Goal: Task Accomplishment & Management: Use online tool/utility

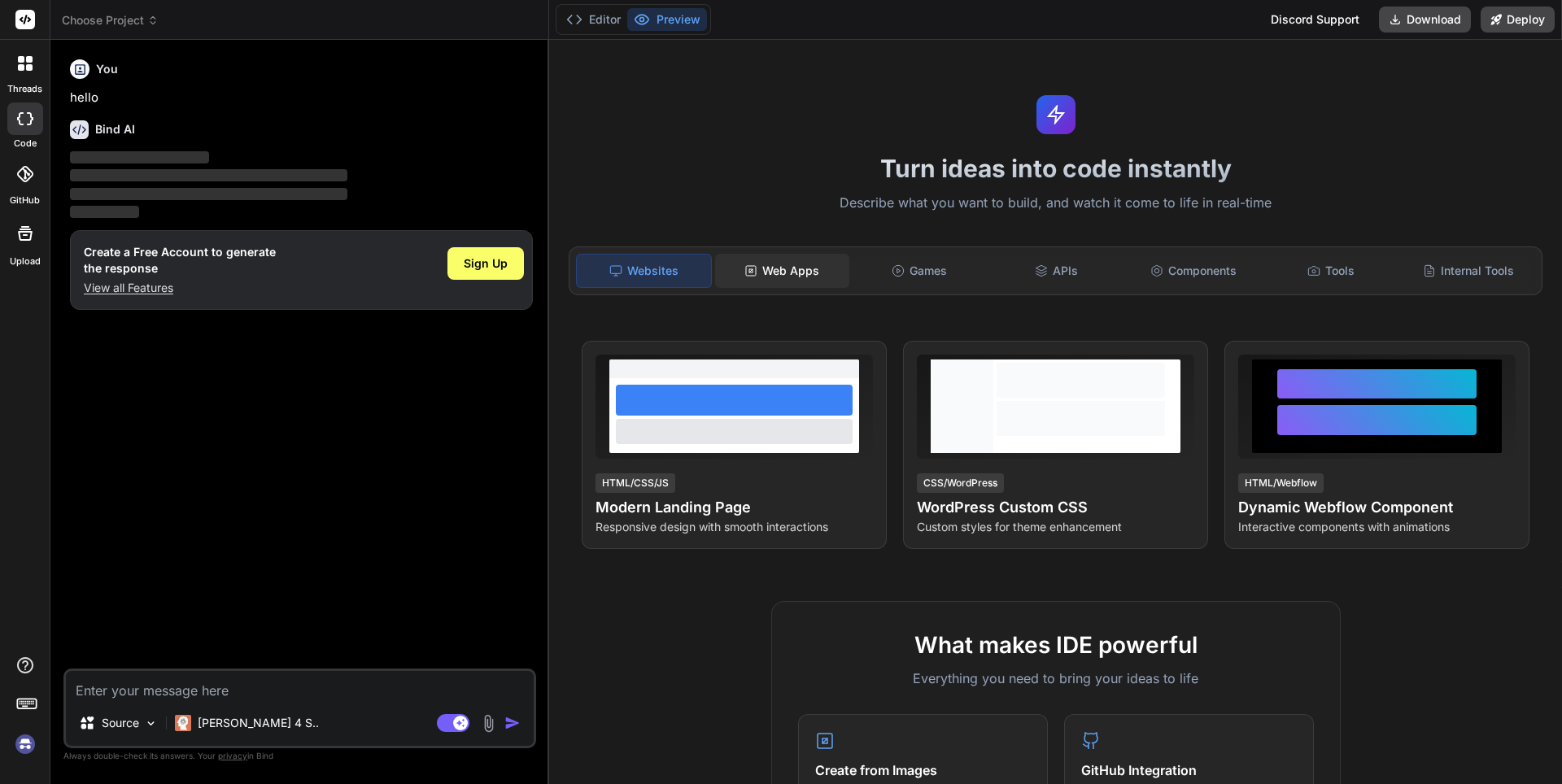
click at [820, 263] on div "Web Apps" at bounding box center [782, 271] width 134 height 34
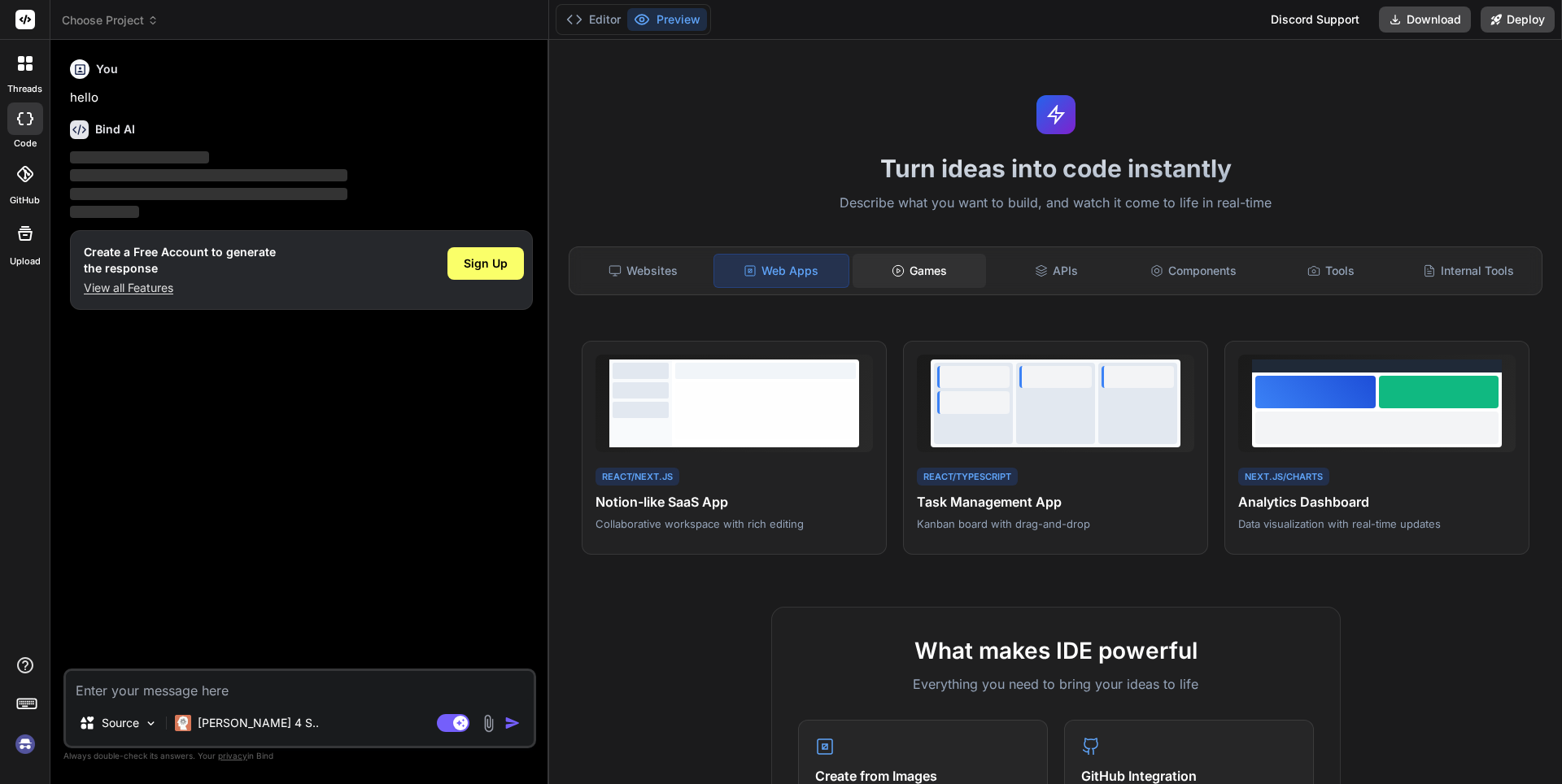
click at [943, 277] on div "Games" at bounding box center [920, 271] width 134 height 34
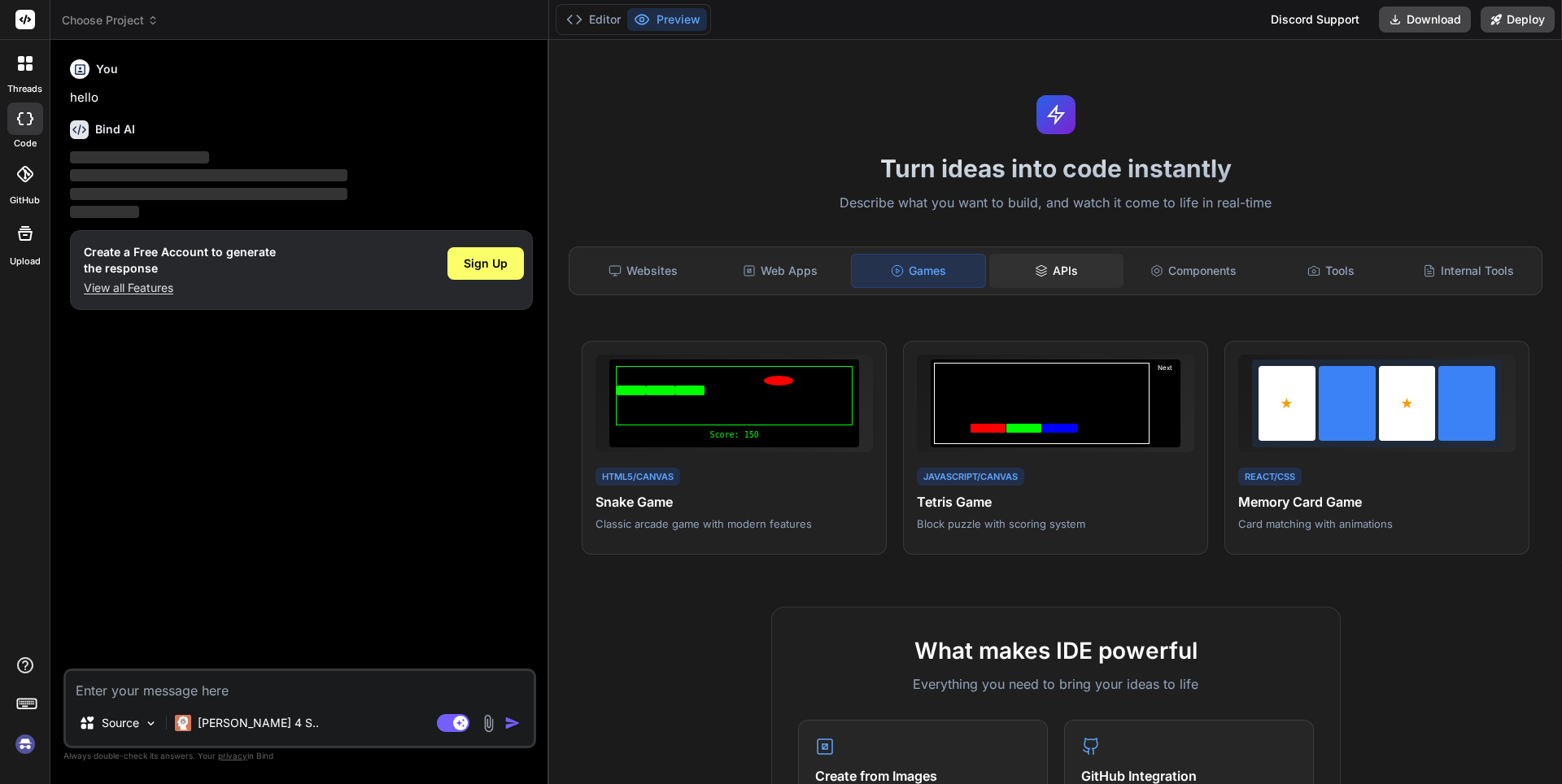
click at [1071, 277] on div "APIs" at bounding box center [1057, 271] width 134 height 34
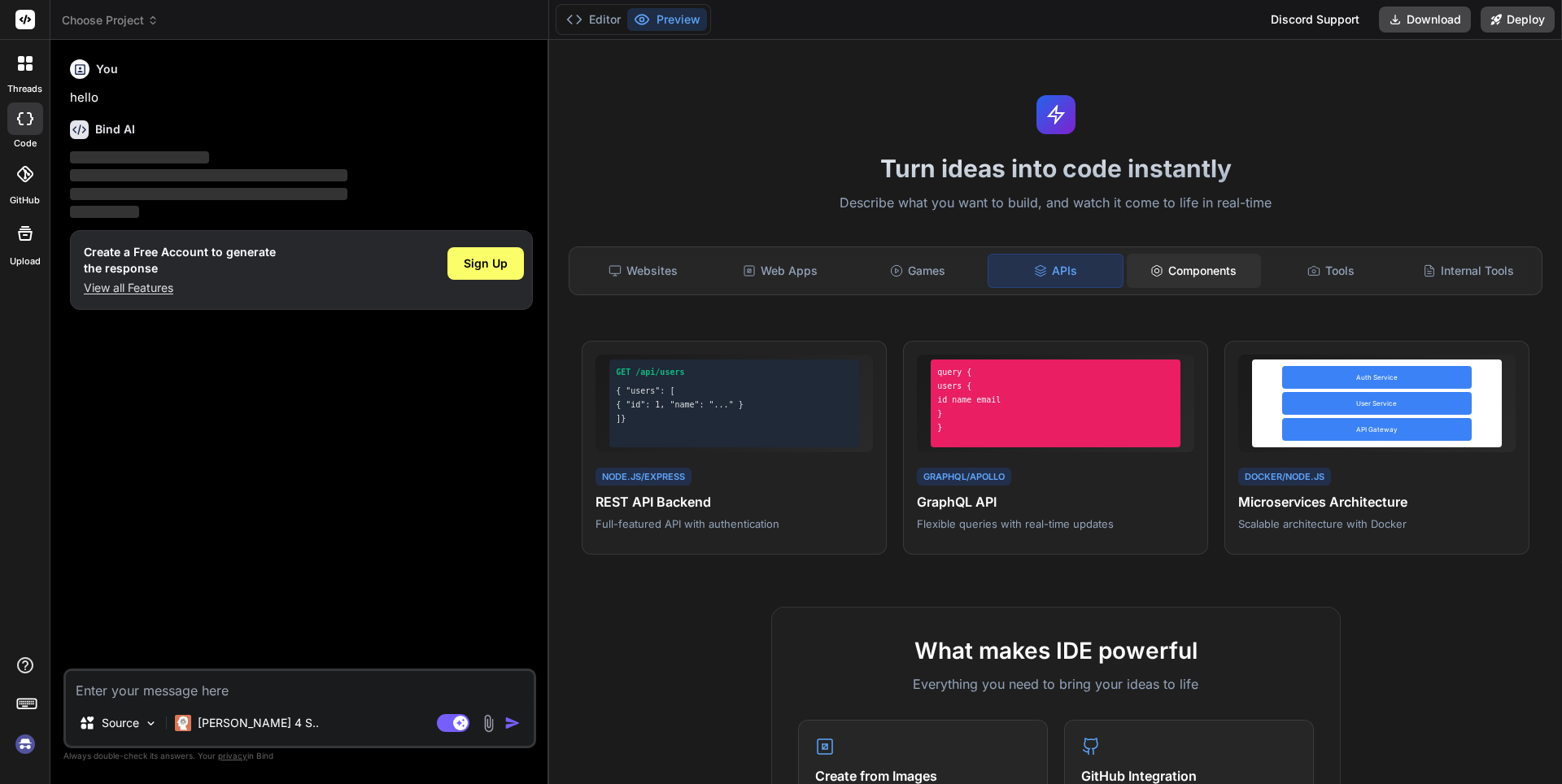
click at [1175, 272] on div "Components" at bounding box center [1194, 271] width 134 height 34
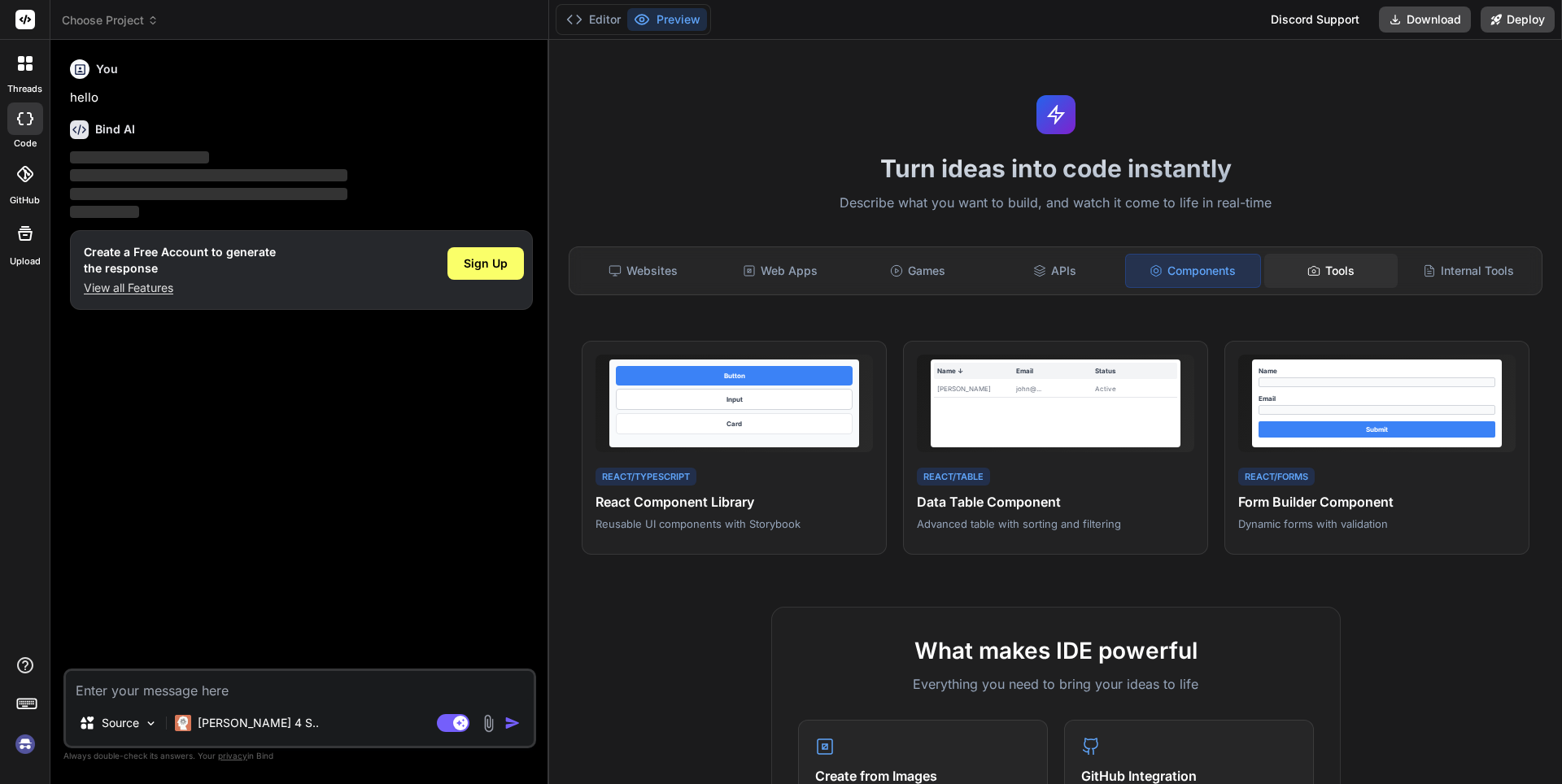
click at [1345, 277] on div "Tools" at bounding box center [1331, 271] width 134 height 34
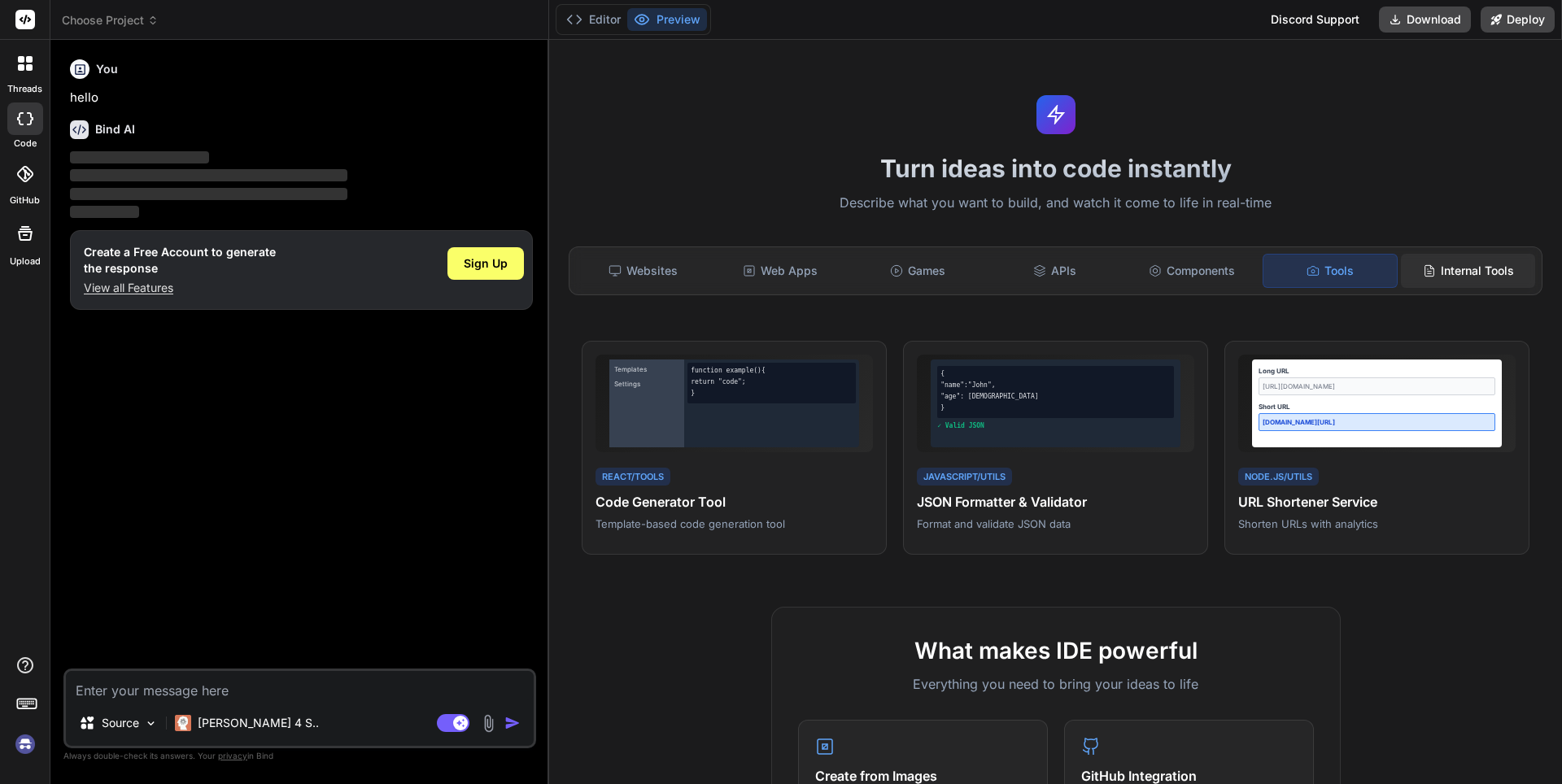
click at [1460, 284] on div "Internal Tools" at bounding box center [1468, 271] width 134 height 34
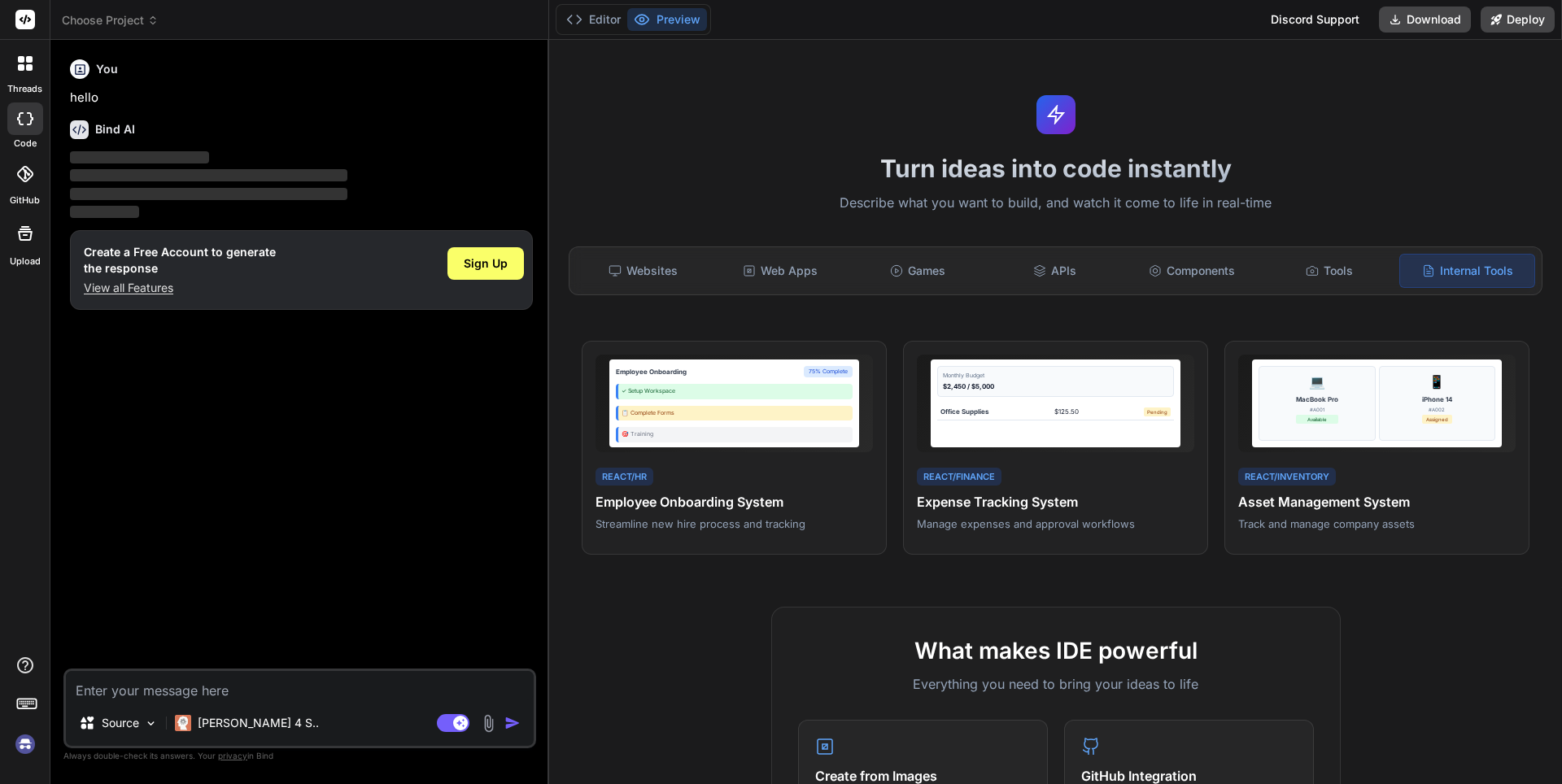
click at [787, 292] on div "Websites Web Apps Games APIs Components Tools Internal Tools" at bounding box center [1056, 271] width 974 height 49
click at [784, 276] on div "Web Apps" at bounding box center [781, 271] width 134 height 34
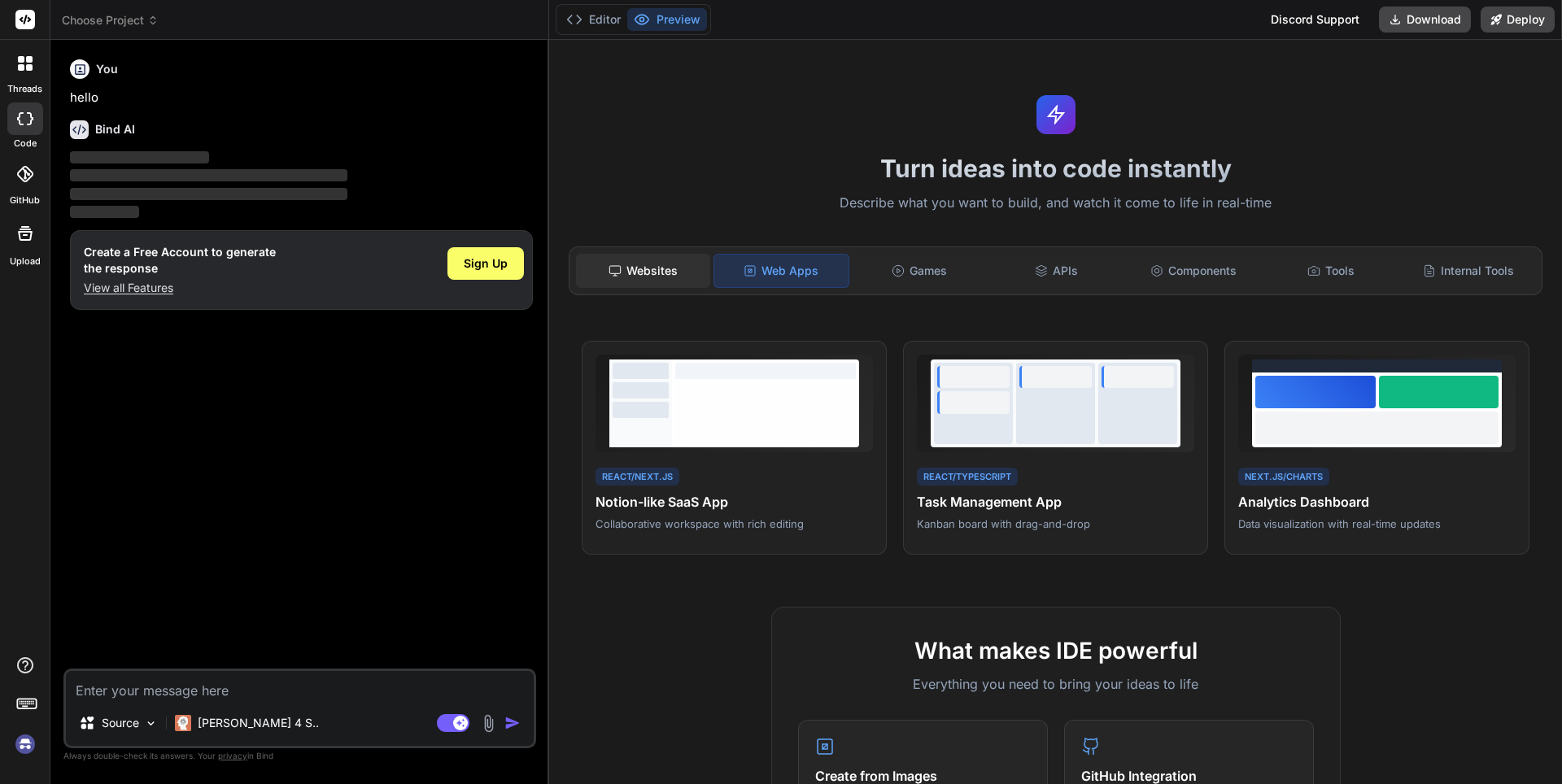
click at [619, 270] on icon at bounding box center [615, 271] width 13 height 13
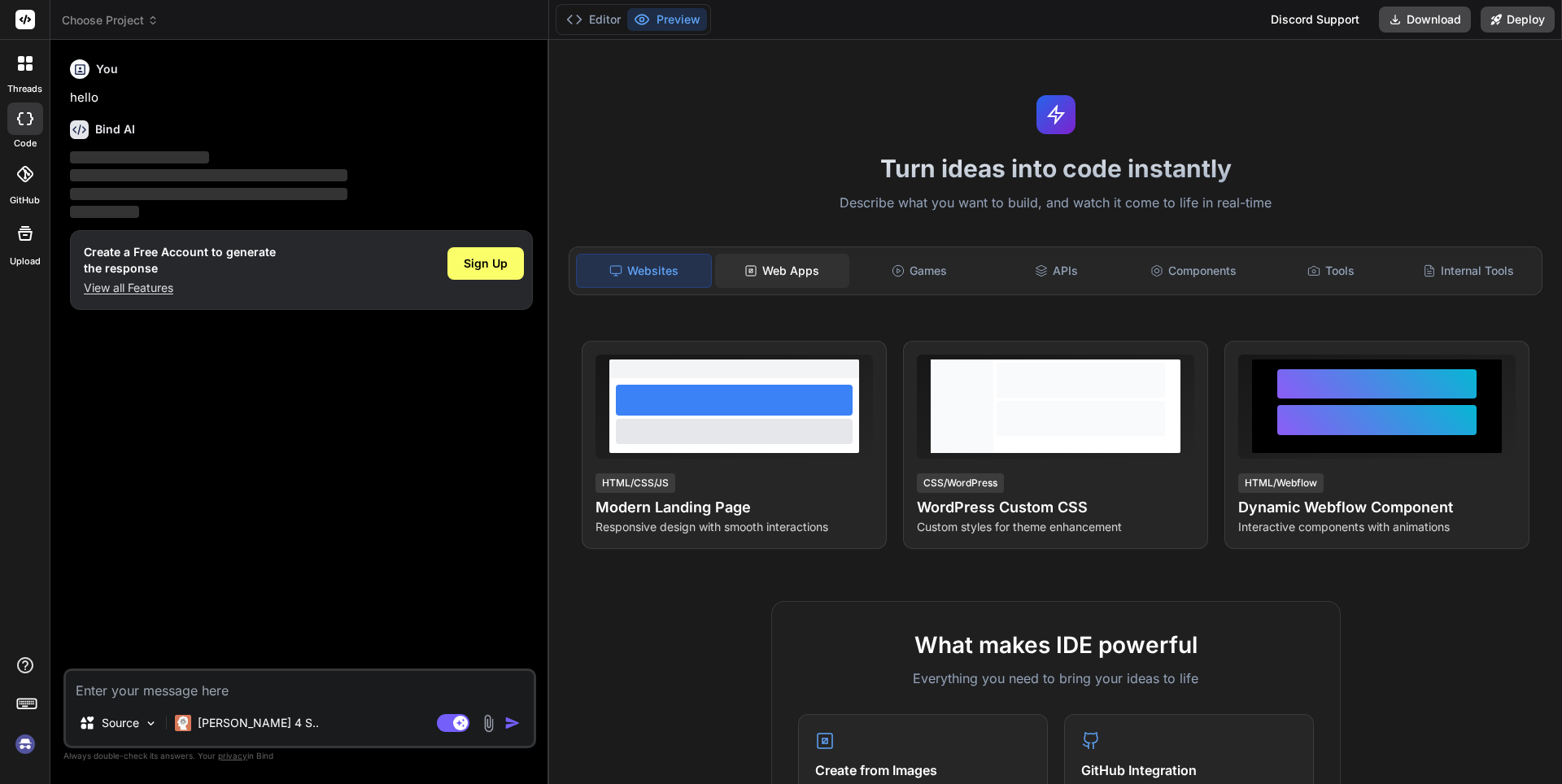
click at [807, 276] on div "Web Apps" at bounding box center [782, 271] width 134 height 34
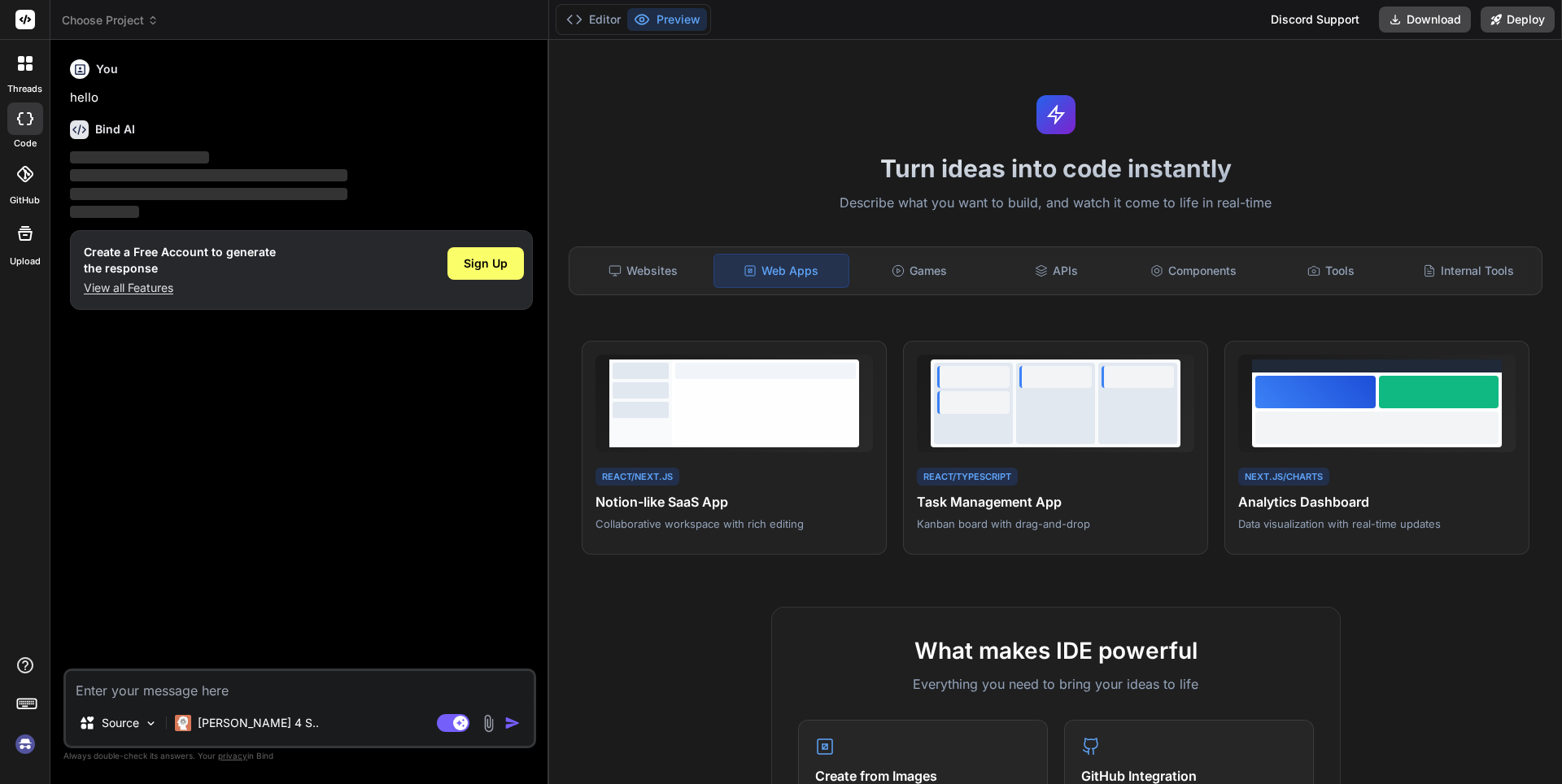
click at [654, 292] on div "Websites Web Apps Games APIs Components Tools Internal Tools" at bounding box center [1056, 271] width 974 height 49
click at [656, 282] on div "Websites" at bounding box center [643, 271] width 134 height 34
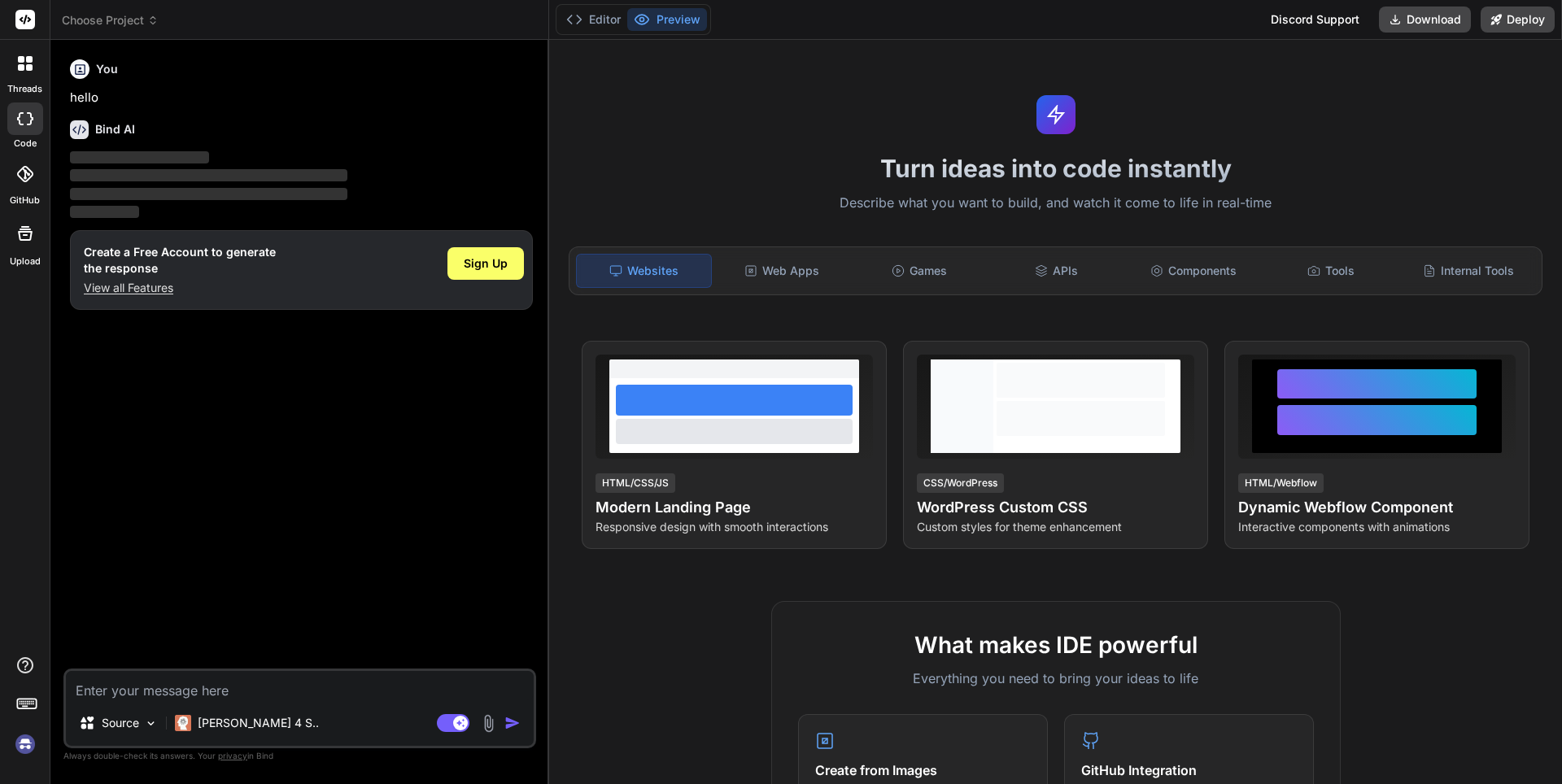
scroll to position [98, 0]
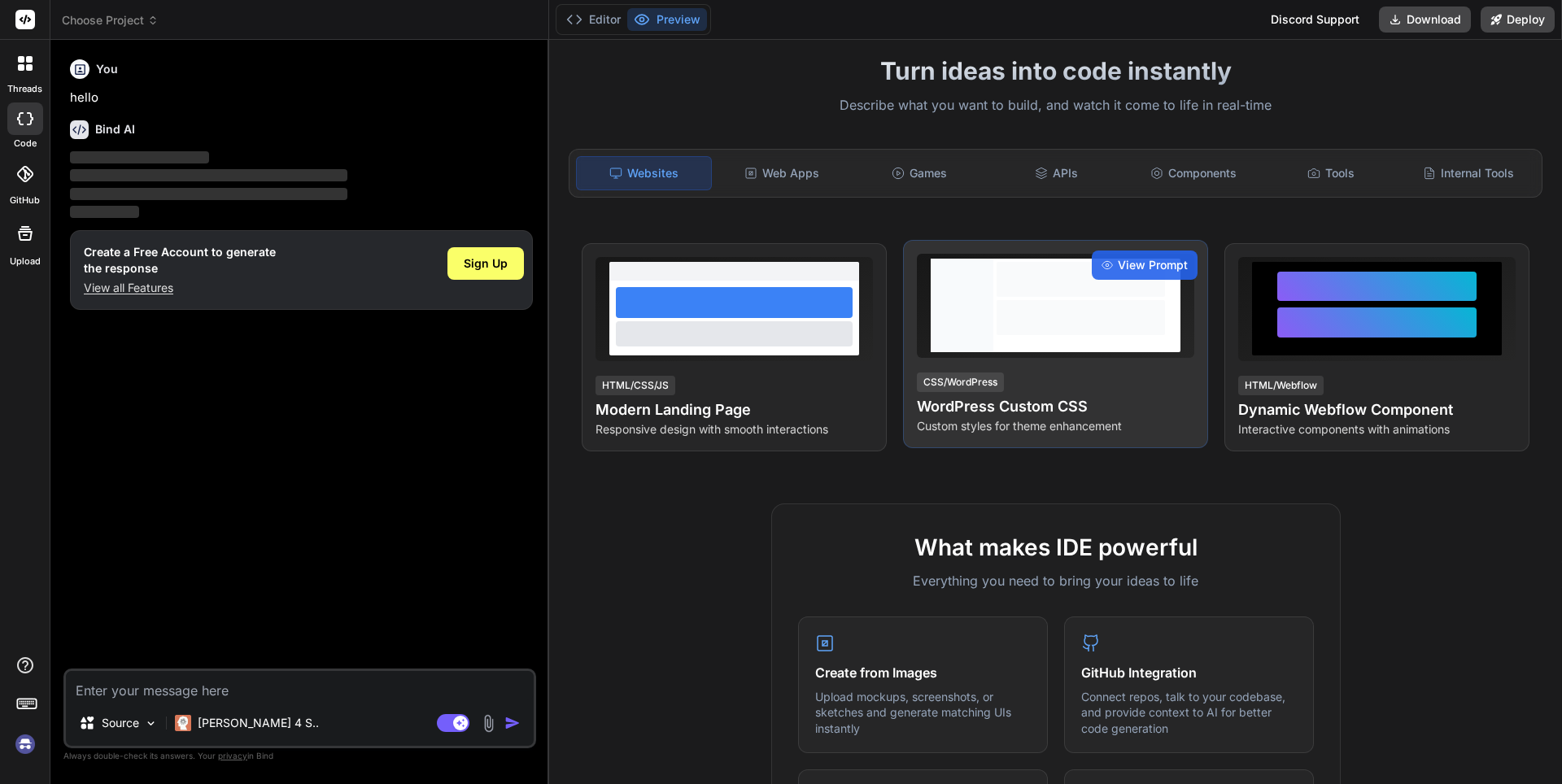
click at [1082, 361] on div "View Prompt CSS/WordPress WordPress Custom CSS Custom styles for theme enhancem…" at bounding box center [1055, 344] width 305 height 208
click at [1027, 349] on div at bounding box center [1080, 305] width 175 height 93
click at [1119, 267] on div "View Prompt" at bounding box center [1145, 265] width 106 height 29
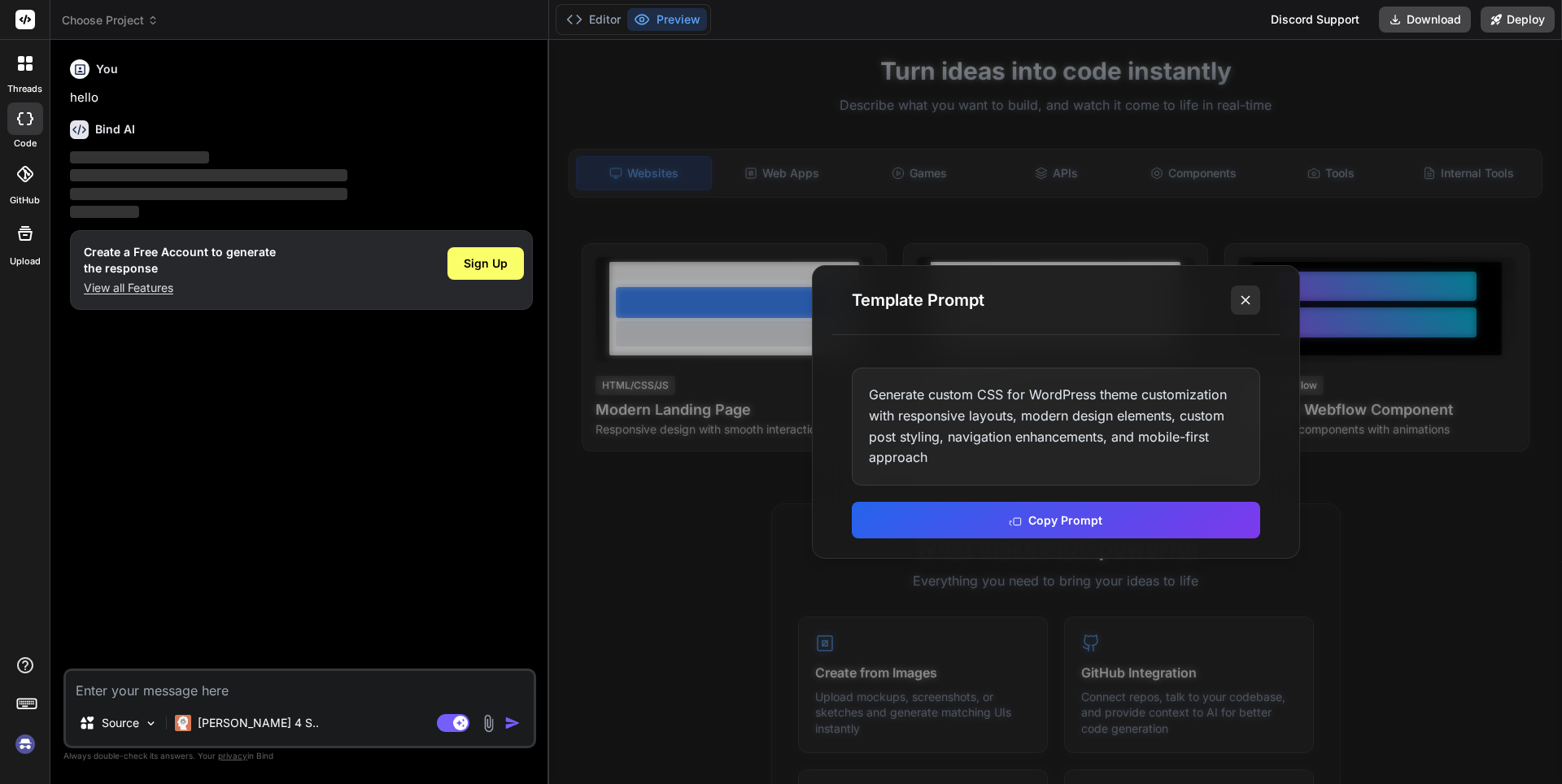
click at [1243, 298] on line at bounding box center [1245, 300] width 8 height 8
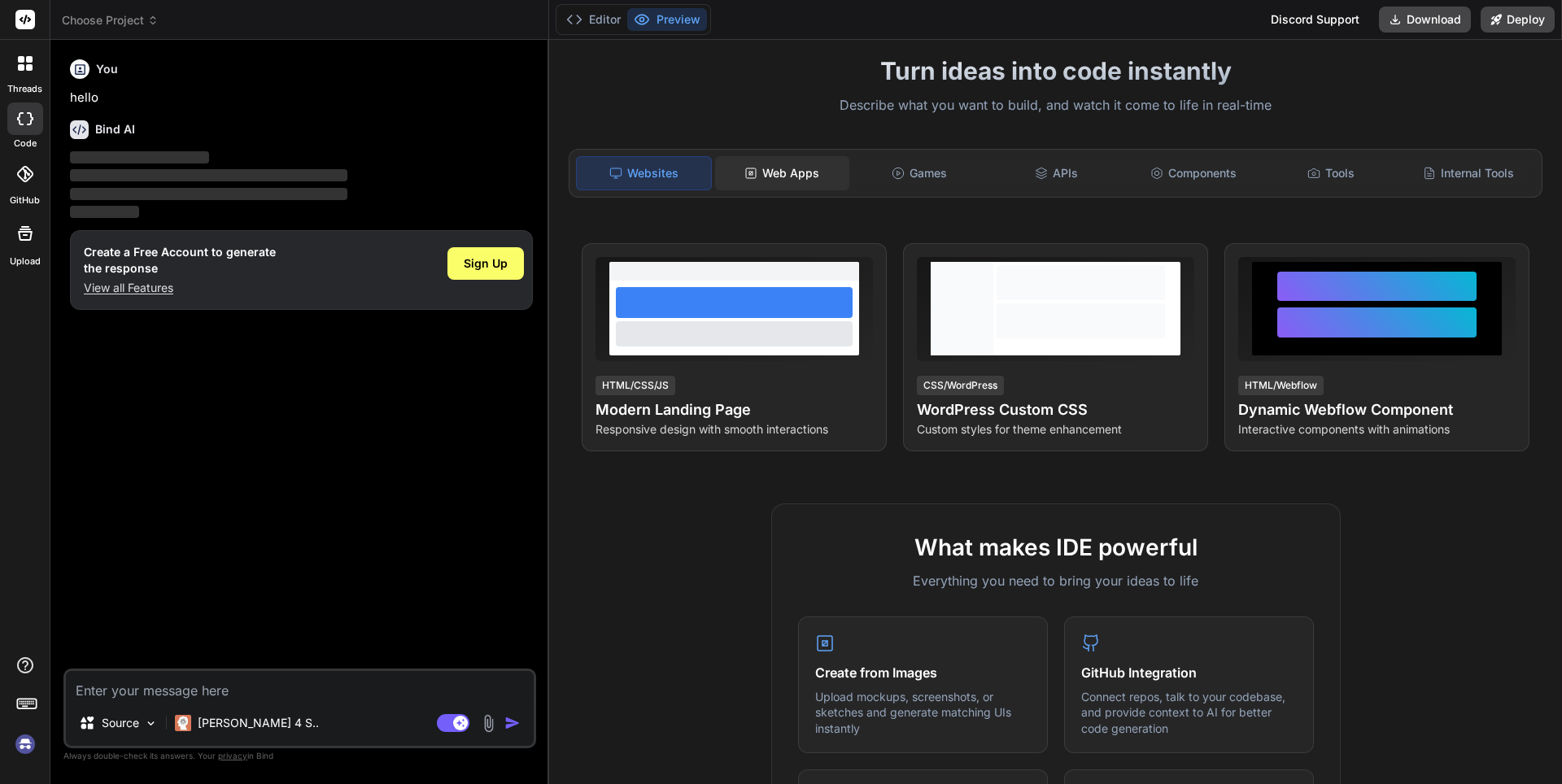
click at [806, 186] on div "Web Apps" at bounding box center [782, 174] width 134 height 34
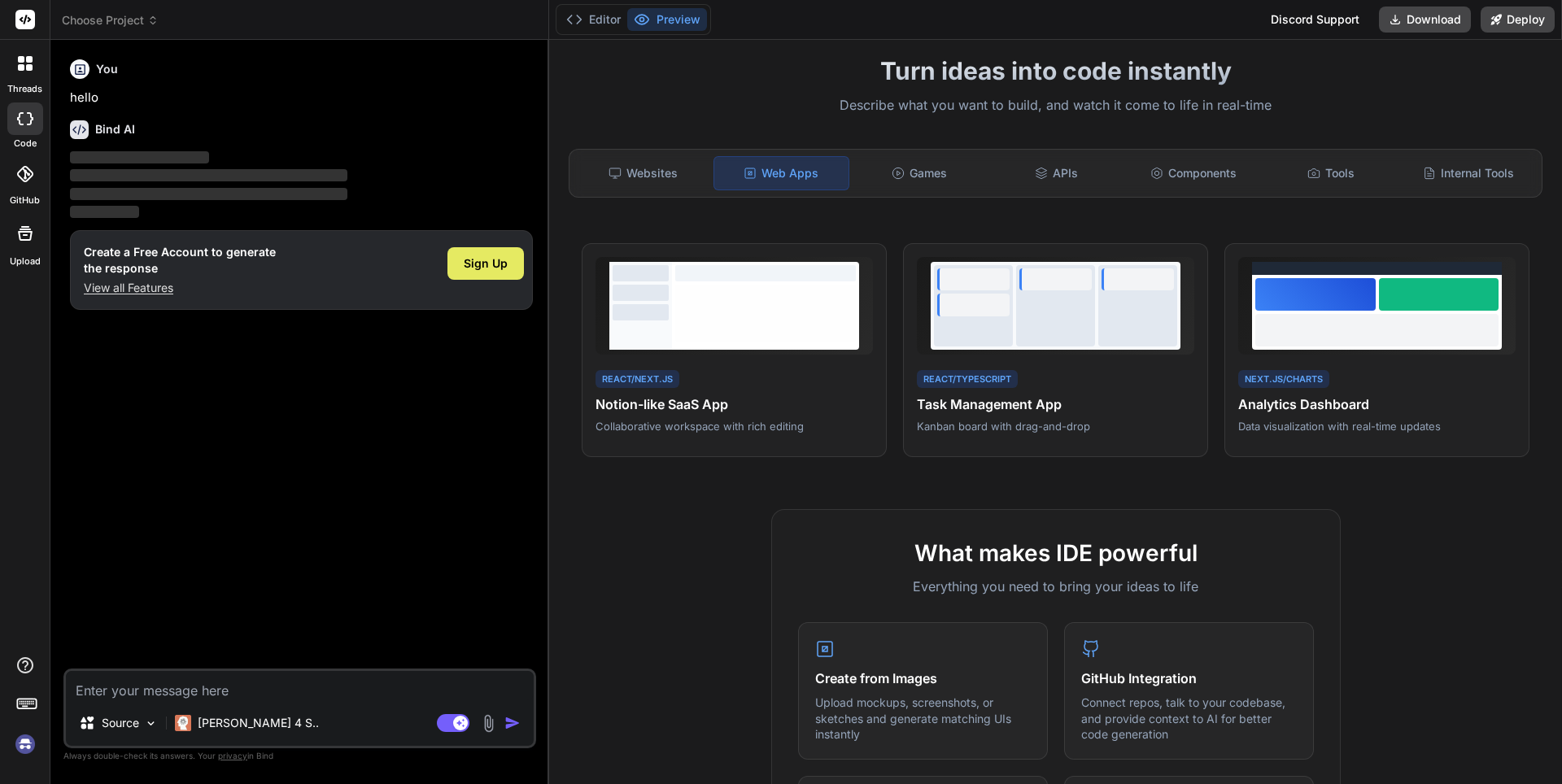
click at [503, 263] on span "Sign Up" at bounding box center [485, 263] width 44 height 16
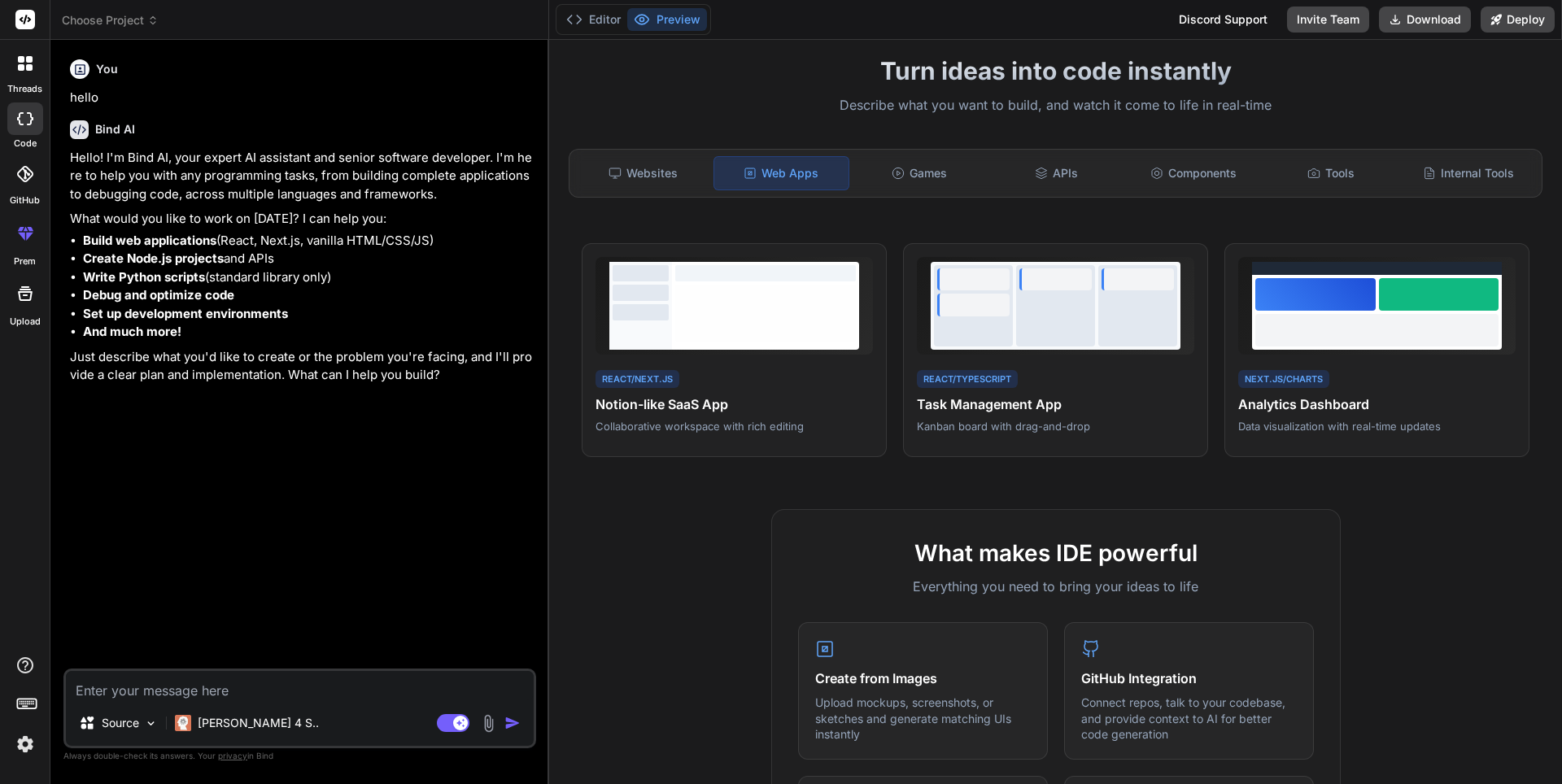
click at [485, 719] on img at bounding box center [488, 723] width 19 height 19
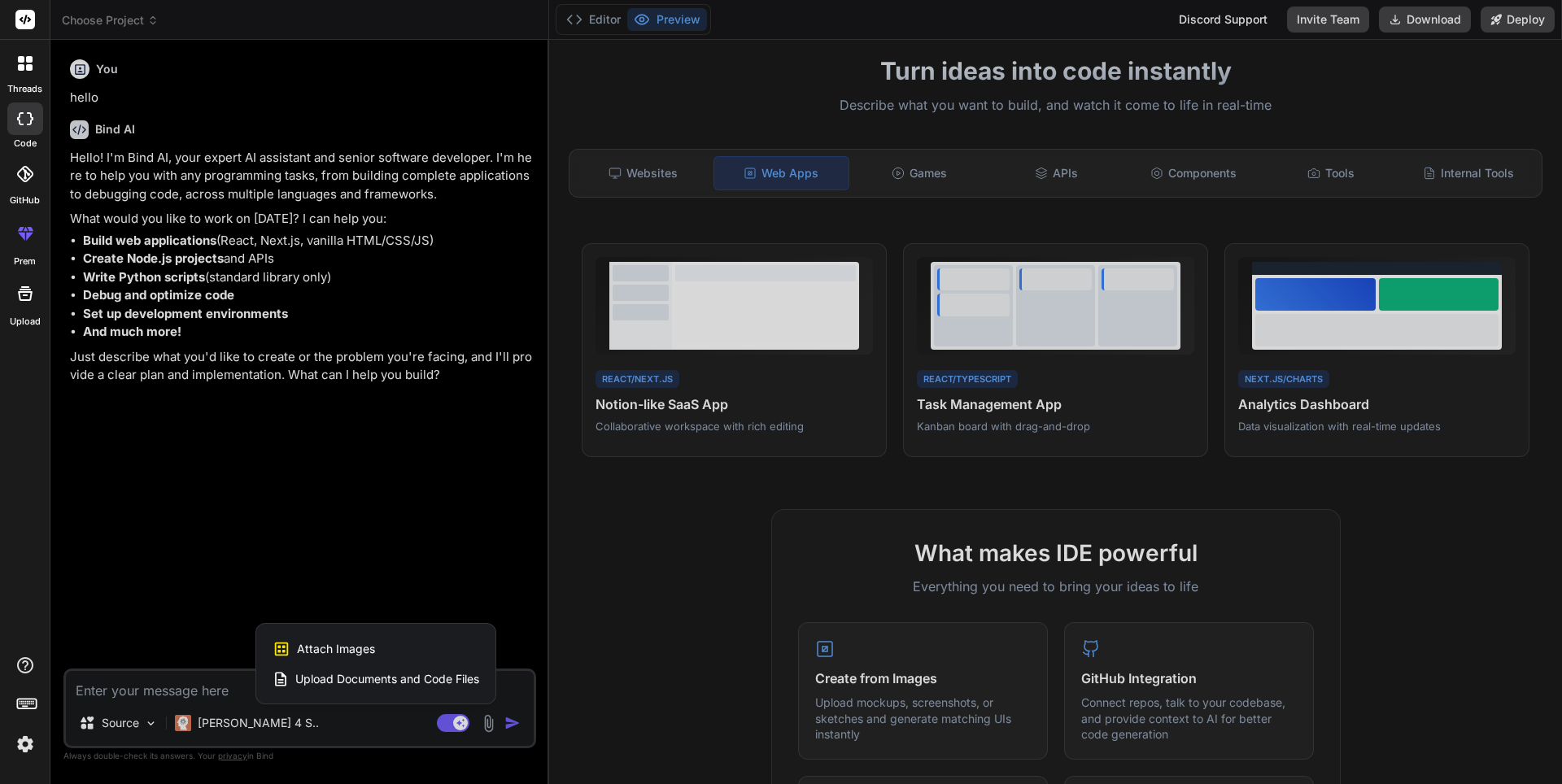
click at [373, 680] on span "Upload Documents and Code Files" at bounding box center [387, 679] width 184 height 16
type textarea "x"
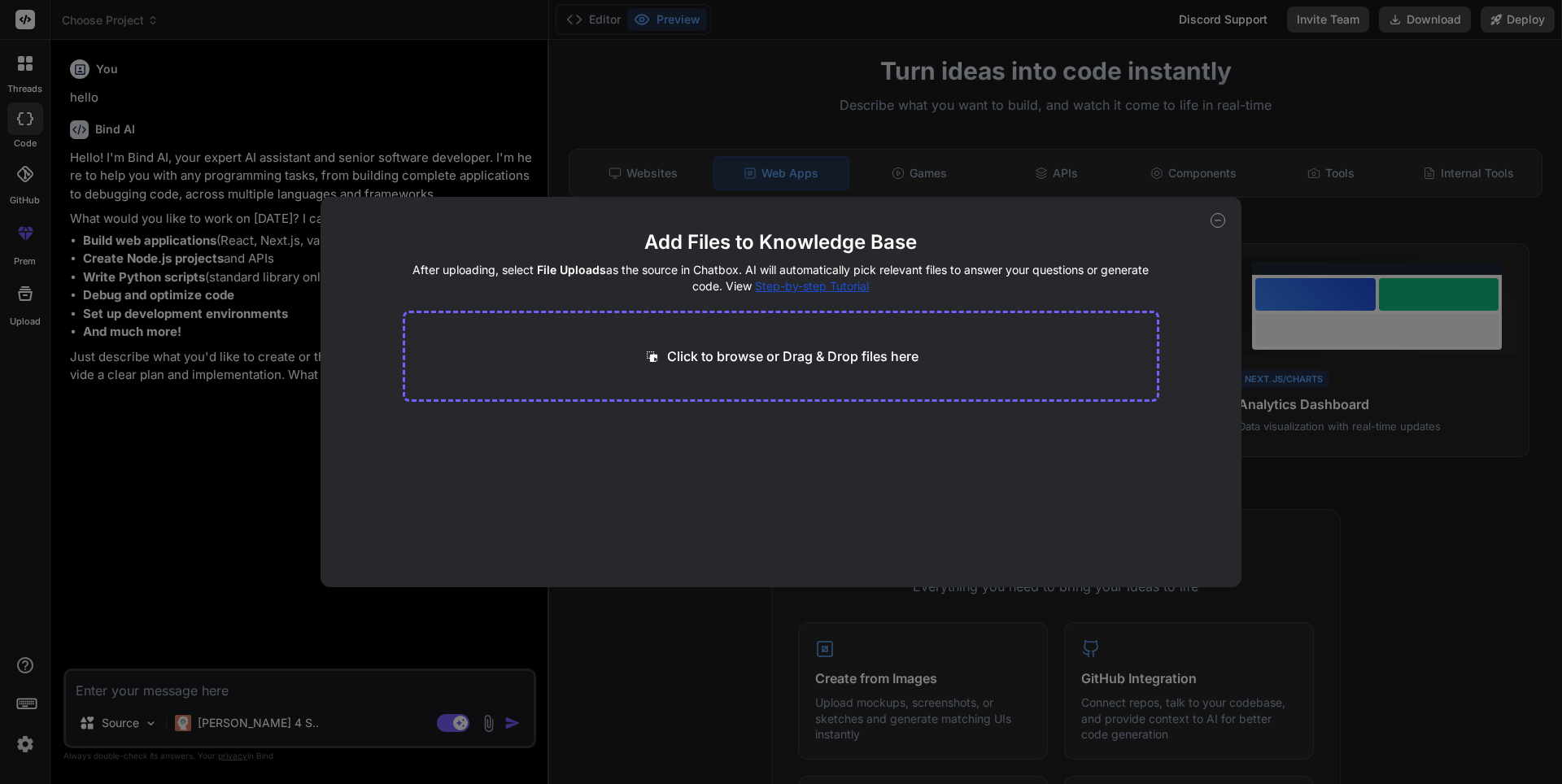
click at [529, 342] on div "Click to browse or Drag & Drop files here" at bounding box center [781, 356] width 758 height 91
click at [774, 351] on p "Click to browse or Drag & Drop files here" at bounding box center [793, 357] width 252 height 20
type input "C:\fakepath\WEBPAGES.html"
click at [1136, 542] on button "Finish" at bounding box center [1131, 539] width 57 height 33
click at [474, 443] on span "WEBPAGES.html" at bounding box center [468, 446] width 91 height 20
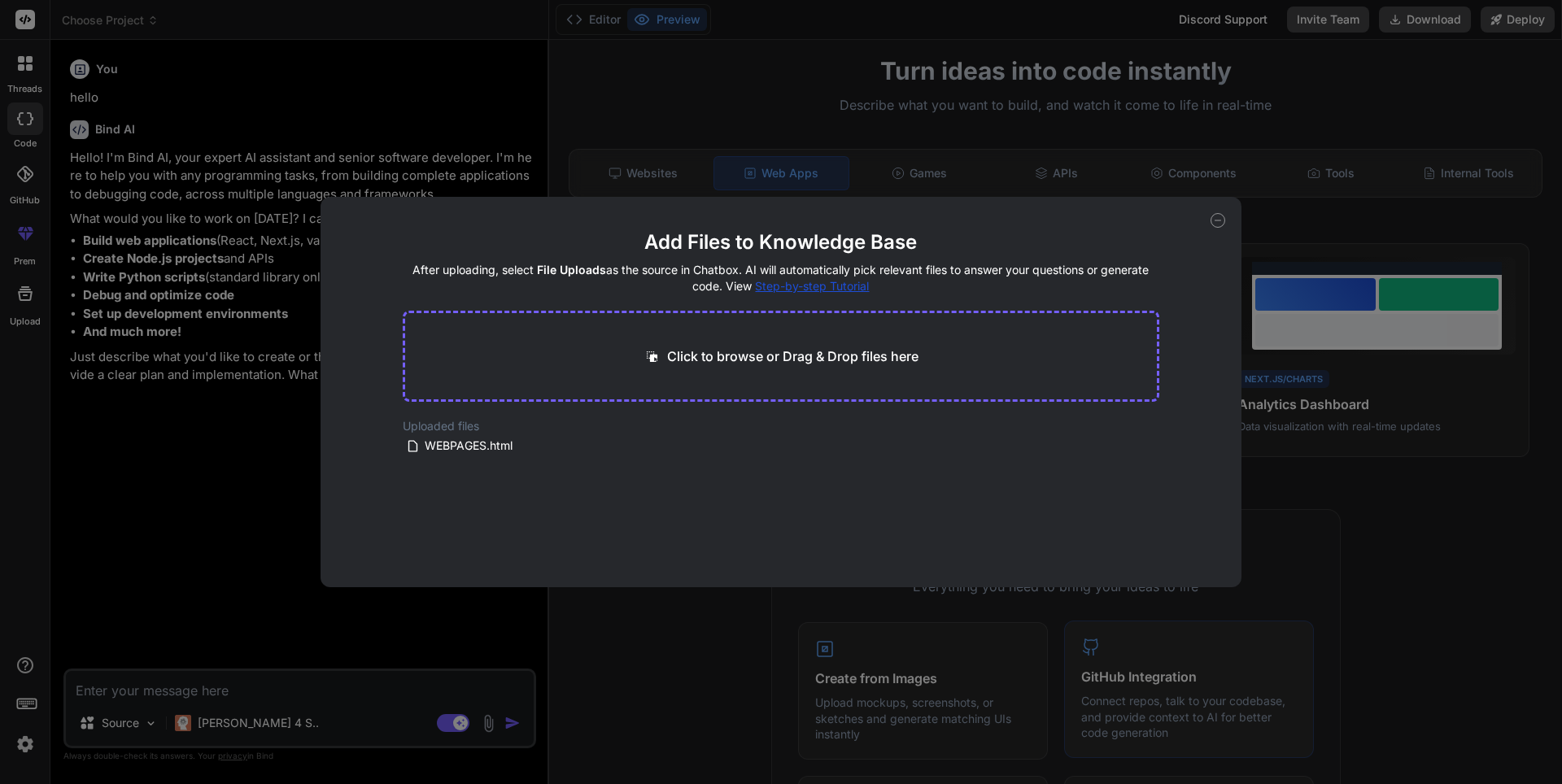
click at [1222, 221] on icon at bounding box center [1218, 220] width 14 height 14
click at [1301, 634] on div "GitHub Integration Connect repos, talk to your codebase, and provide context to…" at bounding box center [1189, 690] width 250 height 138
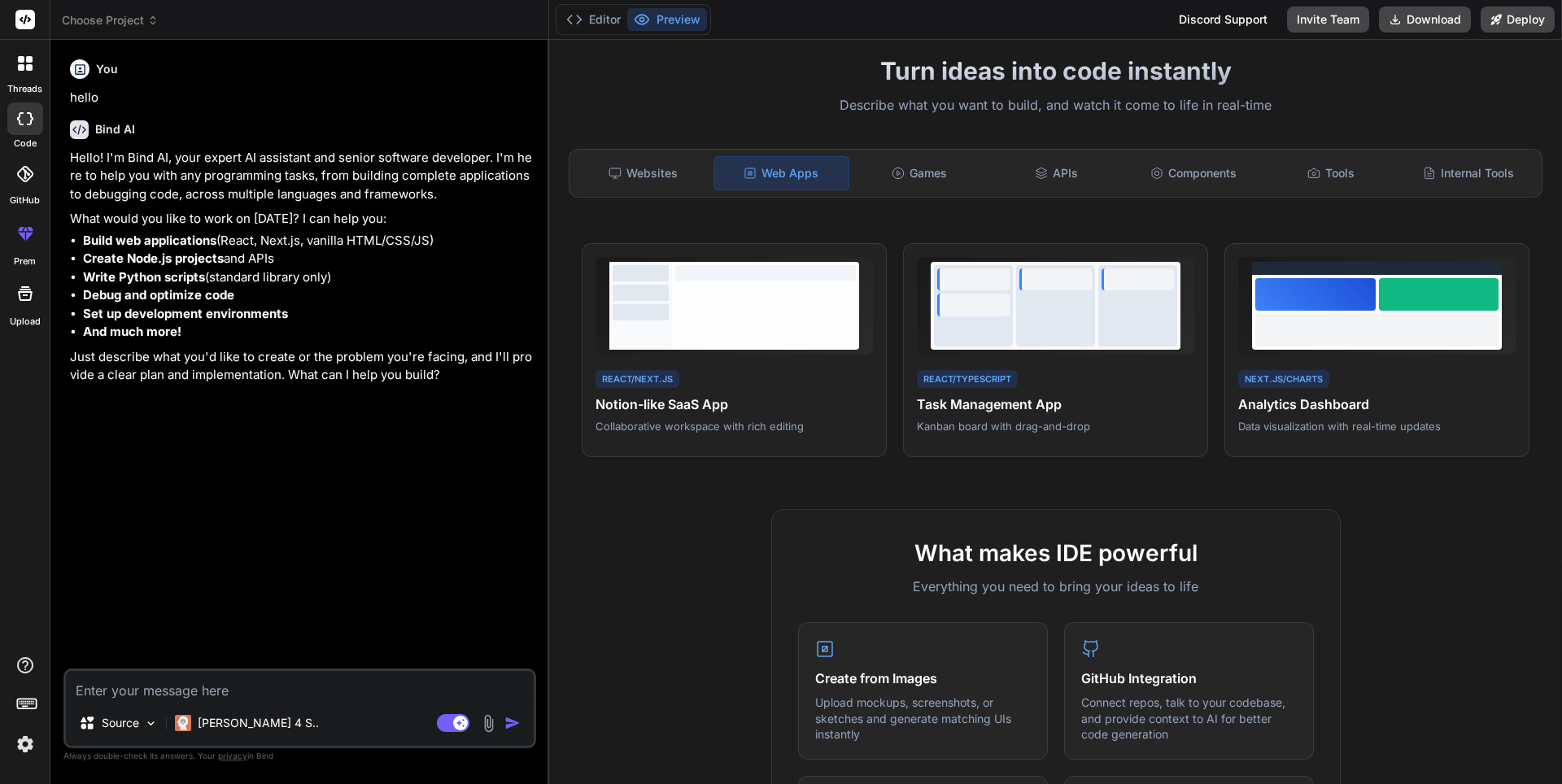
click at [434, 691] on textarea at bounding box center [300, 685] width 468 height 29
click at [132, 718] on p "Source" at bounding box center [120, 723] width 37 height 16
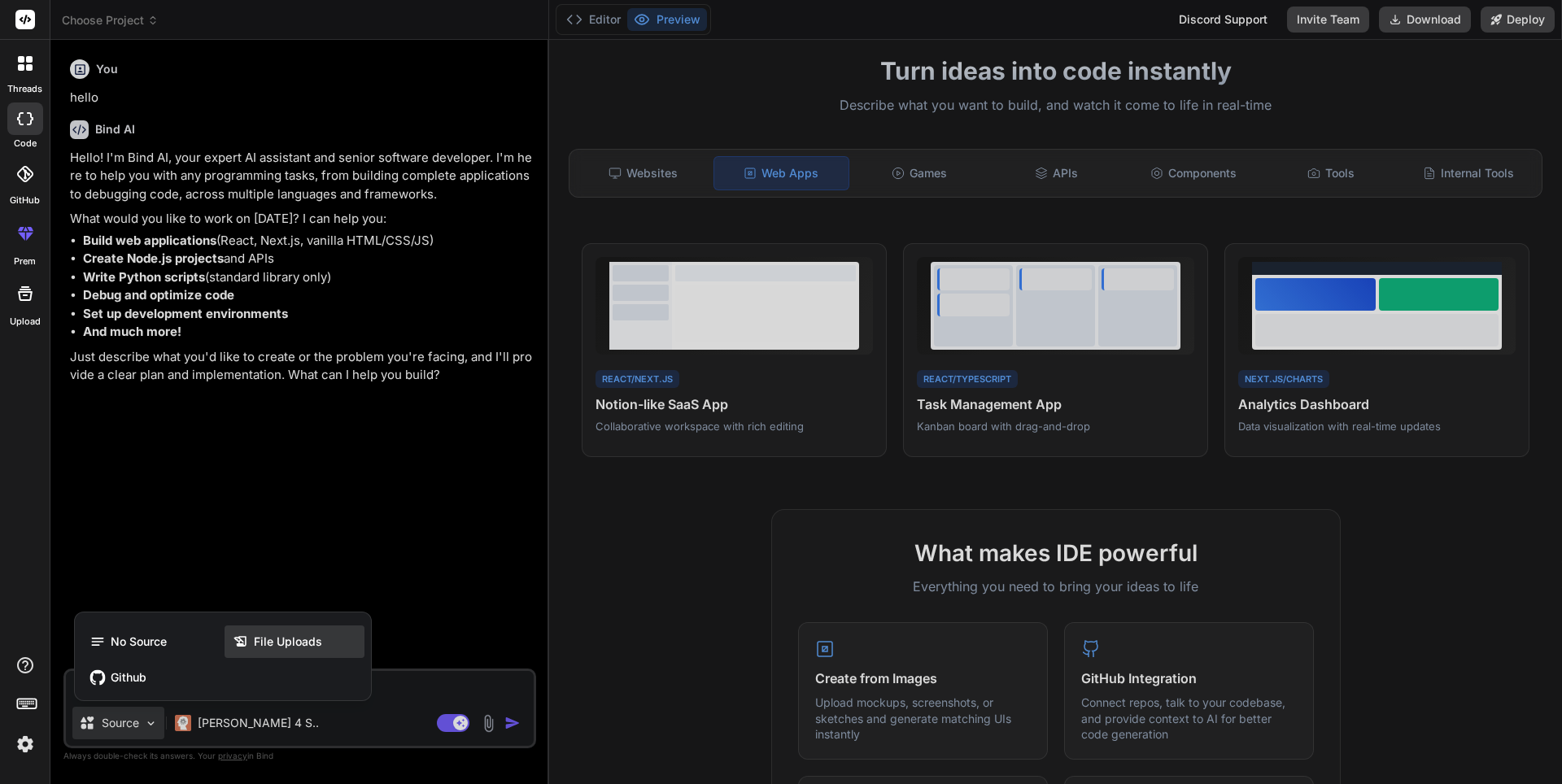
click at [338, 655] on div "File Uploads" at bounding box center [294, 642] width 140 height 33
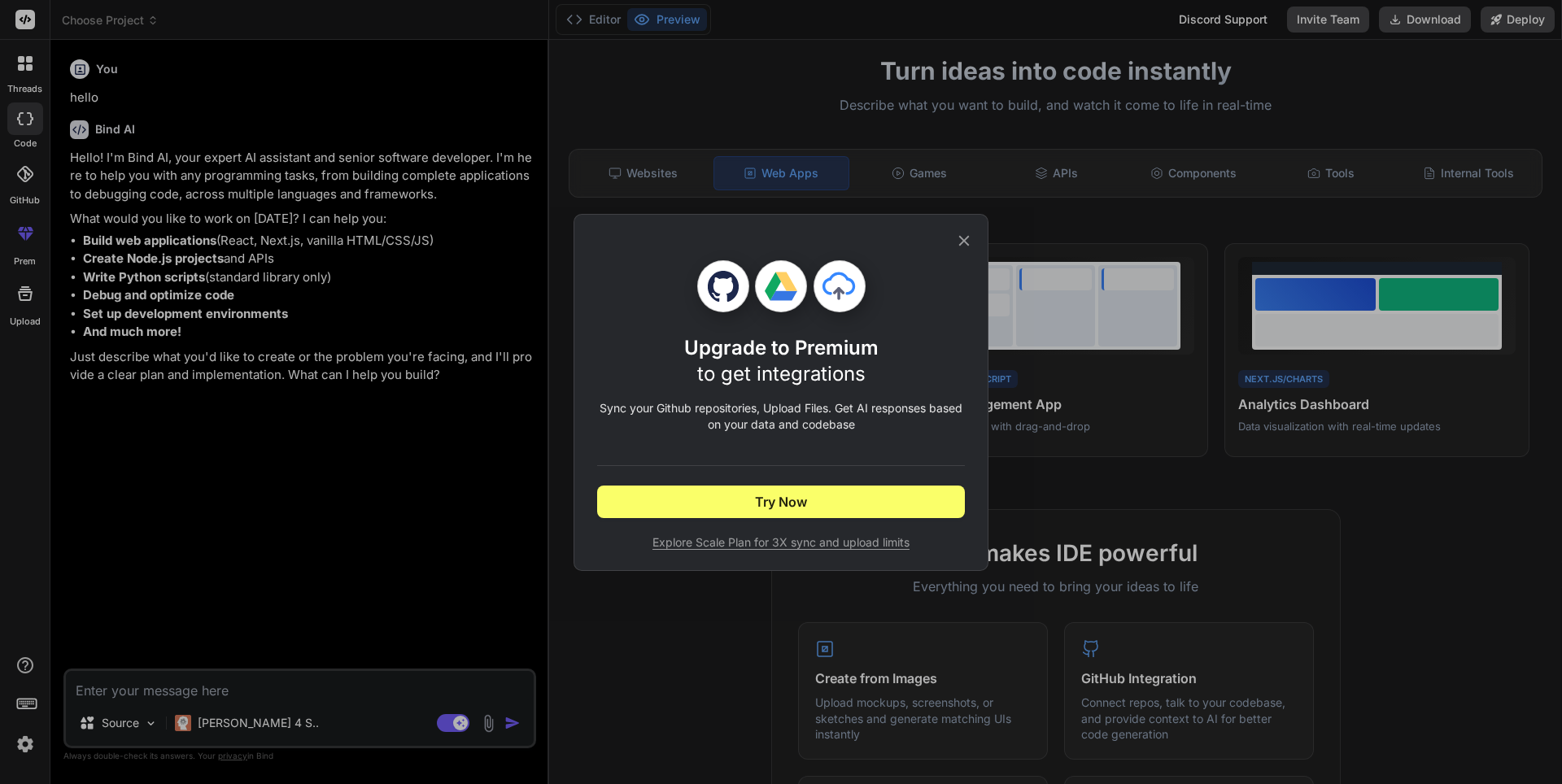
click at [965, 246] on icon at bounding box center [964, 241] width 18 height 18
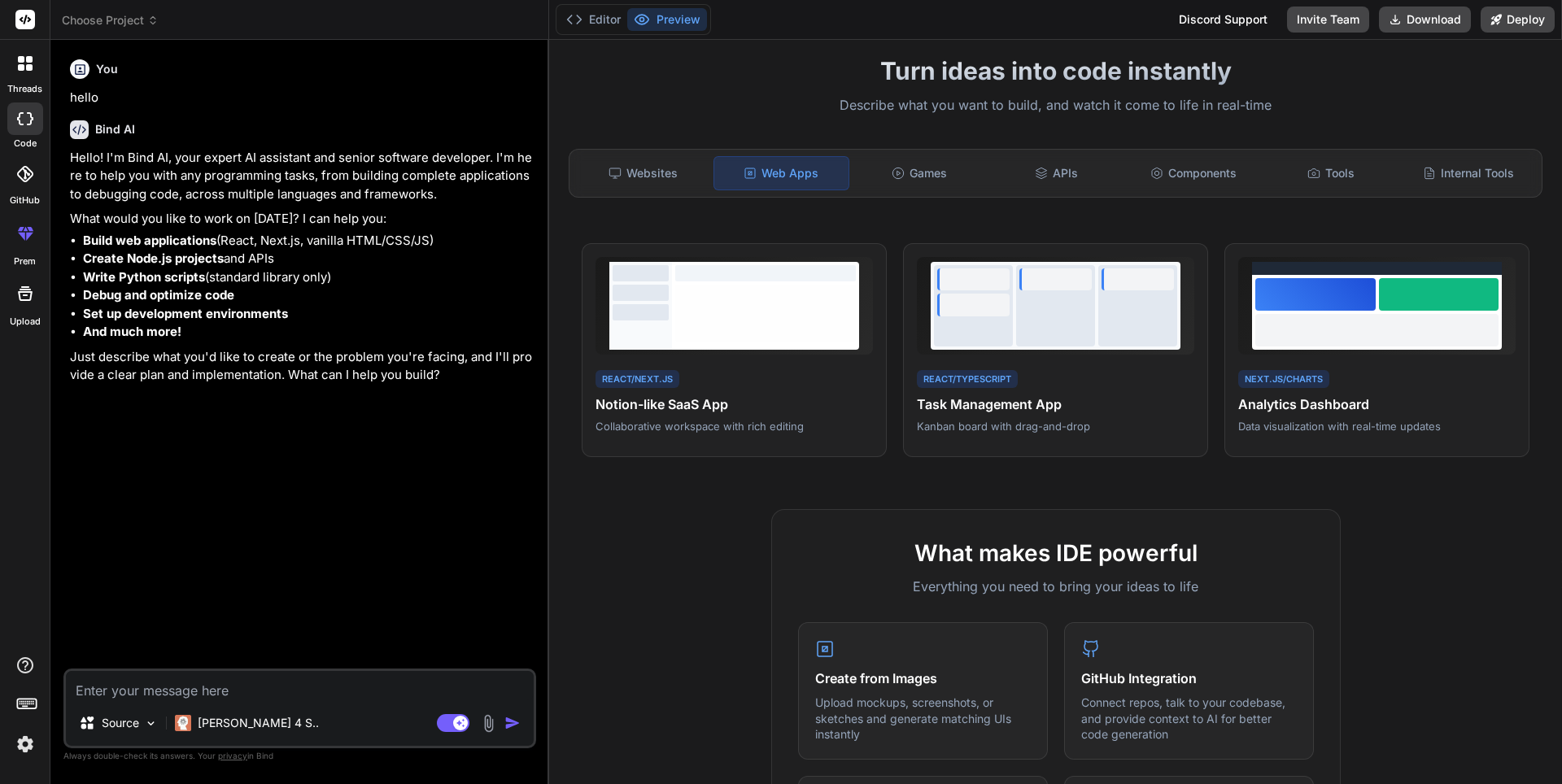
click at [483, 723] on img at bounding box center [488, 723] width 19 height 19
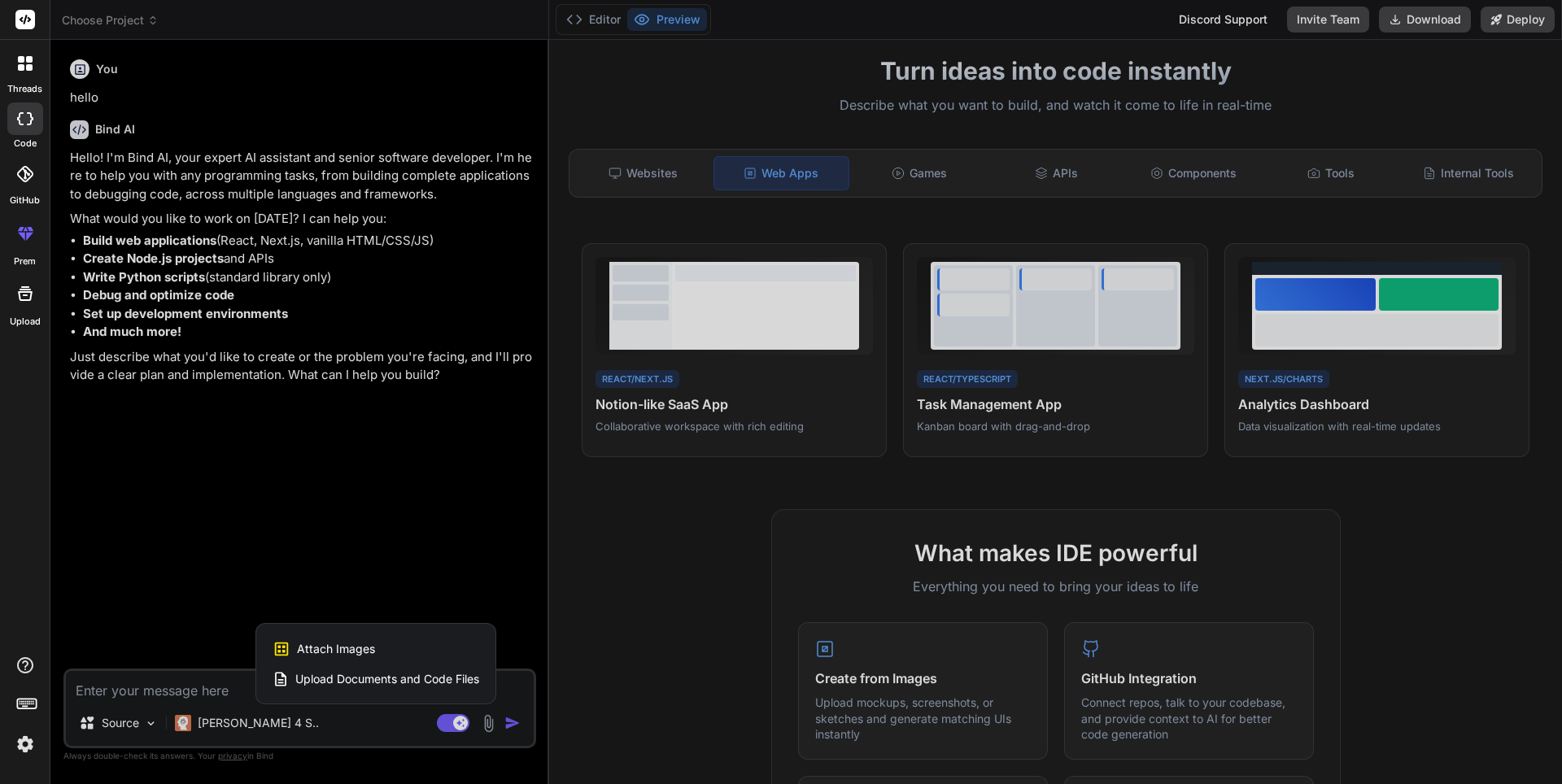
click at [388, 678] on span "Upload Documents and Code Files" at bounding box center [387, 679] width 184 height 16
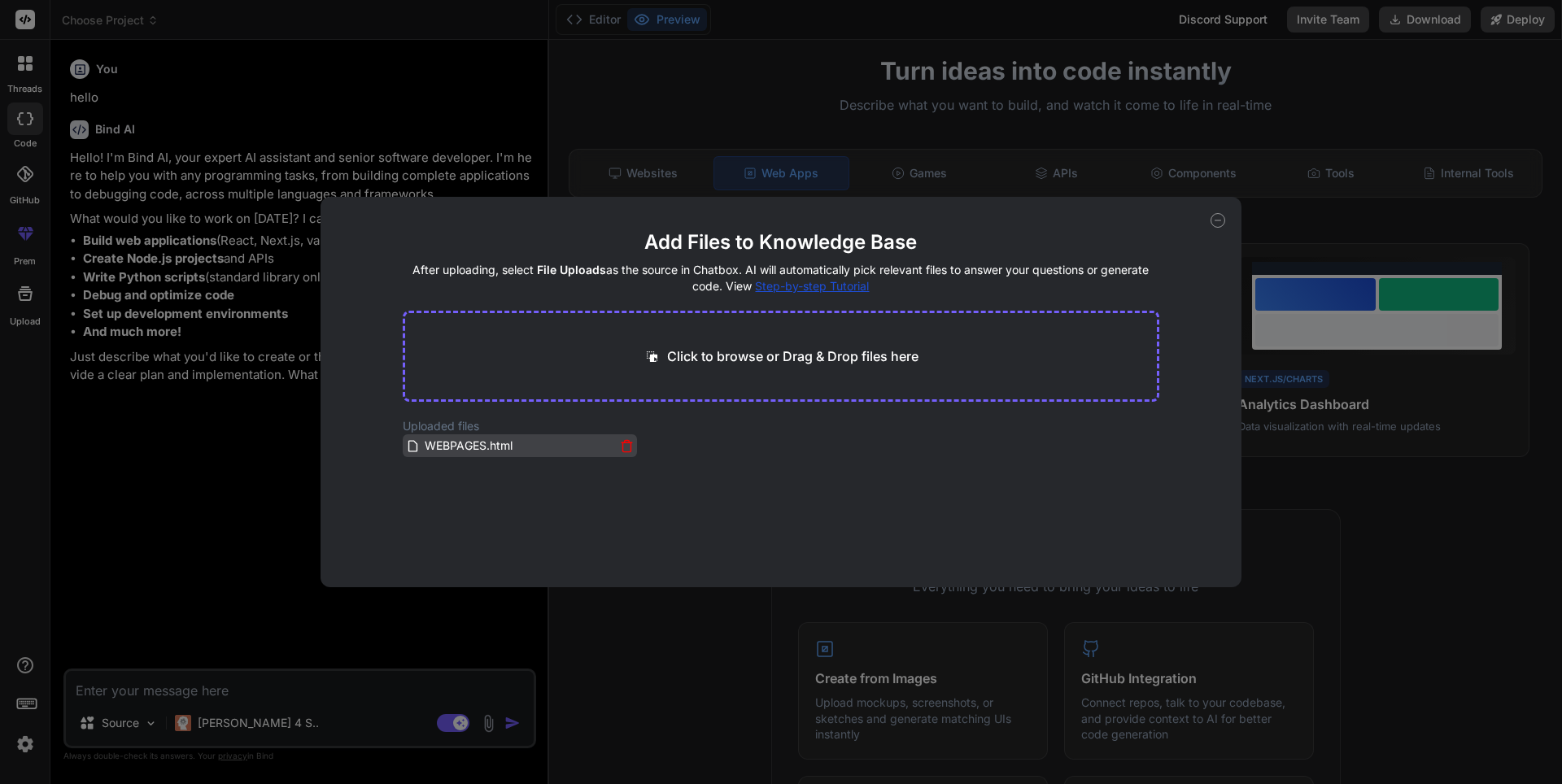
click at [491, 445] on span "WEBPAGES.html" at bounding box center [468, 446] width 91 height 20
click at [258, 720] on div "Add Files to Knowledge Base After uploading, select File Uploads as the source …" at bounding box center [781, 392] width 1562 height 784
click at [1222, 229] on div "Turn ideas into code instantly Describe what you want to build, and watch it co…" at bounding box center [1056, 412] width 1013 height 744
click at [1221, 227] on div "Turn ideas into code instantly Describe what you want to build, and watch it co…" at bounding box center [1056, 412] width 1013 height 744
type textarea "x"
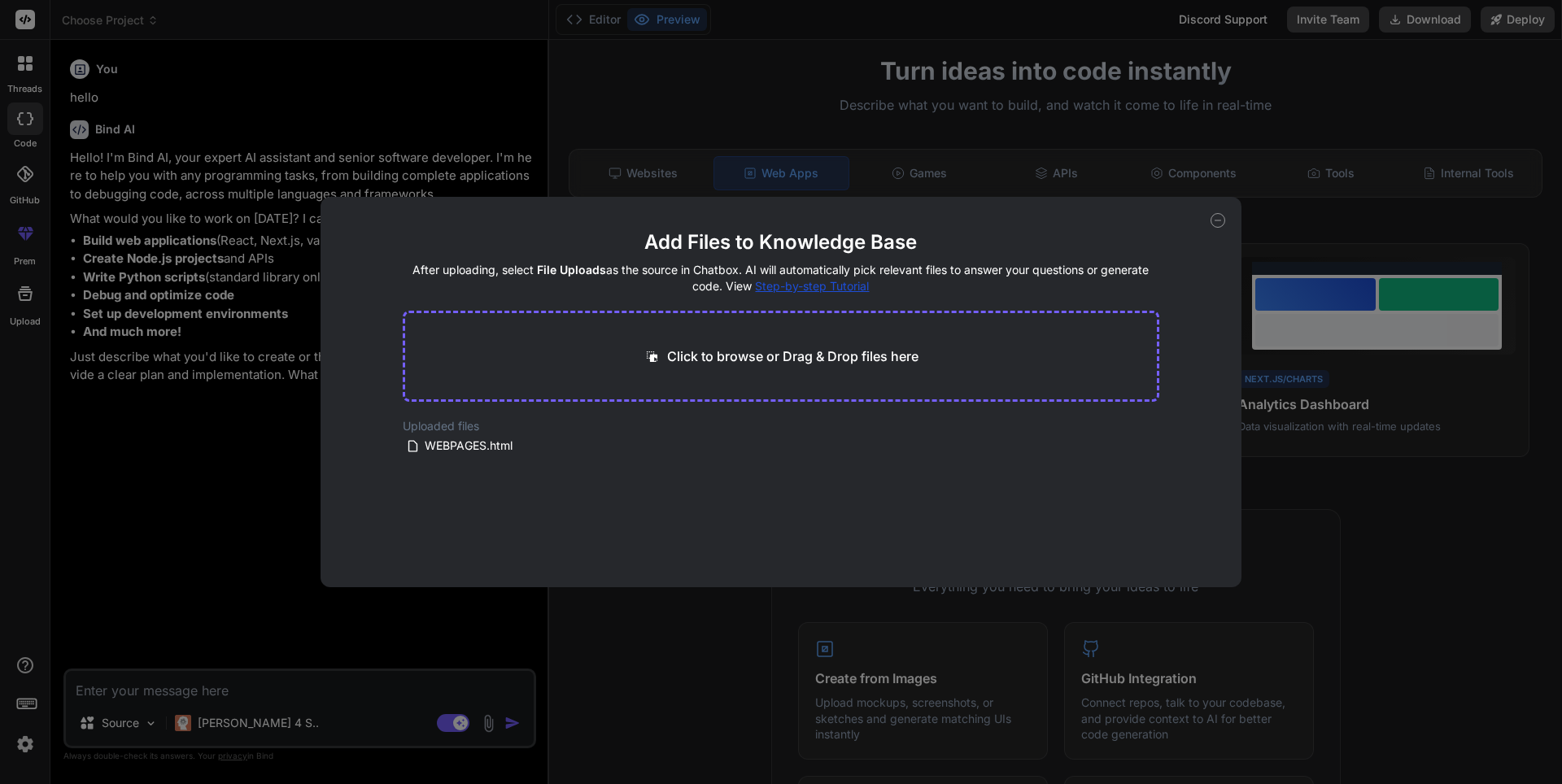
click at [1221, 226] on div "Turn ideas into code instantly Describe what you want to build, and watch it co…" at bounding box center [1056, 412] width 1013 height 744
click at [1217, 225] on div "Turn ideas into code instantly Describe what you want to build, and watch it co…" at bounding box center [1056, 412] width 1013 height 744
click at [309, 687] on textarea at bounding box center [300, 685] width 468 height 29
click at [1221, 218] on div "Turn ideas into code instantly Describe what you want to build, and watch it co…" at bounding box center [1056, 412] width 1013 height 744
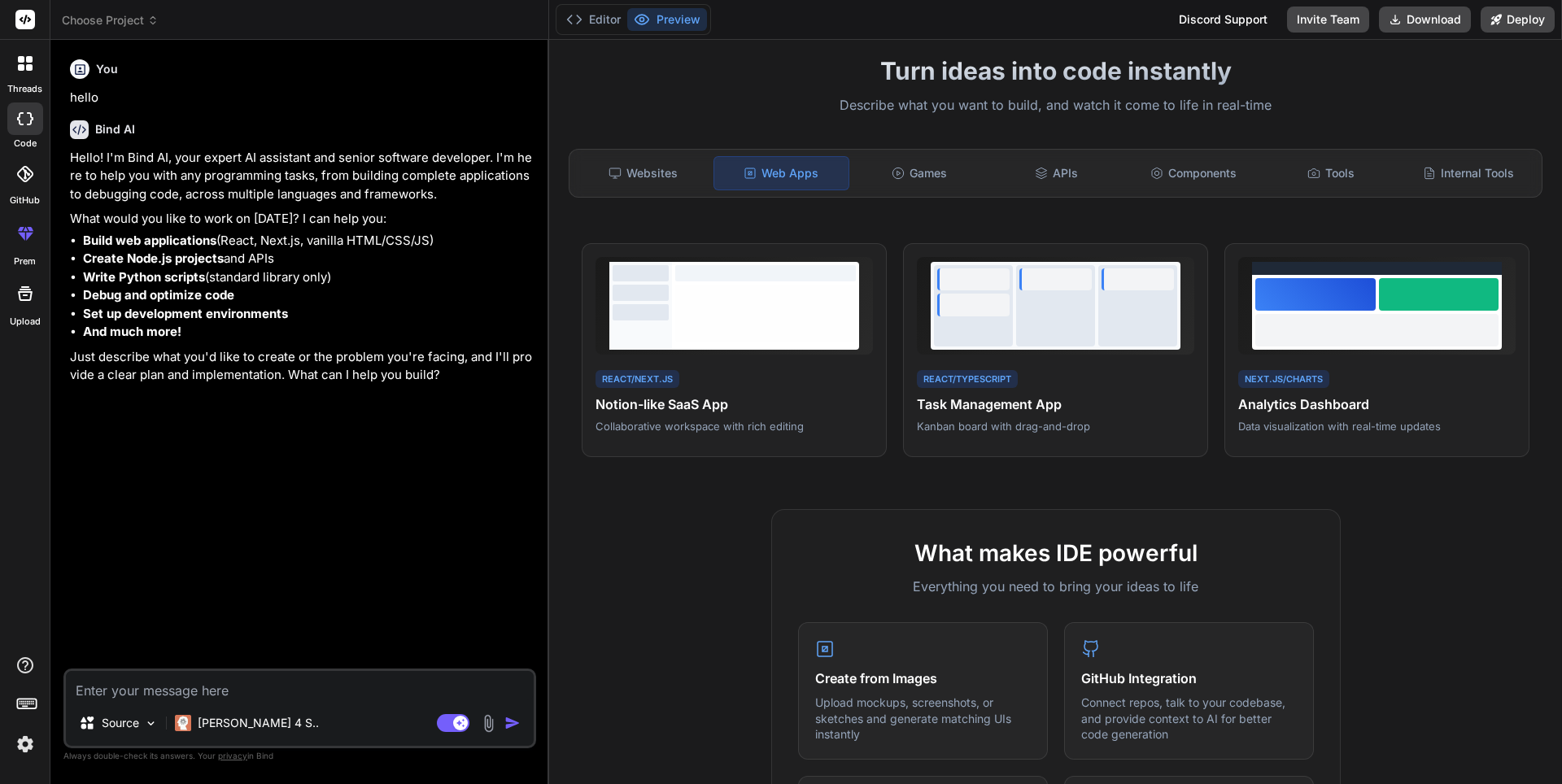
scroll to position [81, 0]
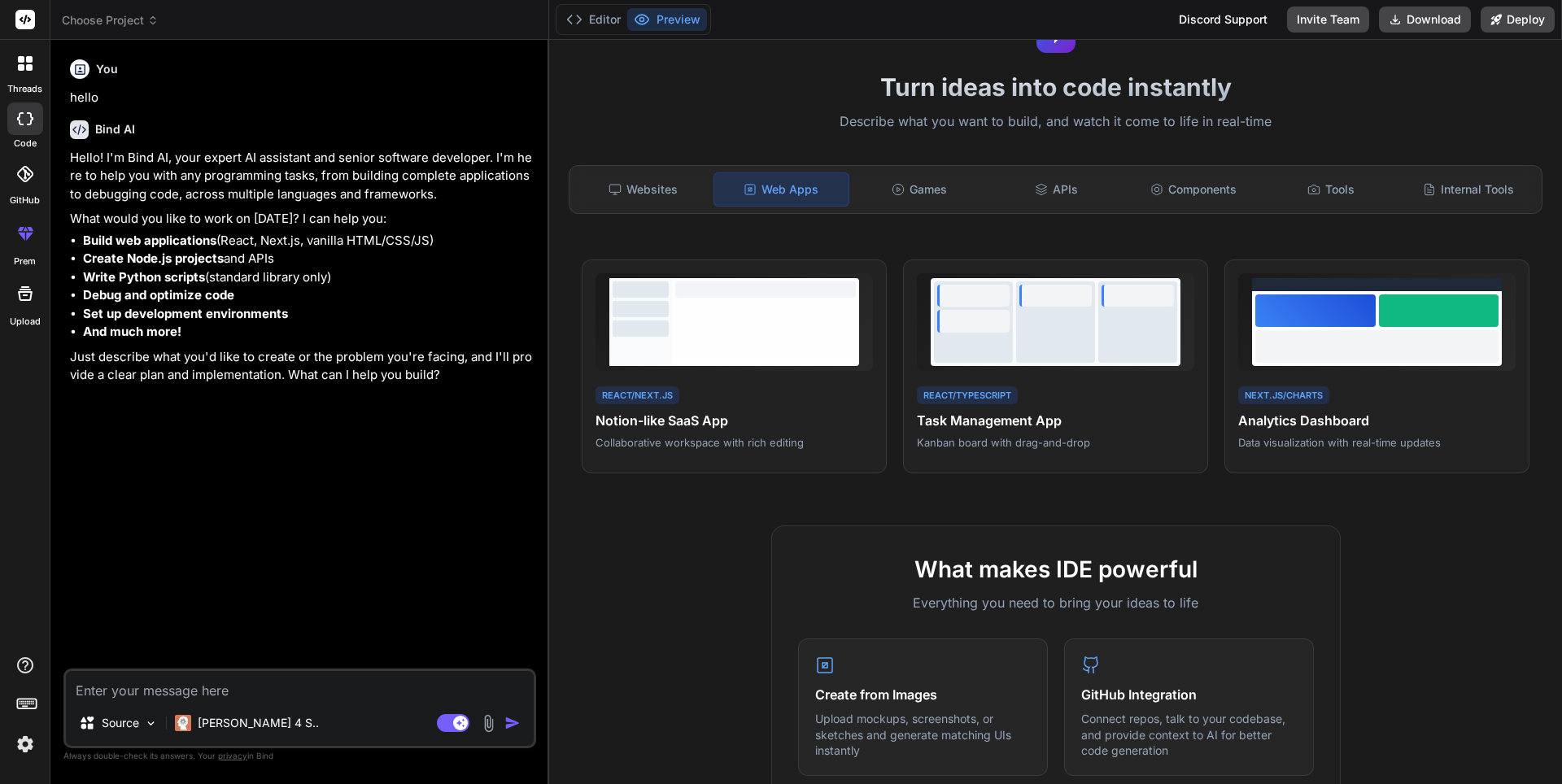
click at [258, 693] on textarea at bounding box center [300, 685] width 468 height 29
type textarea "P"
type textarea "x"
type textarea "PO"
type textarea "x"
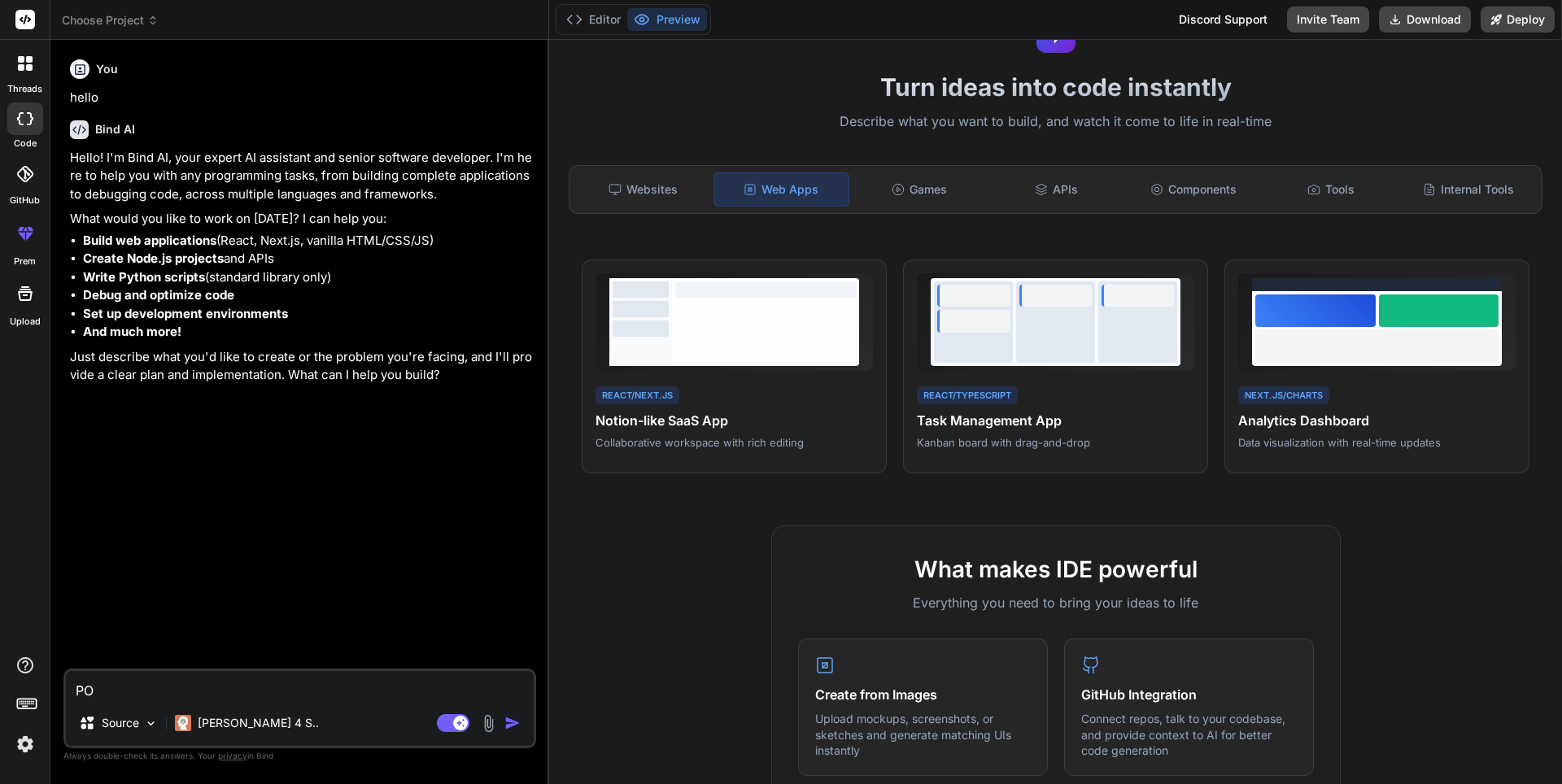
type textarea "POD"
type textarea "x"
type textarea "PODR"
type textarea "x"
type textarea "PODRI"
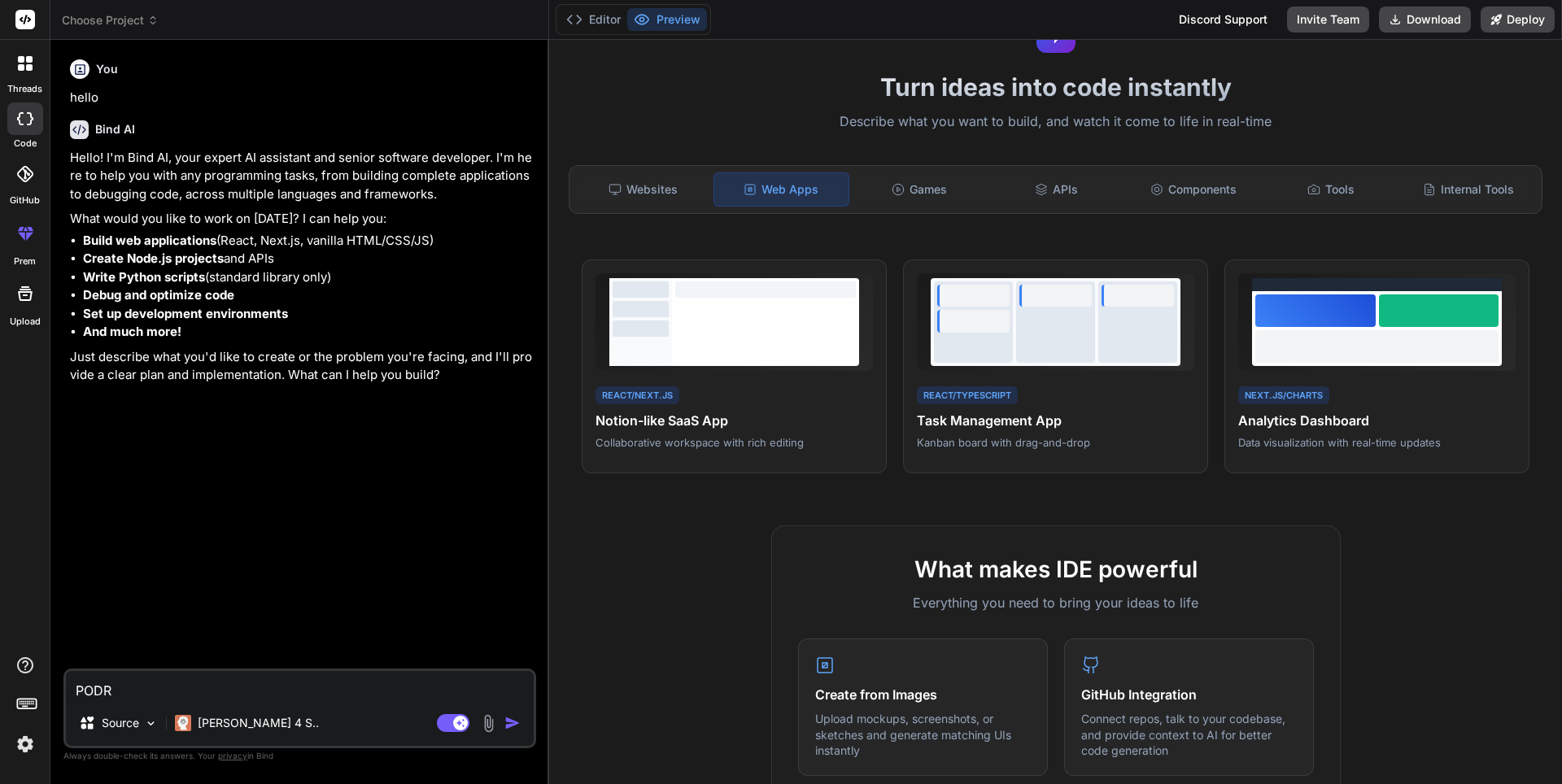
type textarea "x"
type textarea "PODRIA"
type textarea "x"
type textarea "PODRIAS"
type textarea "x"
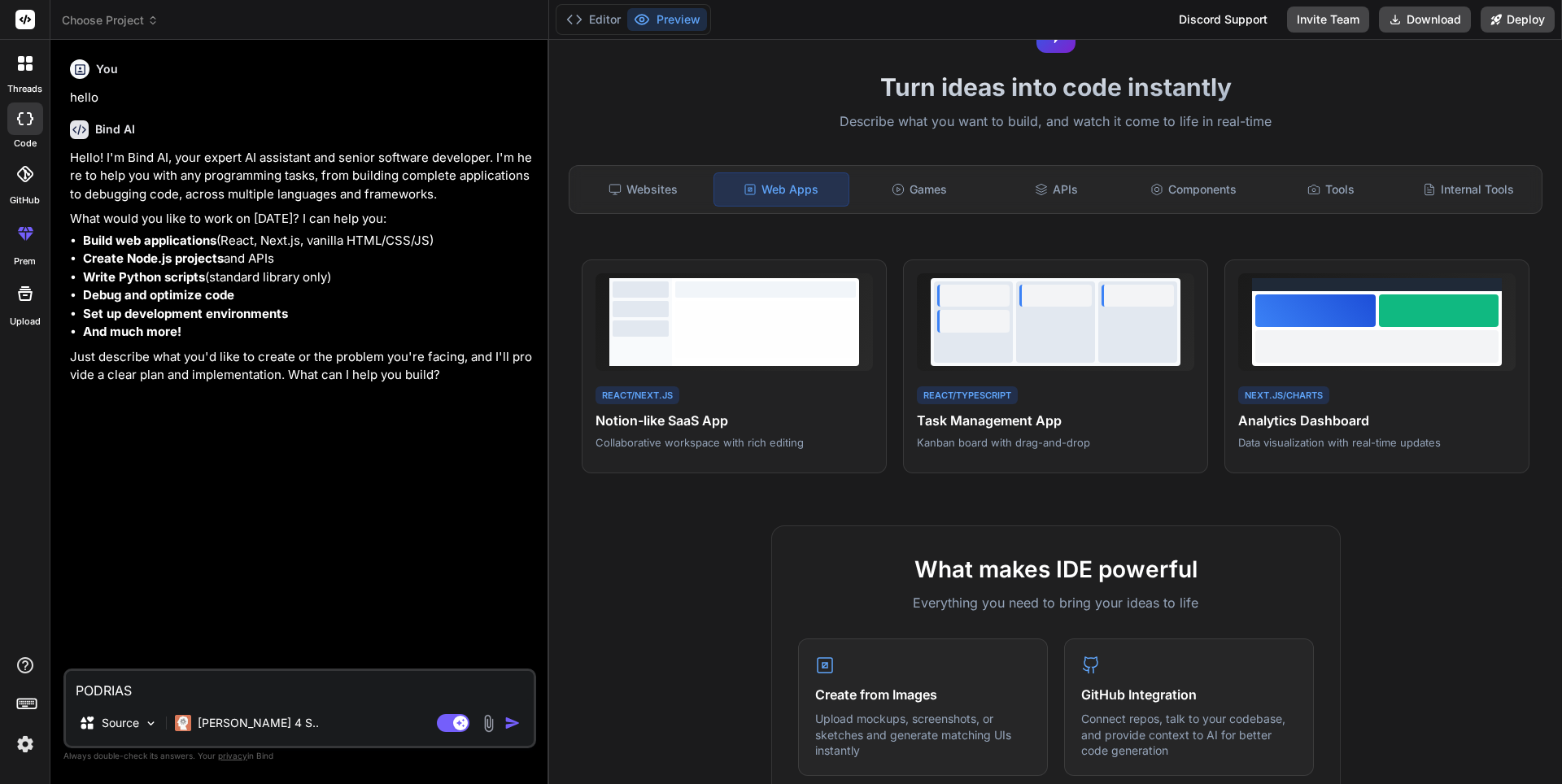
type textarea "PODRIAS"
type textarea "x"
type textarea "PODRIAS M"
type textarea "x"
type textarea "PODRIAS ME"
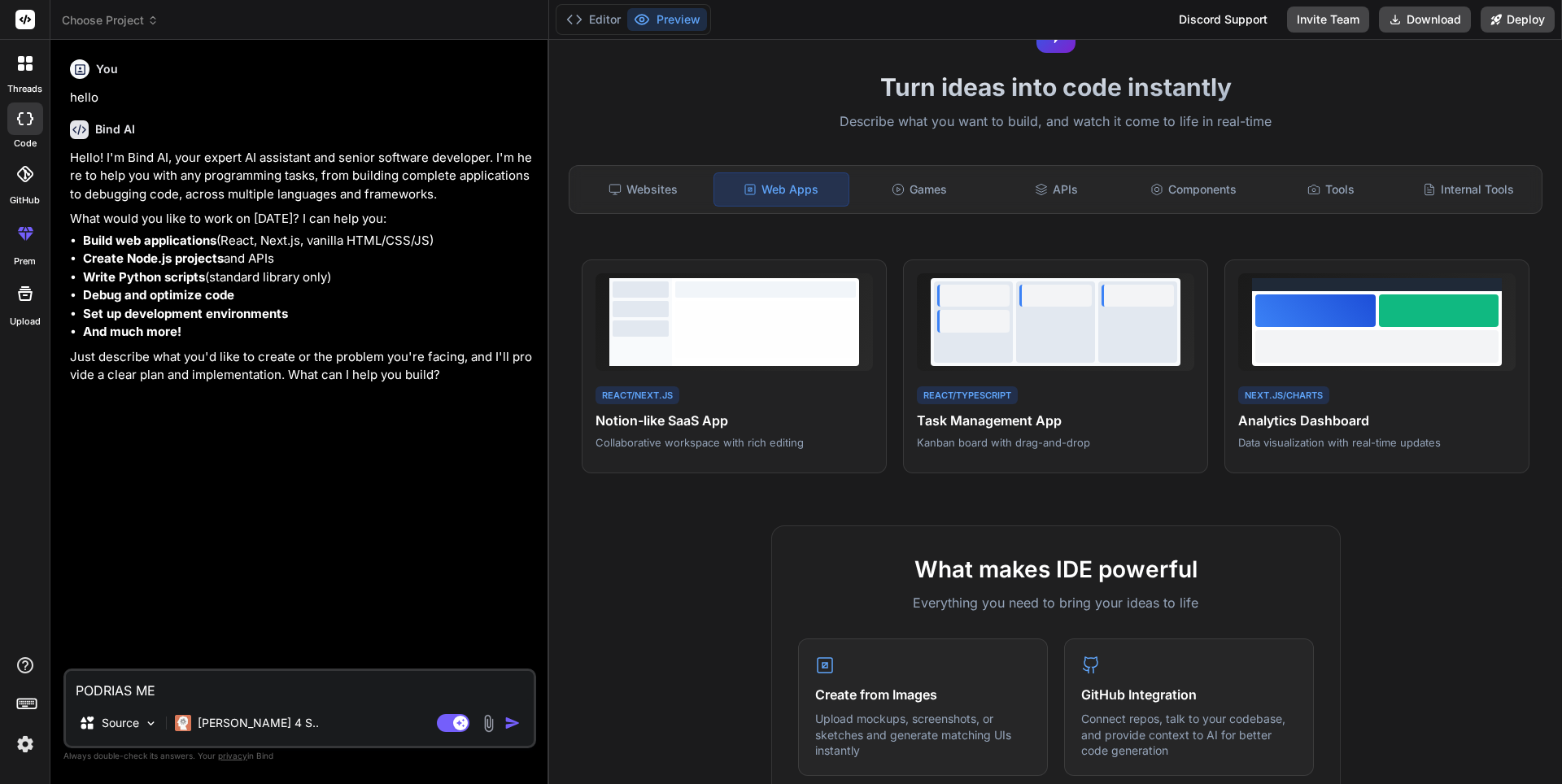
type textarea "x"
type textarea "PODRIAS MEJ"
type textarea "x"
type textarea "PODRIAS MEJO"
type textarea "x"
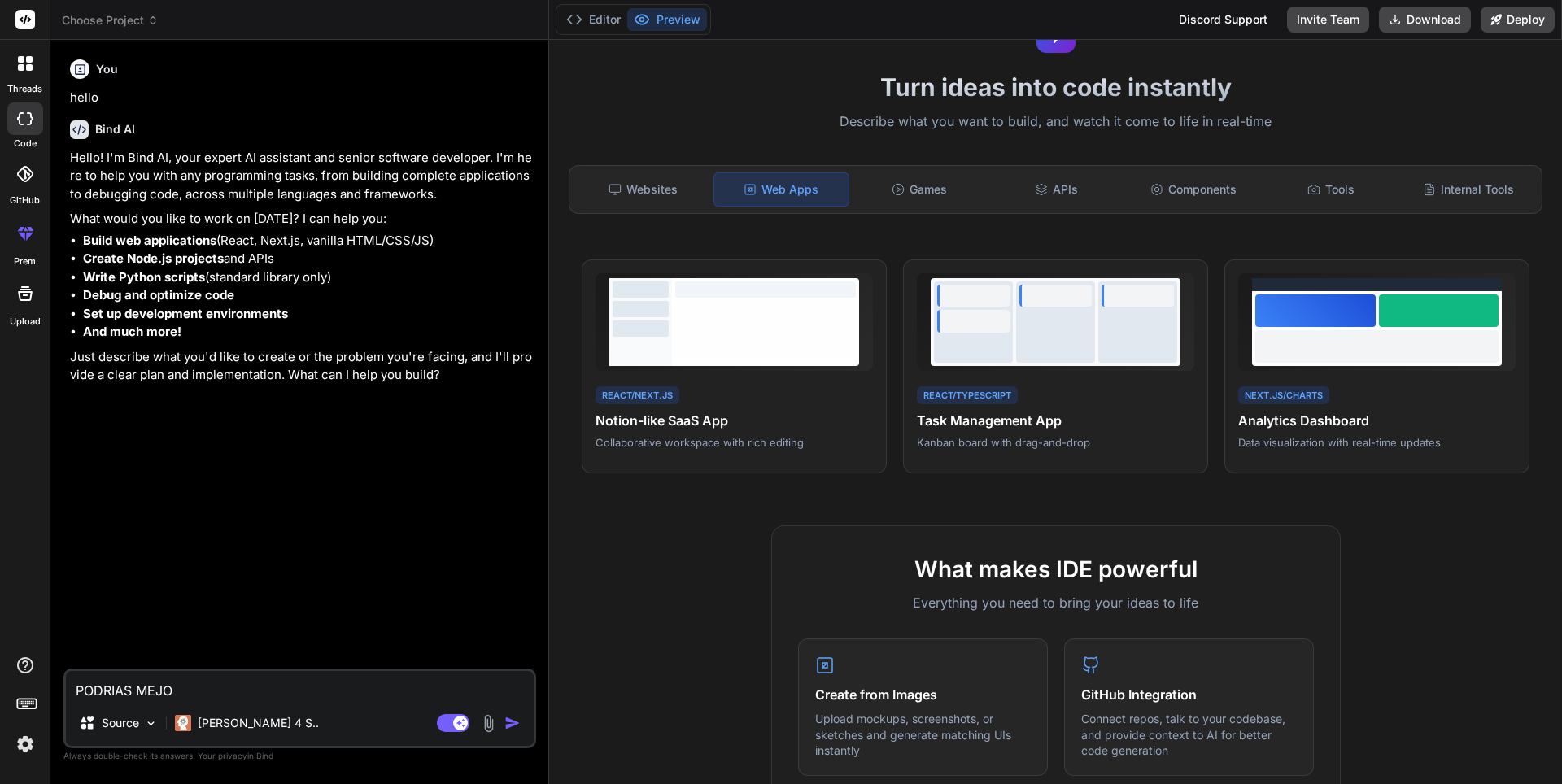
type textarea "PODRIAS MEJOR"
type textarea "x"
type textarea "PODRIAS MEJORA"
type textarea "x"
type textarea "PODRIAS MEJORAR"
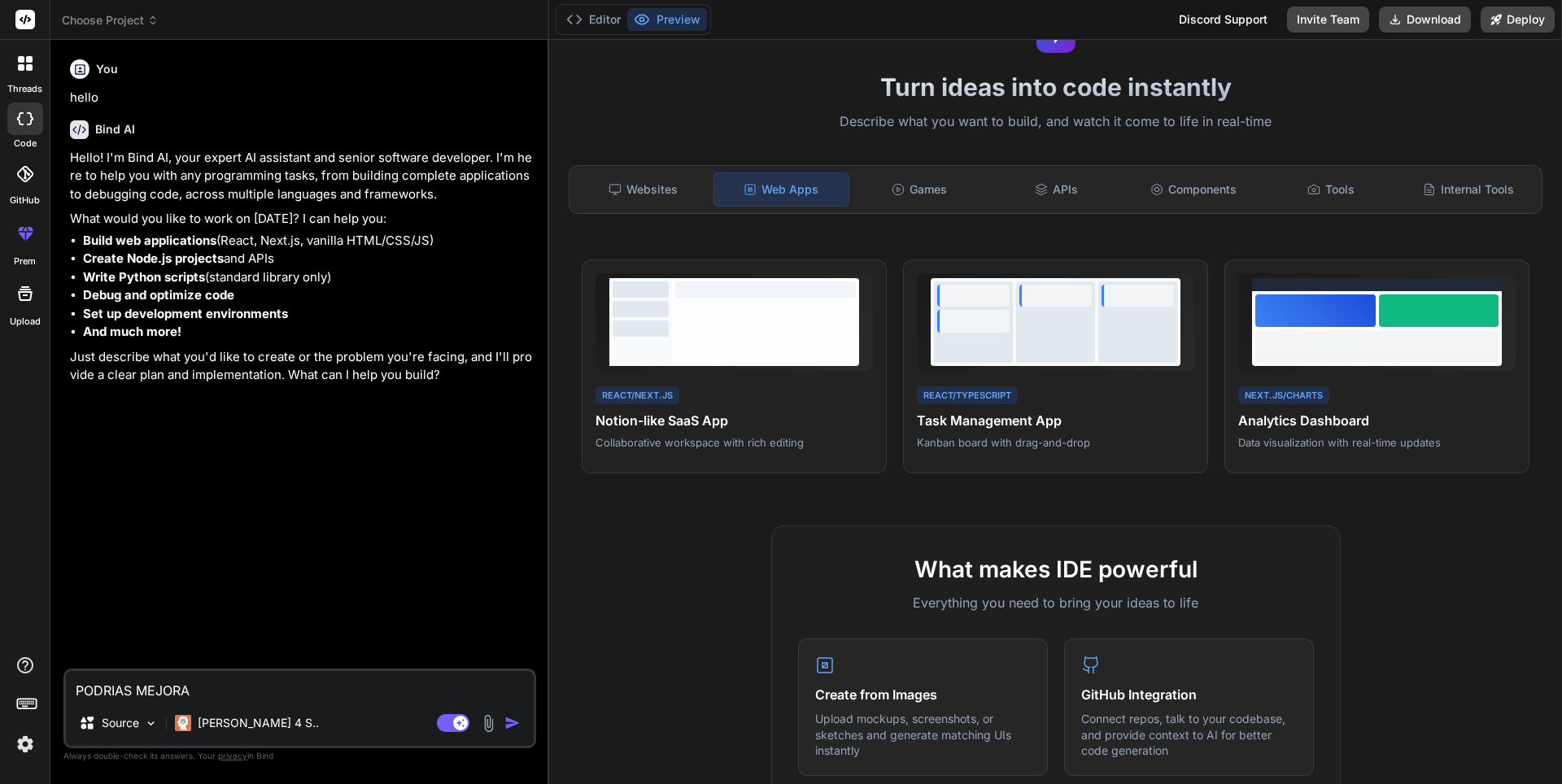
type textarea "x"
type textarea "PODRIAS MEJORAR"
type textarea "x"
type textarea "PODRIAS MEJORAR e"
type textarea "x"
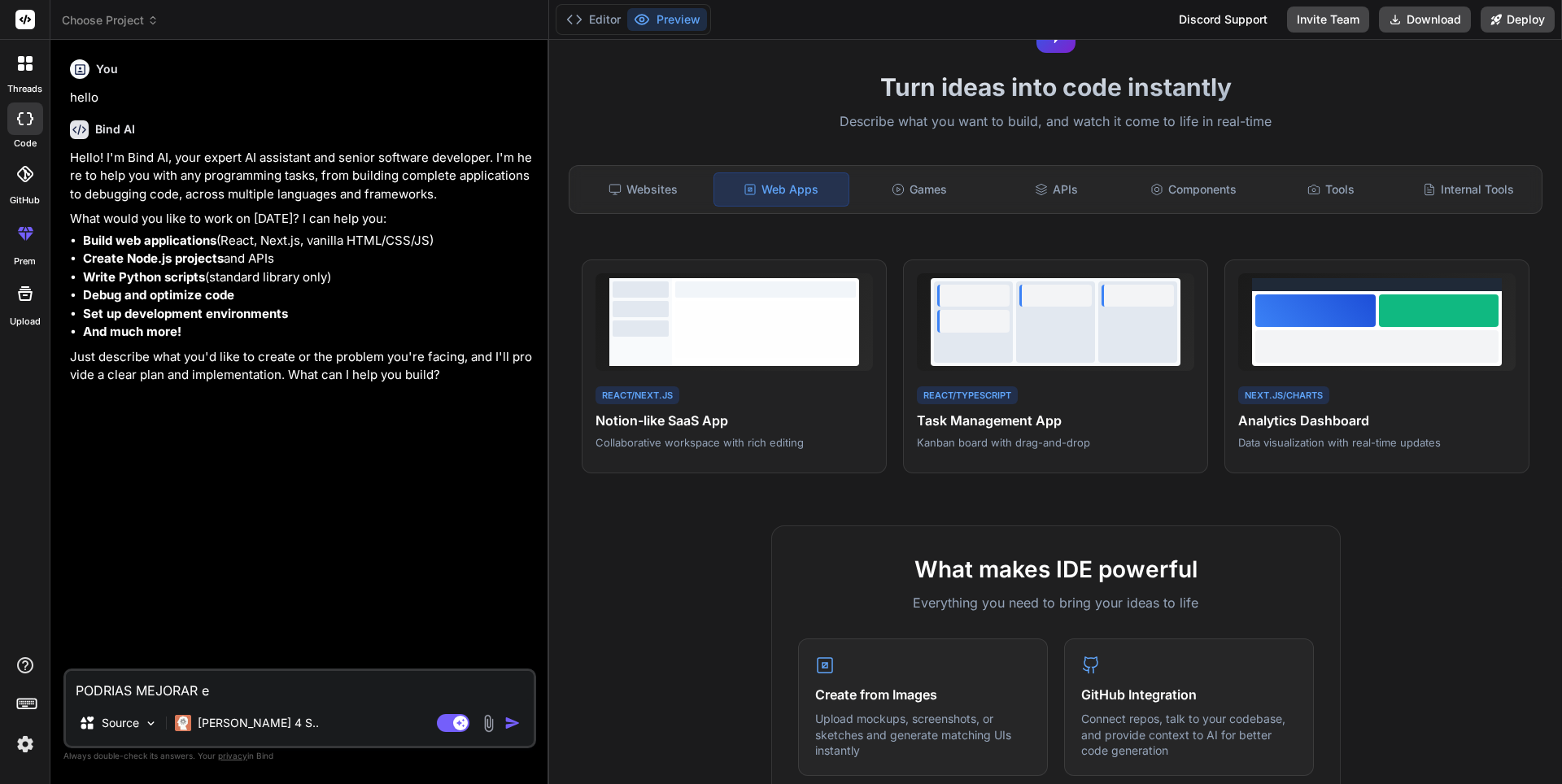
type textarea "PODRIAS MEJORAR es"
type textarea "x"
type textarea "PODRIAS MEJORAR est"
type textarea "x"
type textarea "PODRIAS MEJORAR esta"
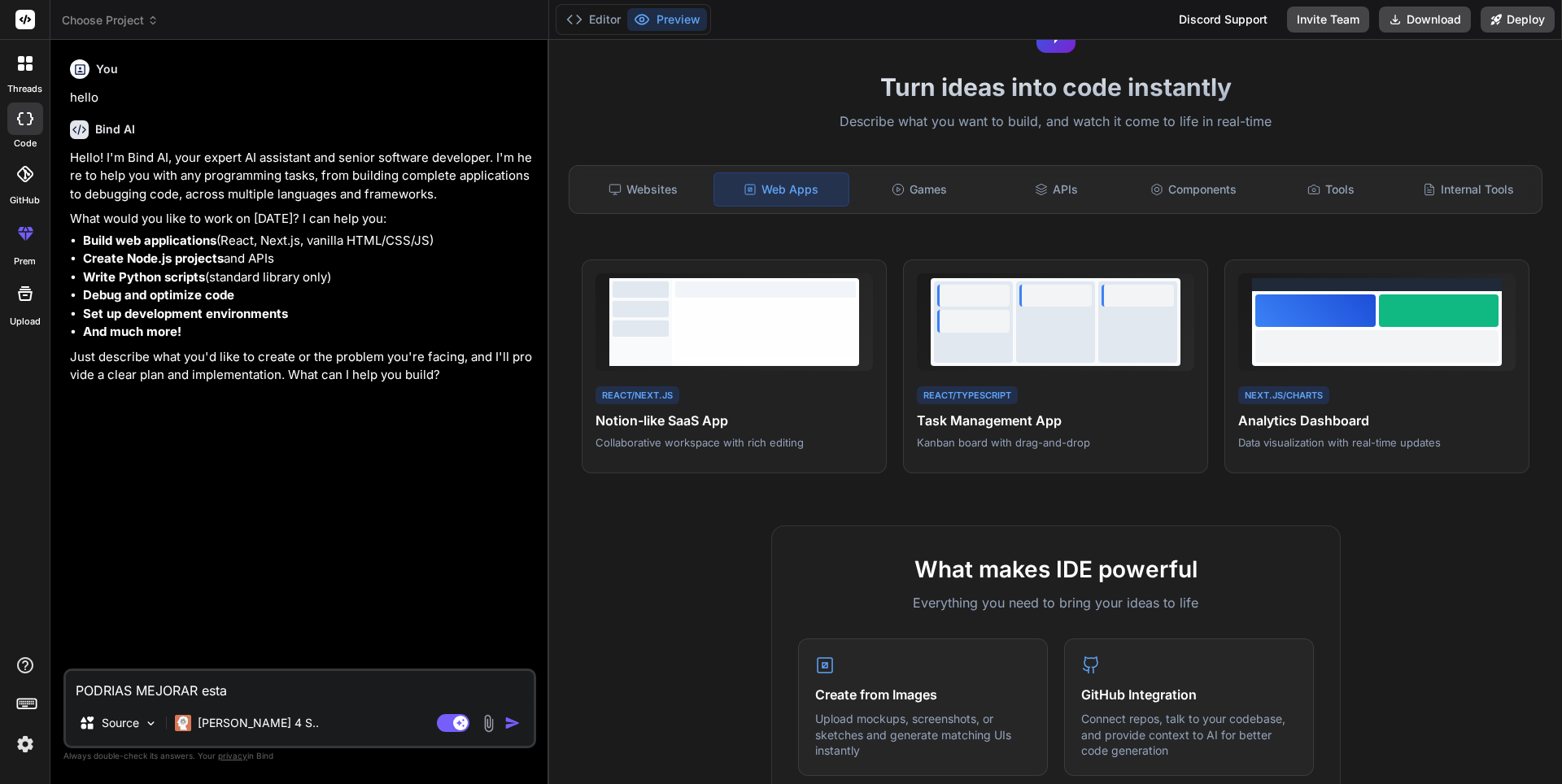
type textarea "x"
type textarea "PODRIAS MEJORAR esta a"
type textarea "x"
type textarea "PODRIAS MEJORAR esta ap"
type textarea "x"
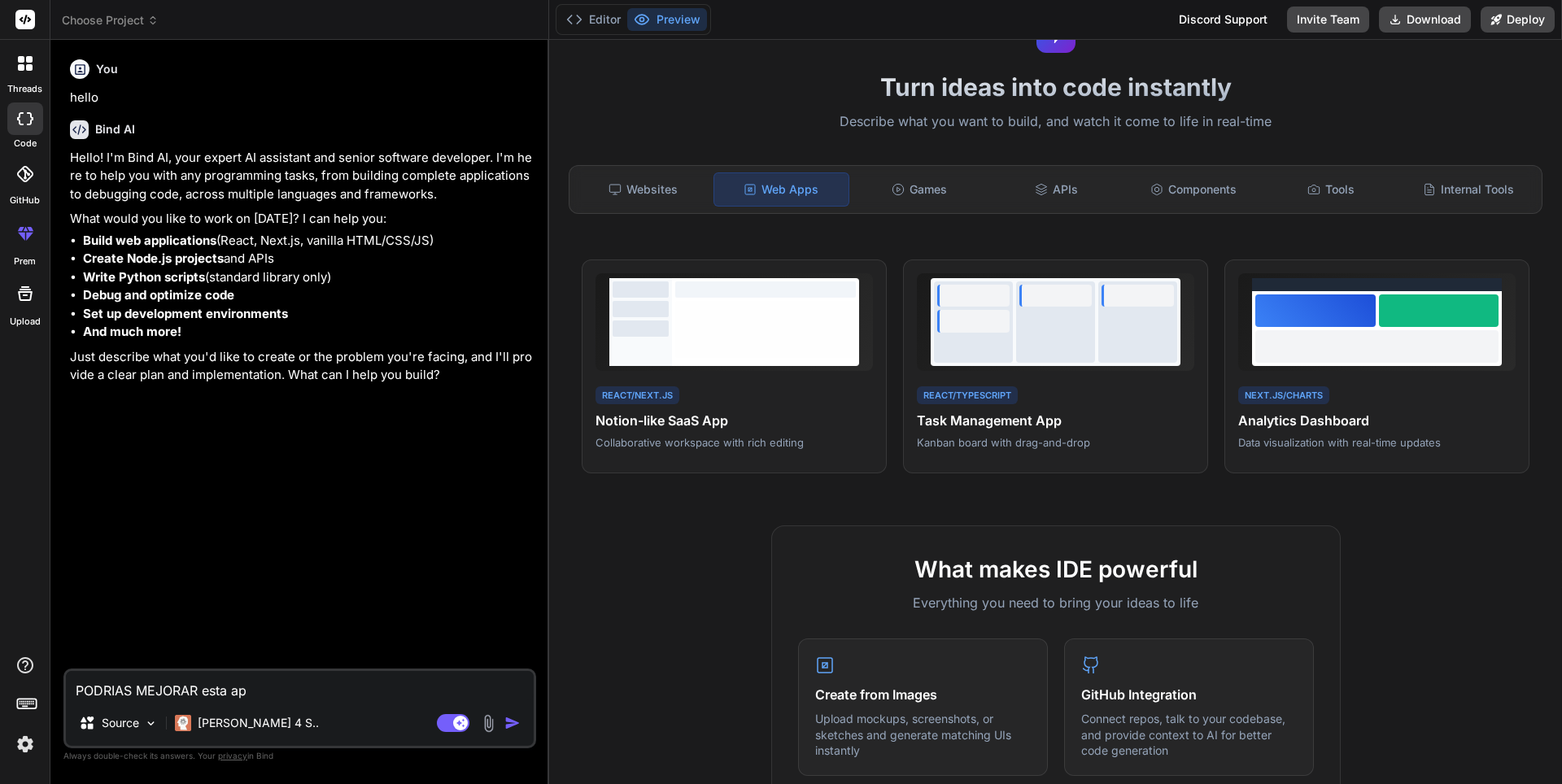
type textarea "PODRIAS MEJORAR esta apg"
type textarea "x"
type textarea "PODRIAS MEJORAR esta apgi"
type textarea "x"
type textarea "PODRIAS MEJORAR esta apgin"
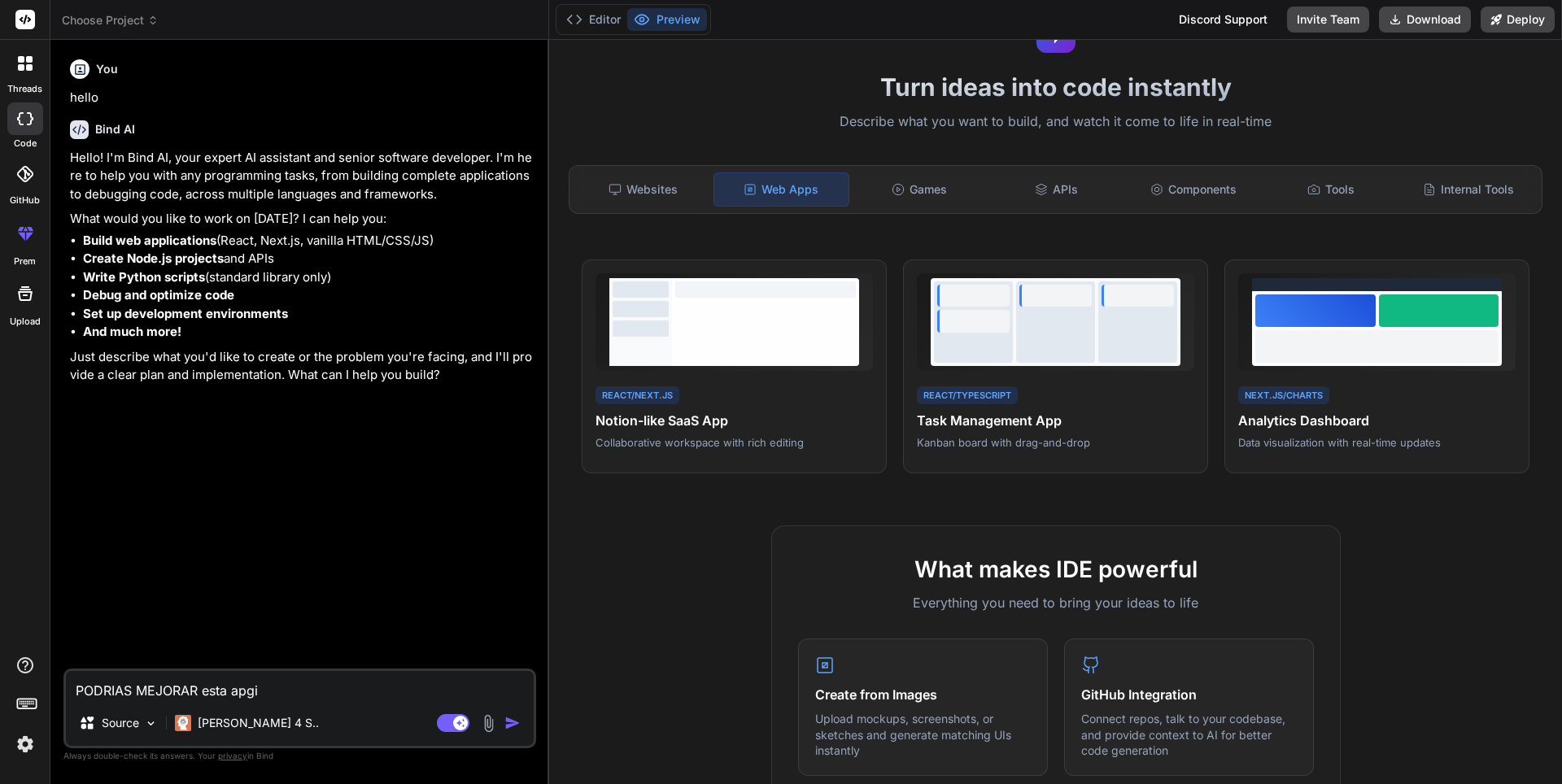
type textarea "x"
type textarea "PODRIAS MEJORAR esta apgina"
type textarea "x"
type textarea "PODRIAS MEJORAR esta apgina"
type textarea "x"
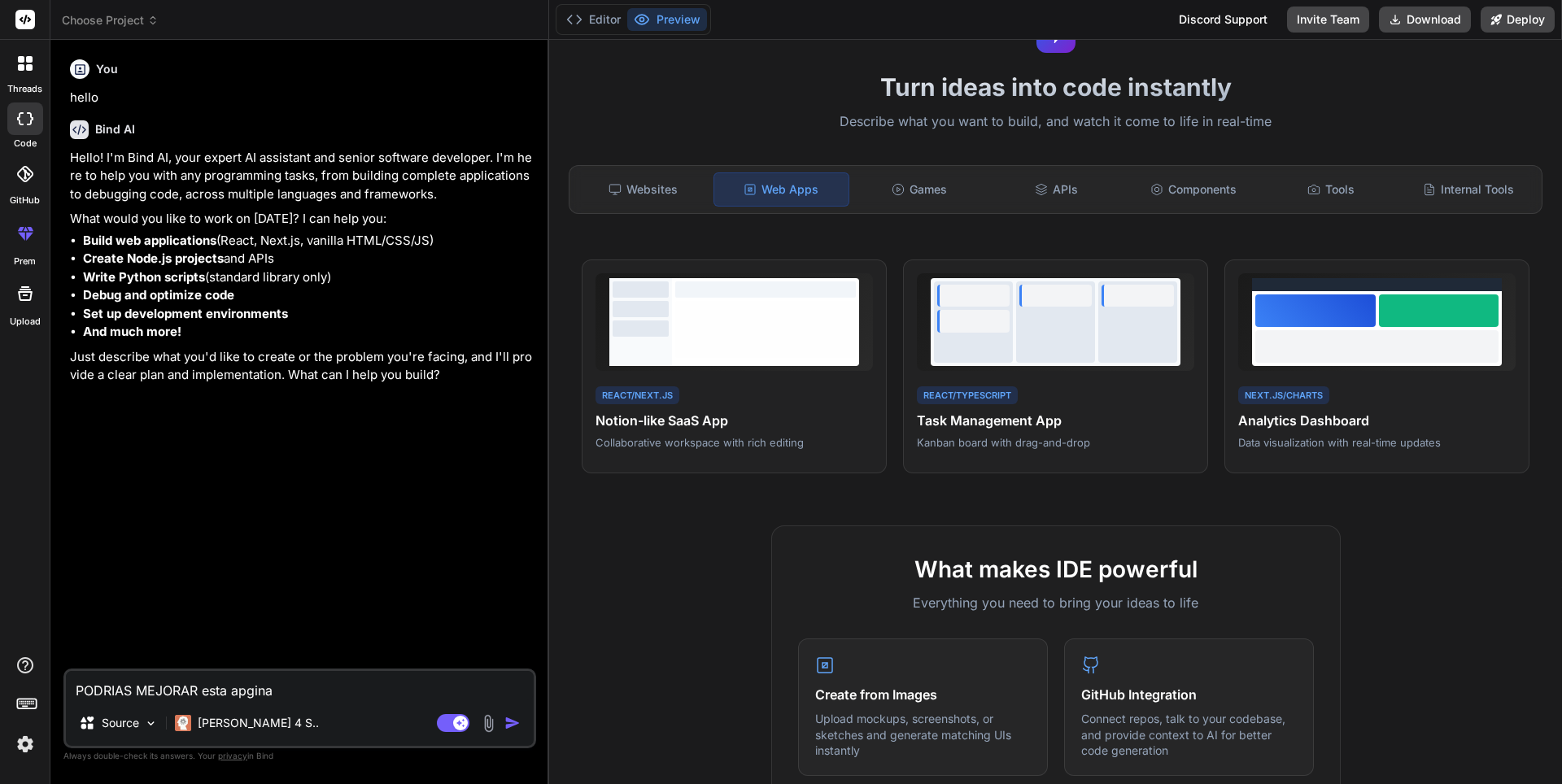
type textarea "PODRIAS MEJORAR esta apgina w"
type textarea "x"
type textarea "PODRIAS MEJORAR esta apgina we"
type textarea "x"
type textarea "PODRIAS MEJORAR esta apgina web"
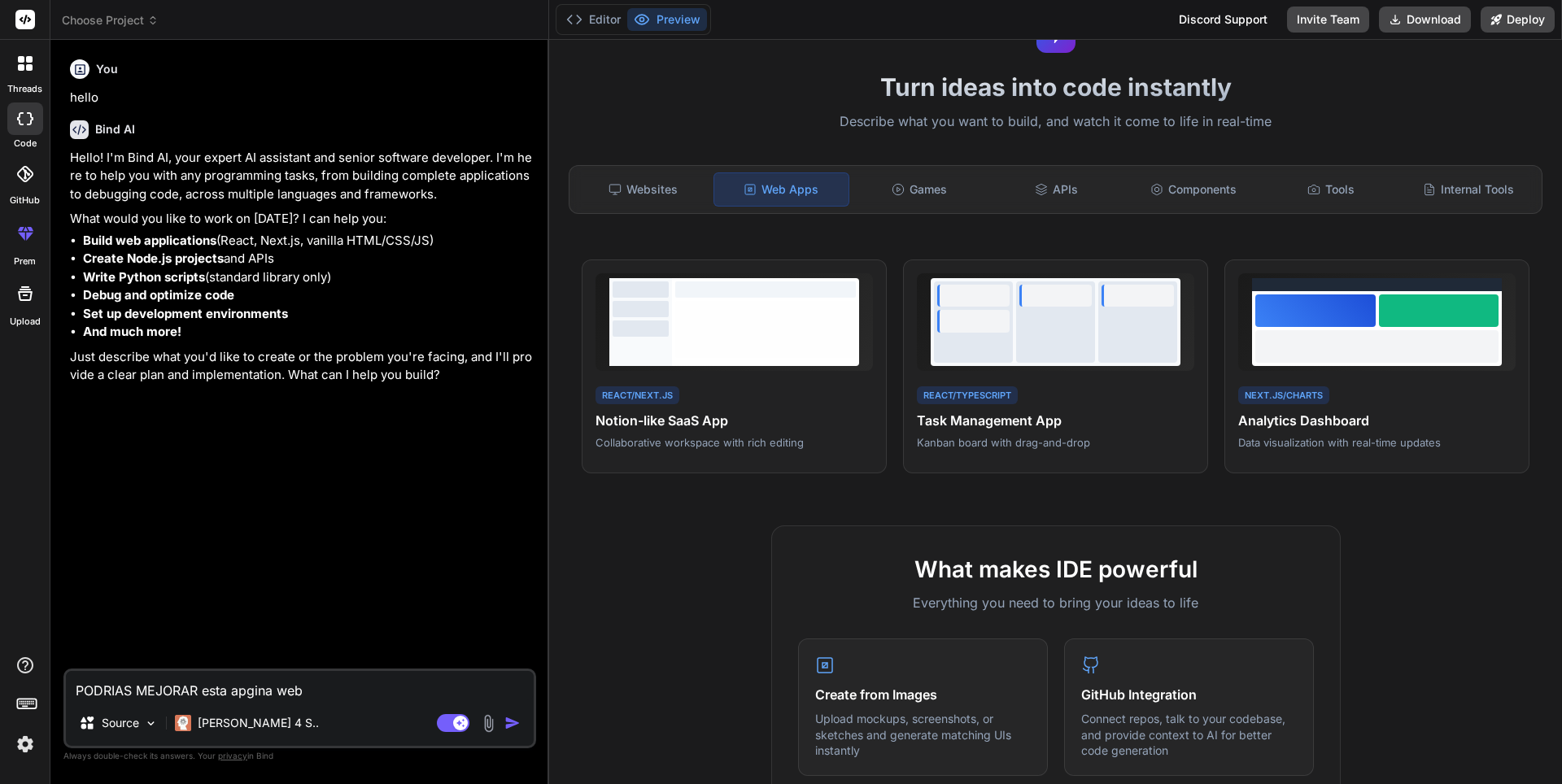
type textarea "x"
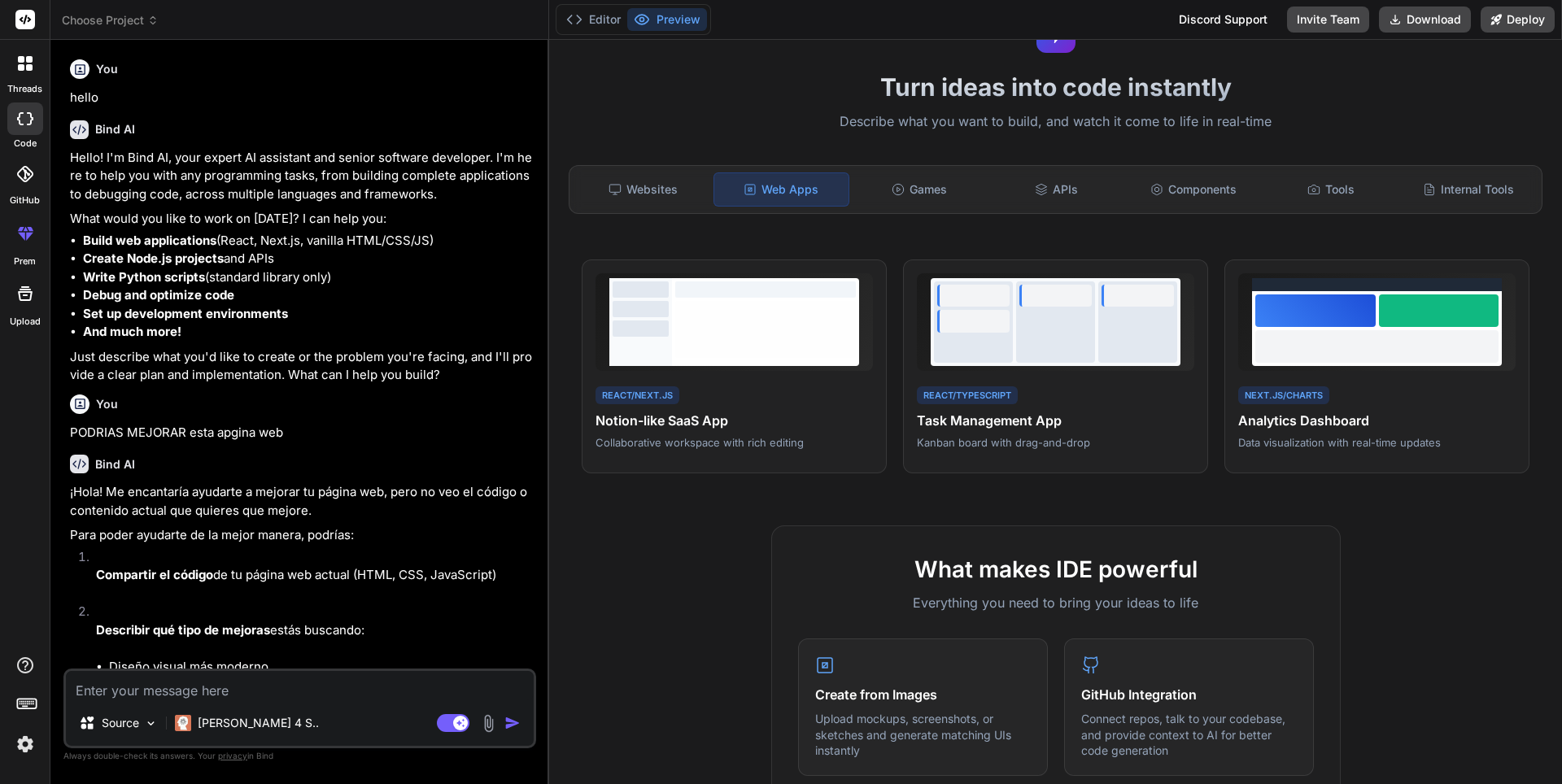
click at [340, 684] on textarea at bounding box center [300, 685] width 468 height 29
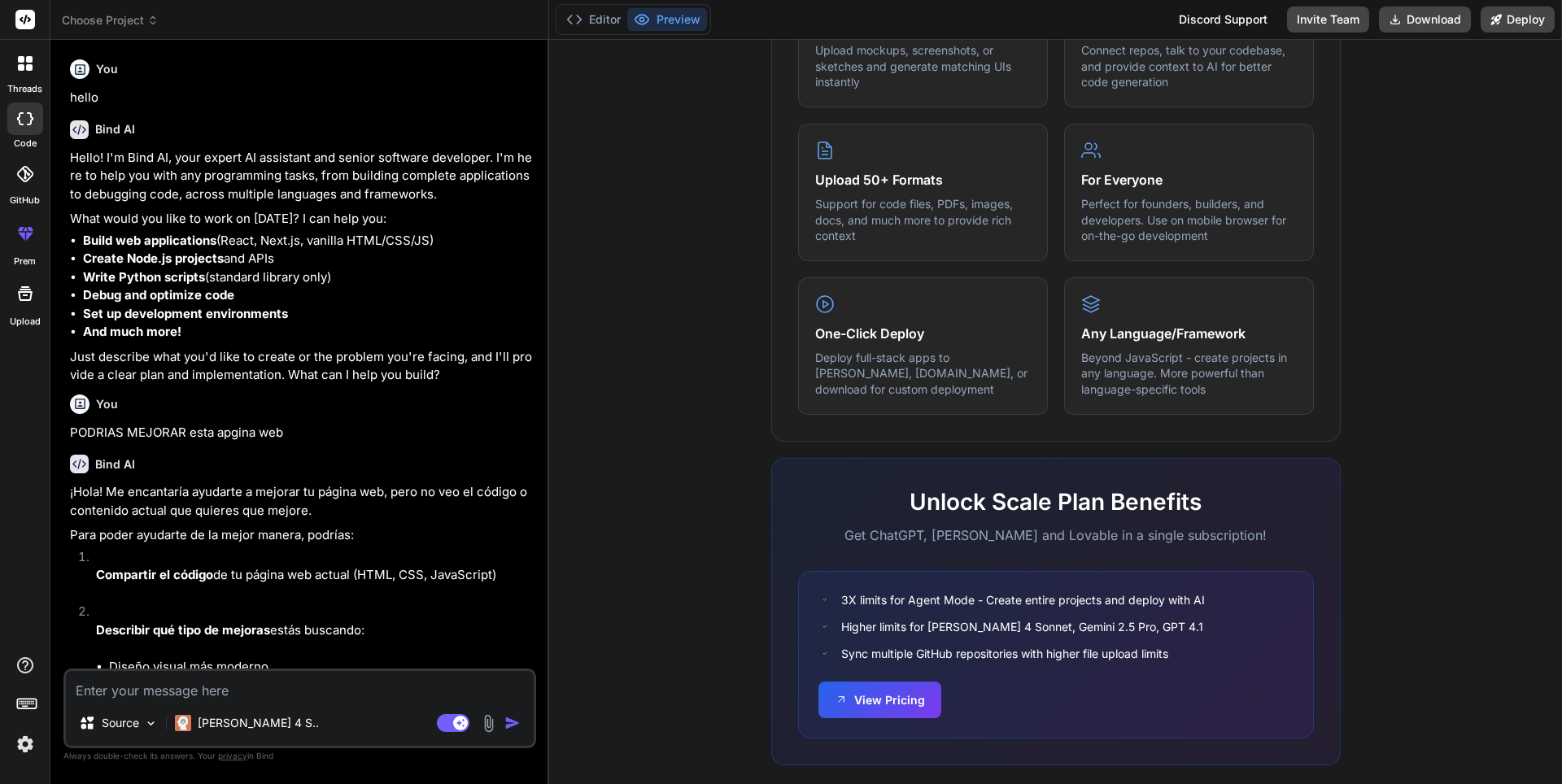
scroll to position [773, 0]
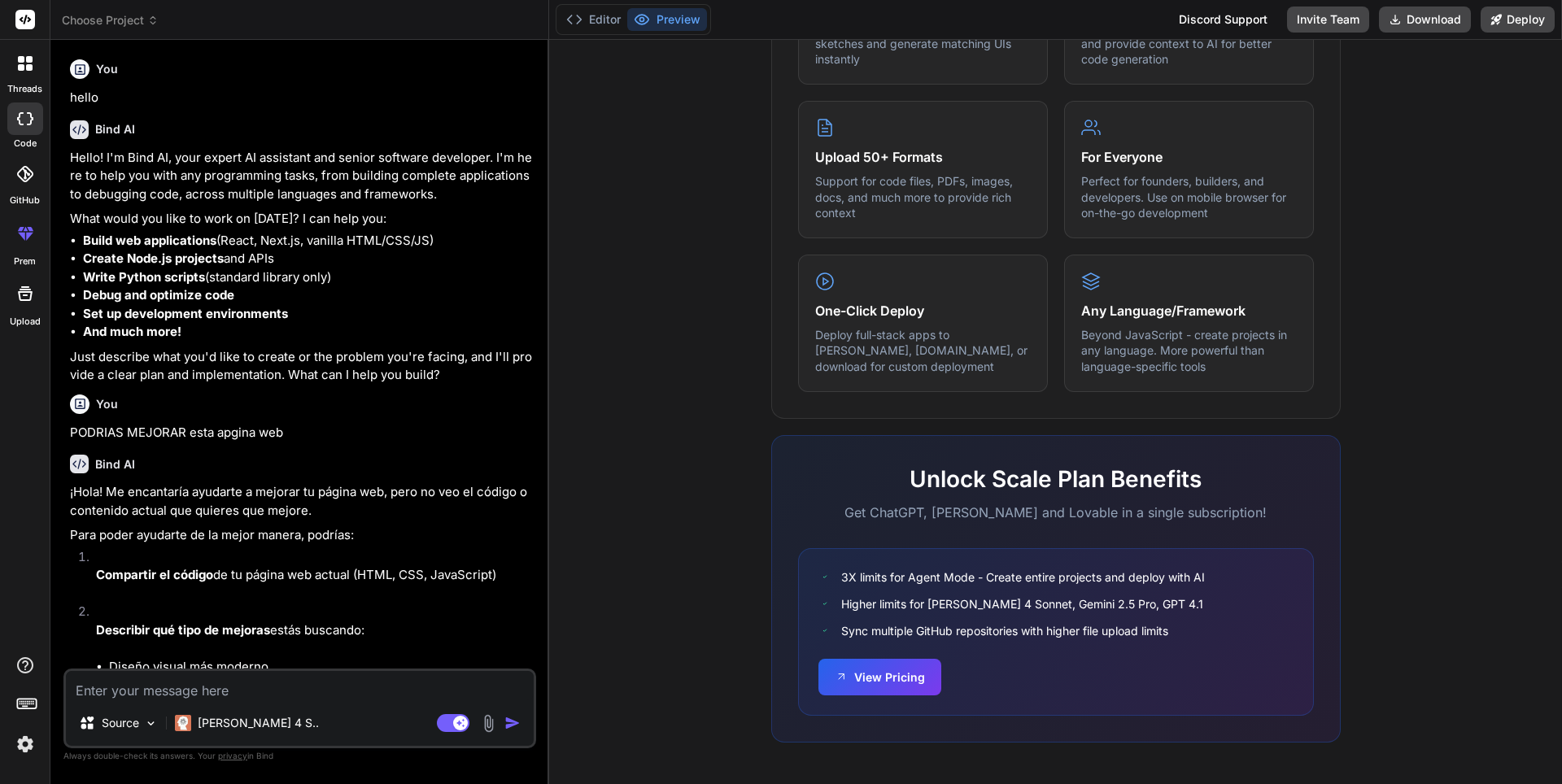
click at [489, 729] on img at bounding box center [488, 723] width 19 height 19
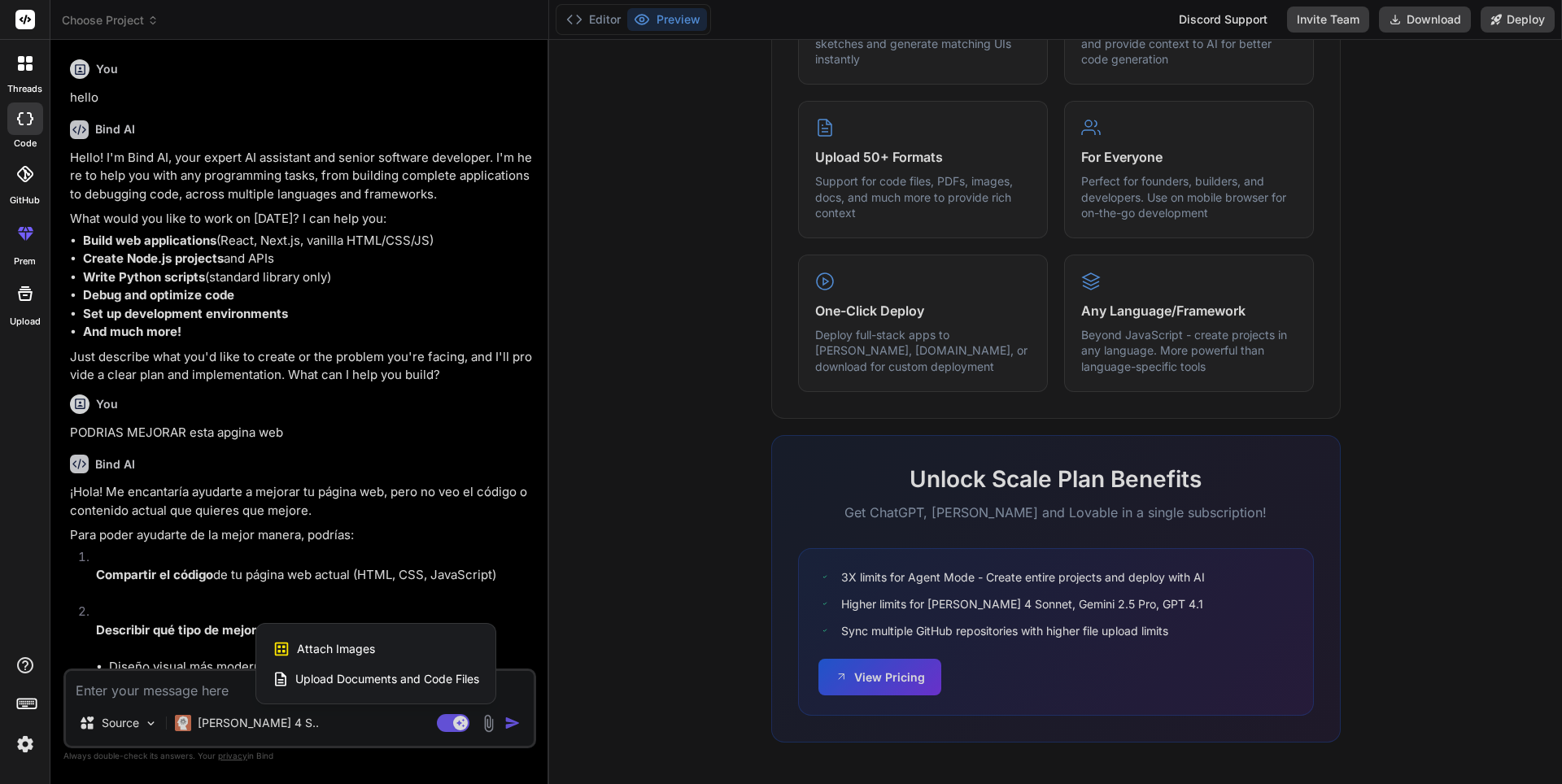
click at [380, 710] on div at bounding box center [781, 392] width 1562 height 784
type textarea "x"
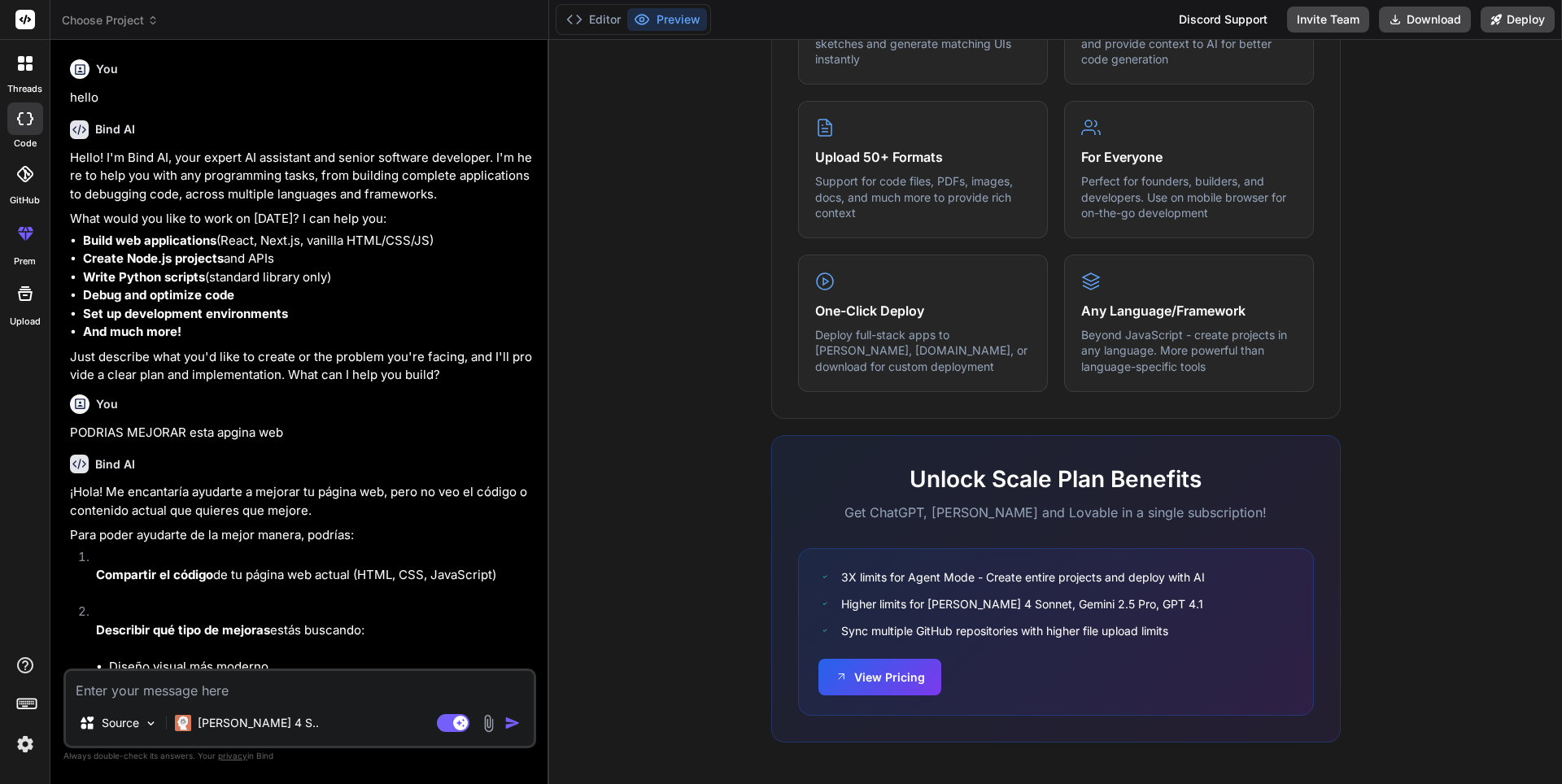
click at [355, 697] on textarea at bounding box center [300, 685] width 468 height 29
type textarea "l"
type textarea "x"
type textarea "lo"
type textarea "x"
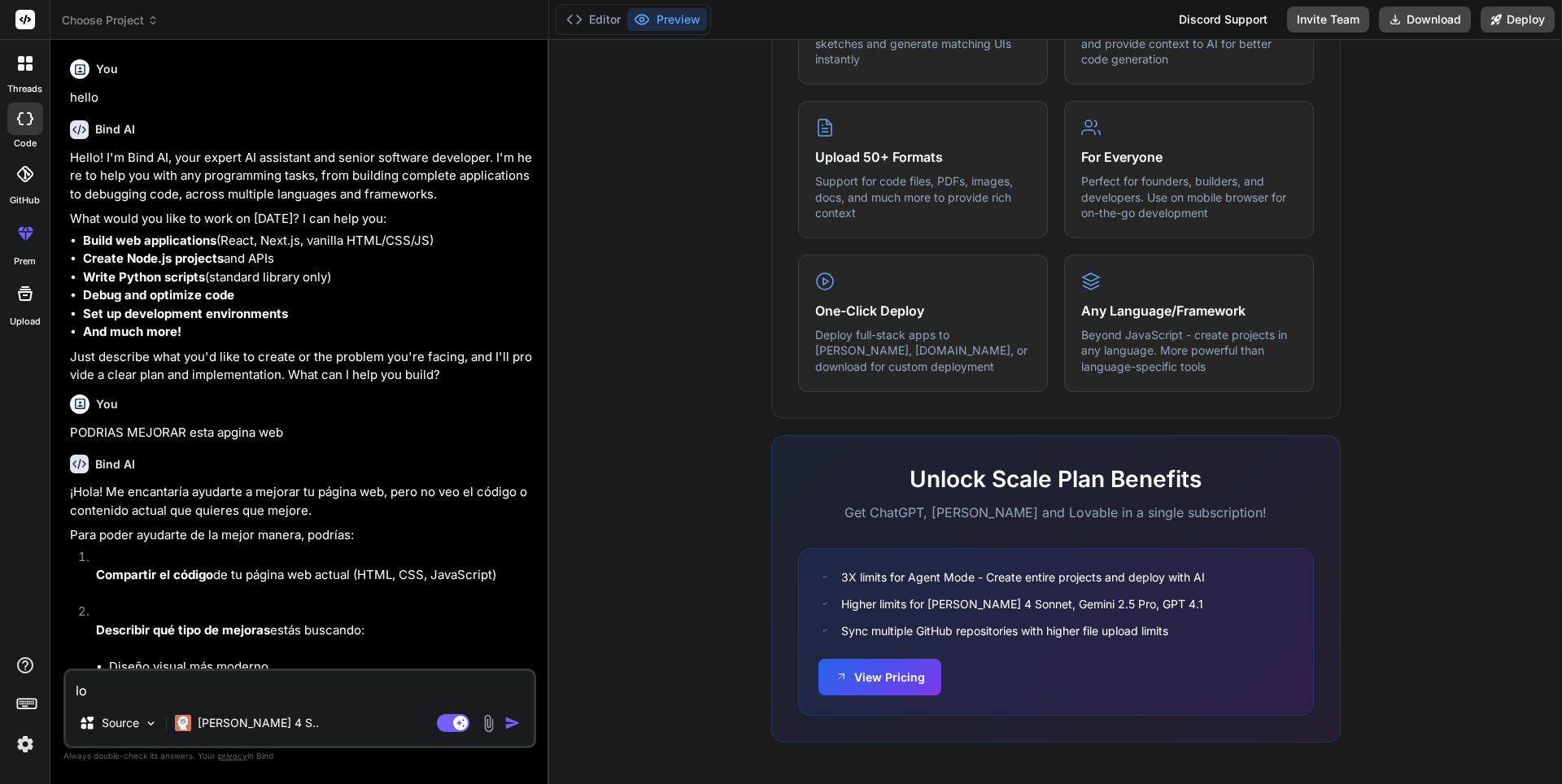
type textarea "lo"
type textarea "x"
type textarea "lo s"
type textarea "x"
type textarea "lo su"
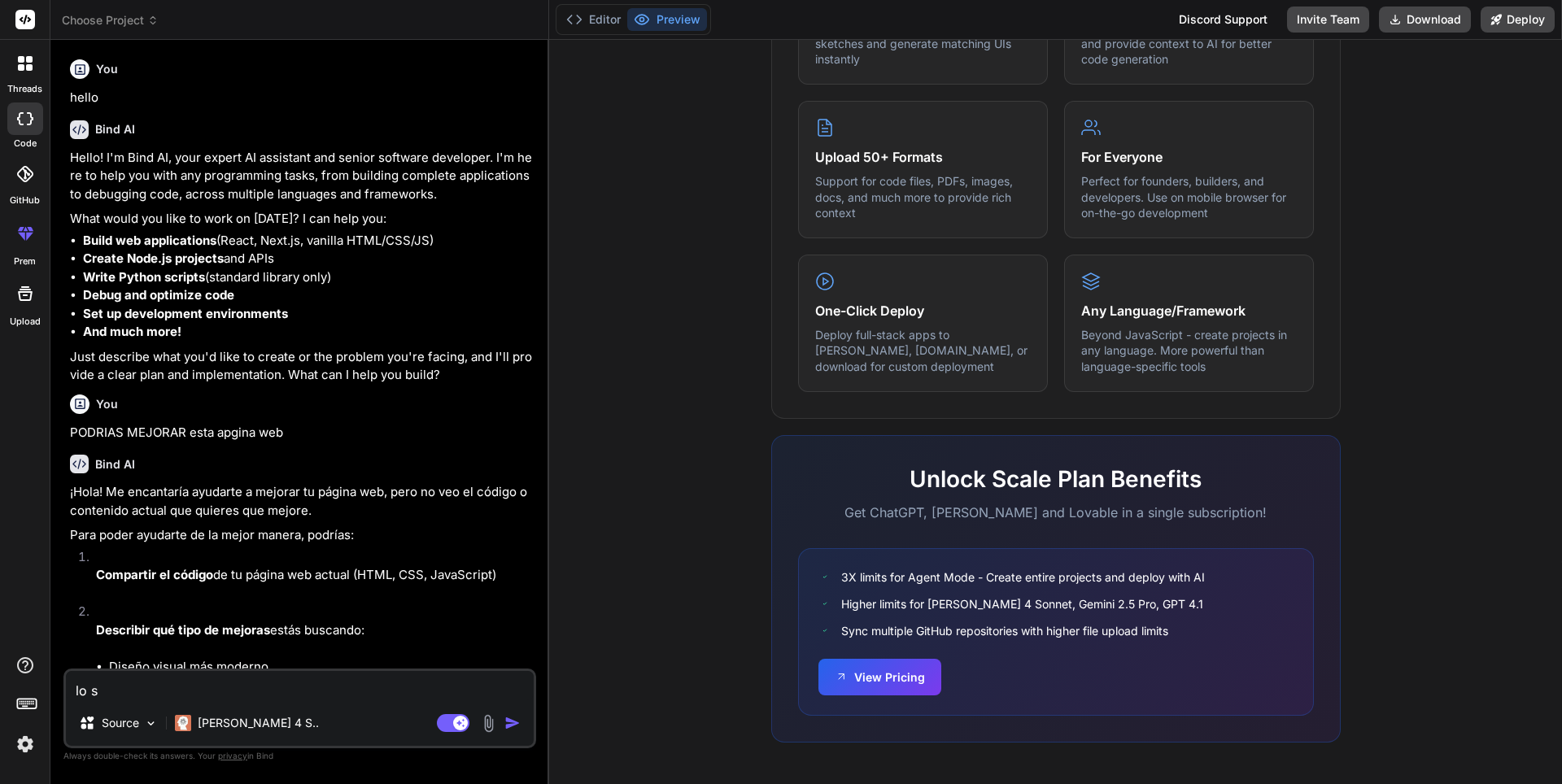
type textarea "x"
type textarea "lo sub"
type textarea "x"
type textarea "lo subi"
type textarea "x"
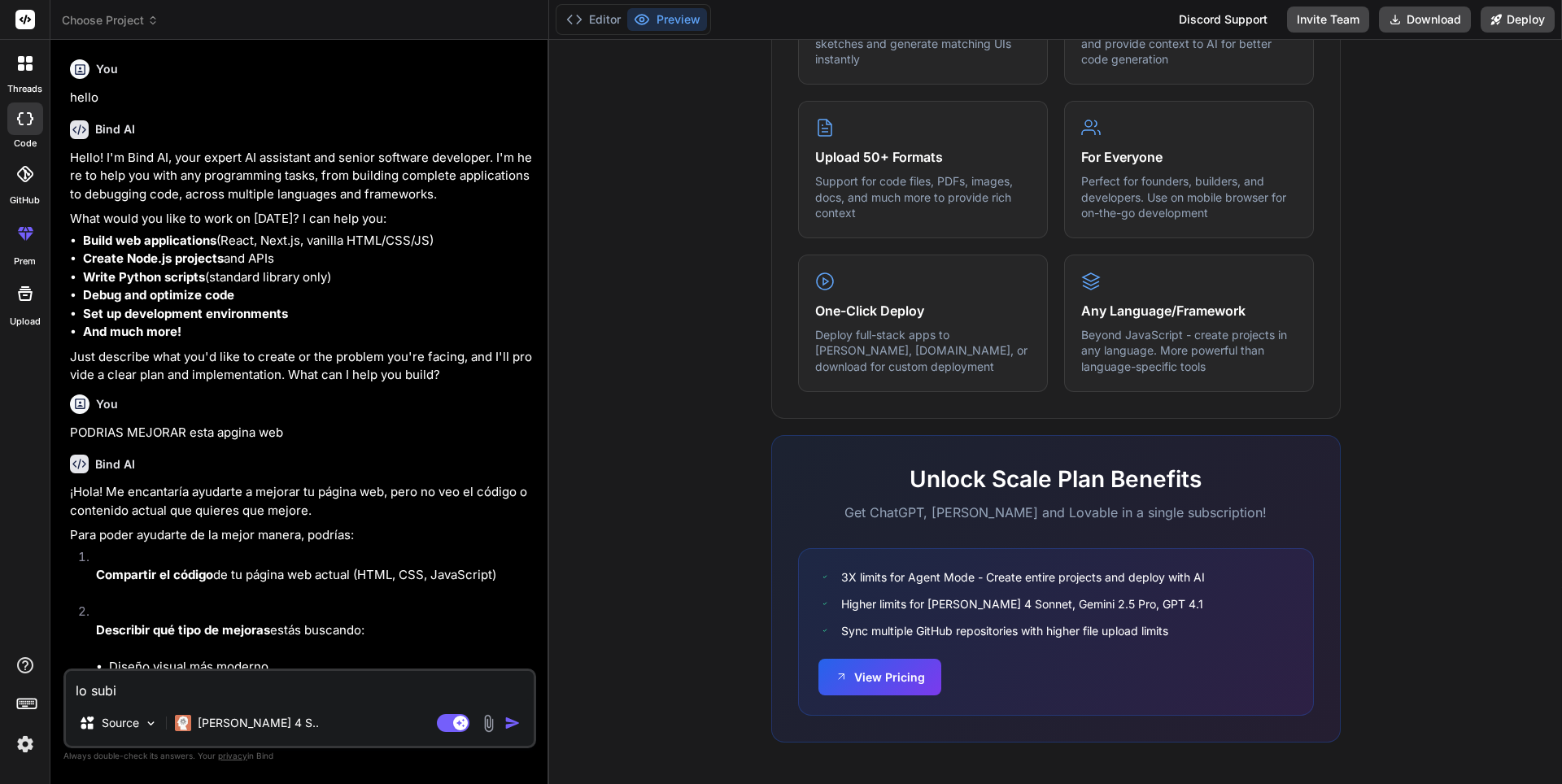
type textarea "lo subi"
type textarea "x"
type textarea "lo subi a"
type textarea "x"
type textarea "lo subi a"
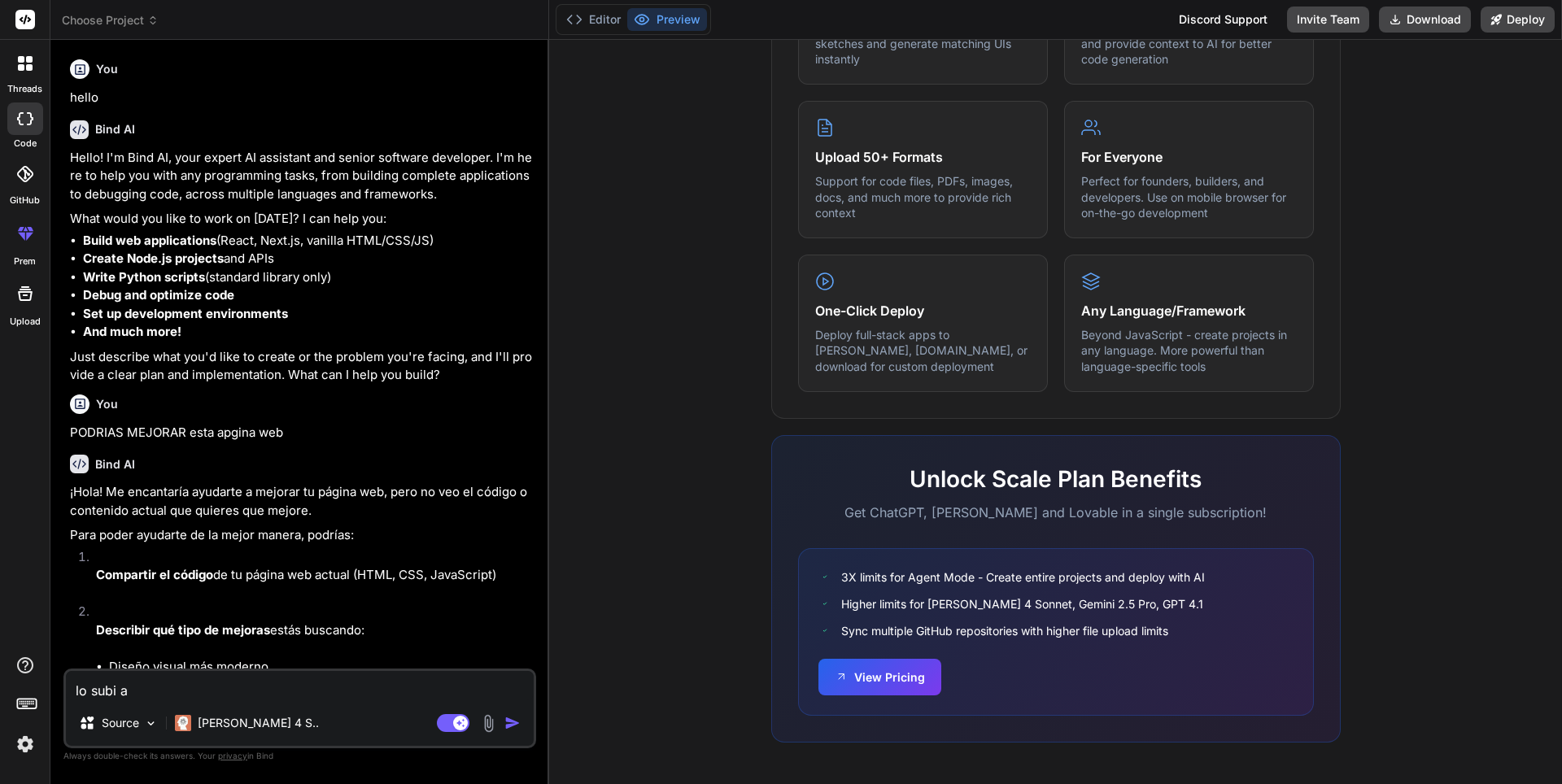
type textarea "x"
type textarea "lo subi a u"
type textarea "x"
type textarea "lo subi a up"
type textarea "x"
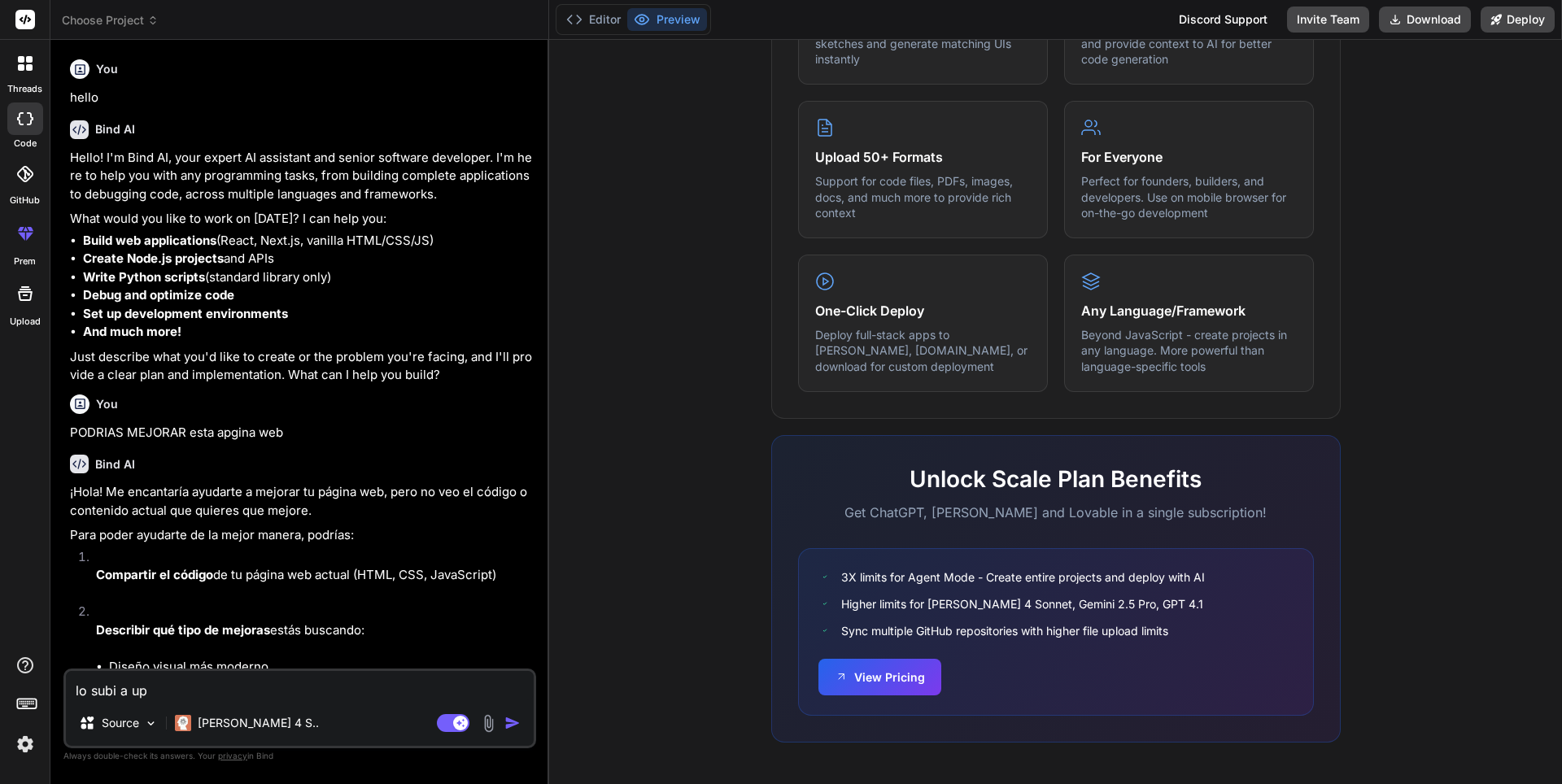
type textarea "lo subi a upl"
type textarea "x"
type textarea "lo subi a upla"
type textarea "x"
type textarea "lo subi a uplad"
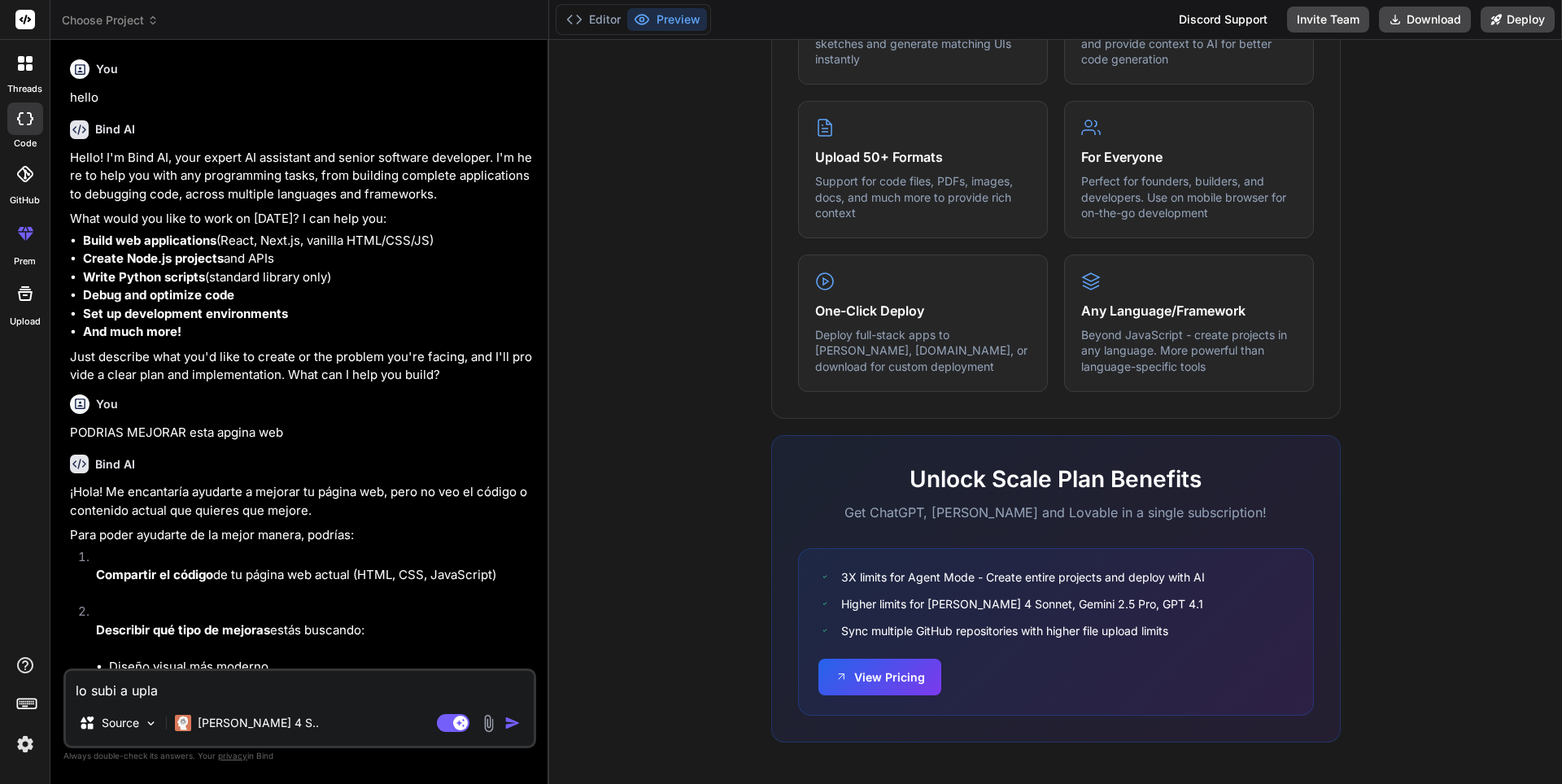
type textarea "x"
type textarea "lo subi a uplad"
type textarea "x"
type textarea "lo subi a uplad c"
type textarea "x"
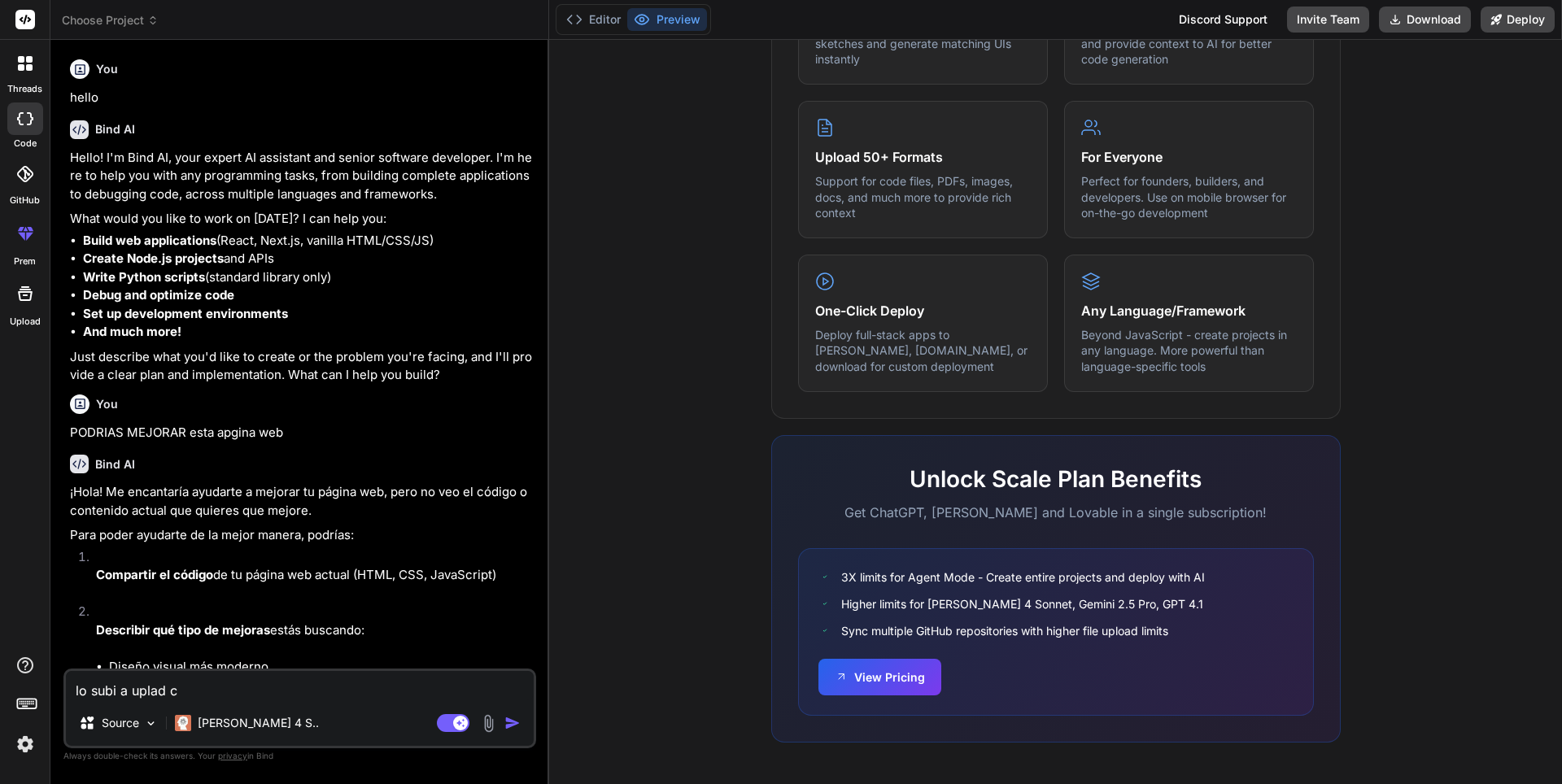
type textarea "lo subi a uplad co"
type textarea "x"
type textarea "lo subi a uplad cod"
type textarea "x"
type textarea "lo subi a uplad code"
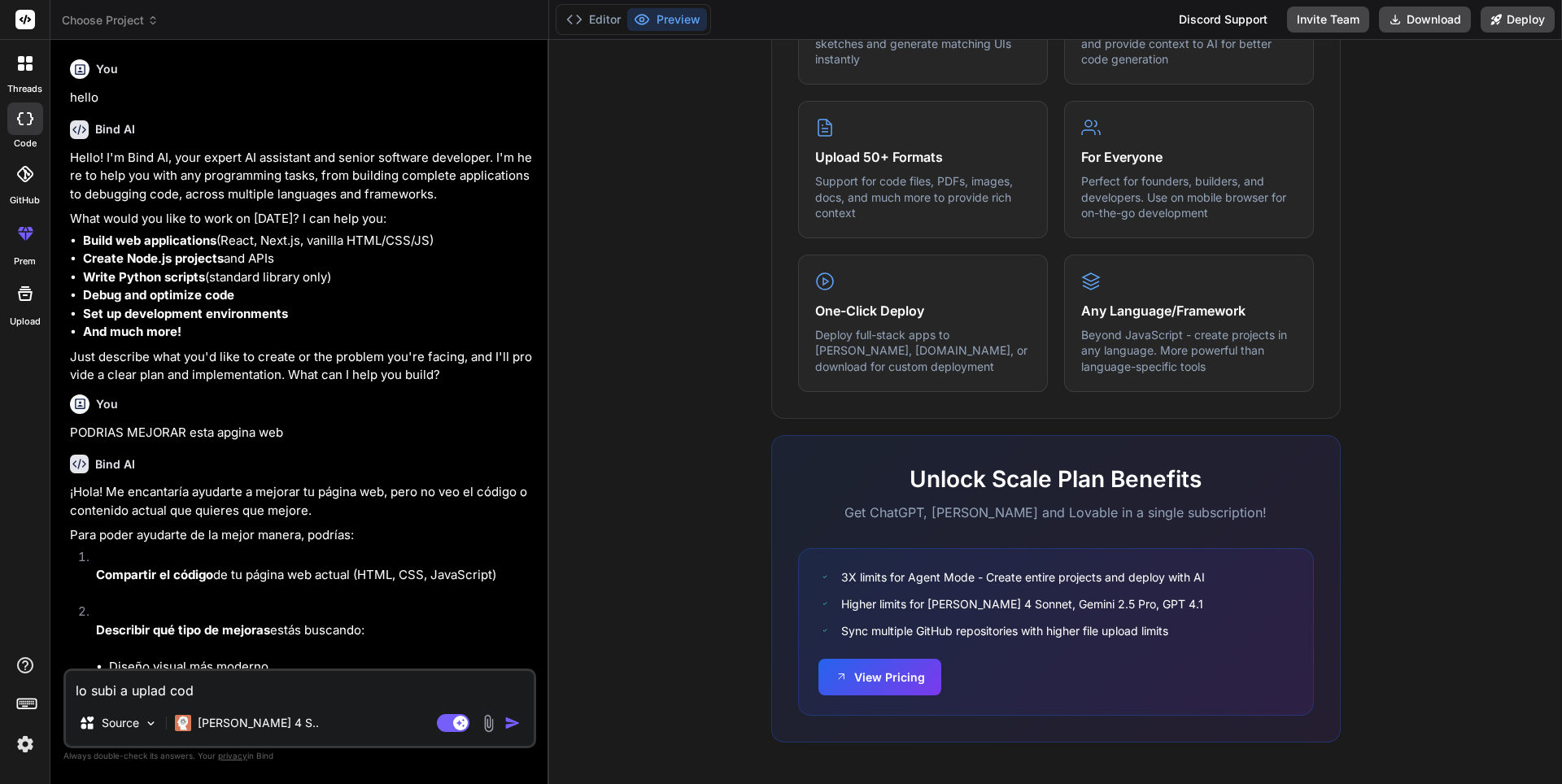
type textarea "x"
type textarea "lo subi a uplad code"
type textarea "x"
type textarea "lo subi a uplad code a"
type textarea "x"
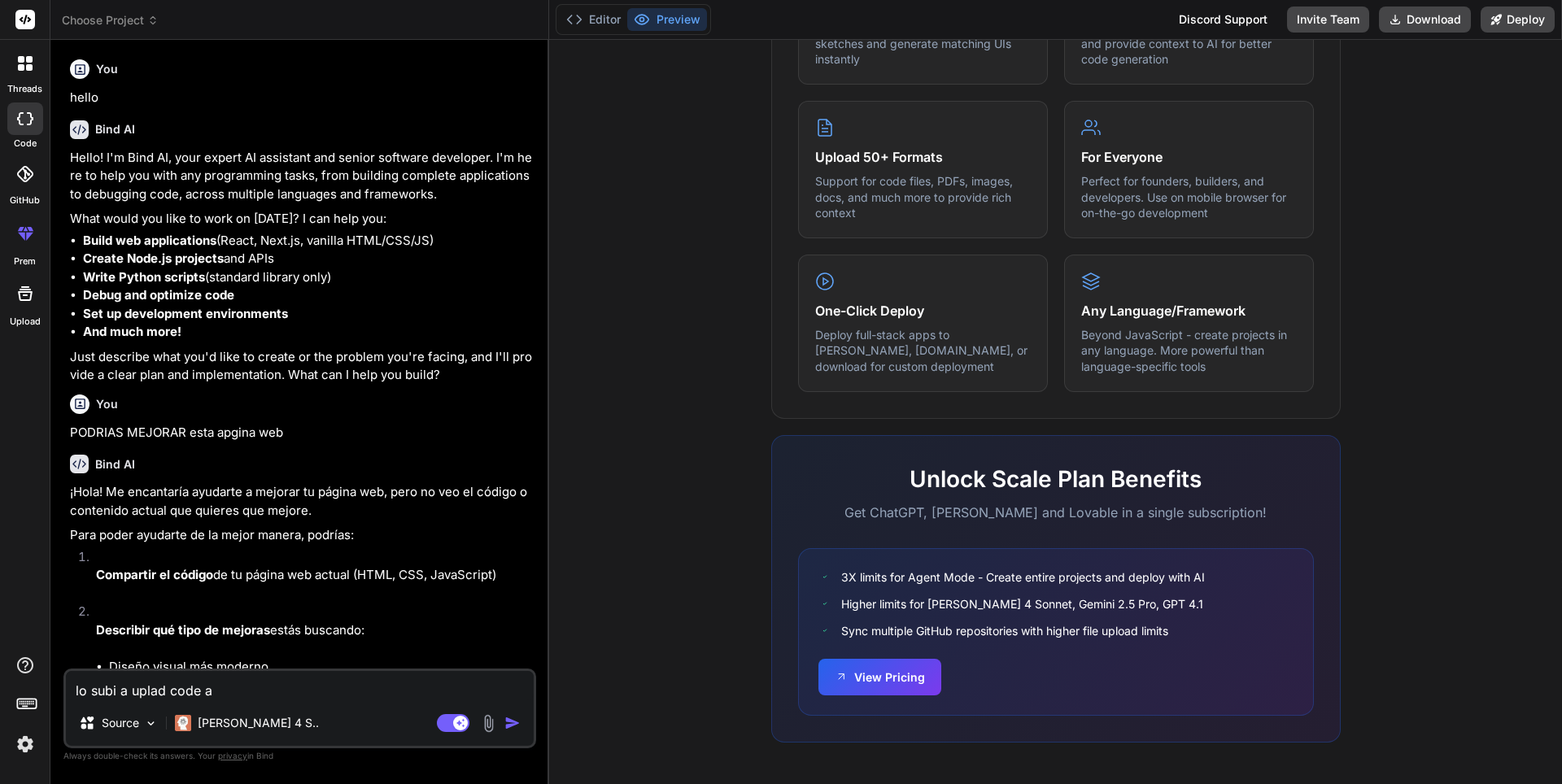
type textarea "lo subi a uplad code an"
type textarea "x"
type textarea "lo subi a uplad code and"
type textarea "x"
type textarea "lo subi a uplad code and"
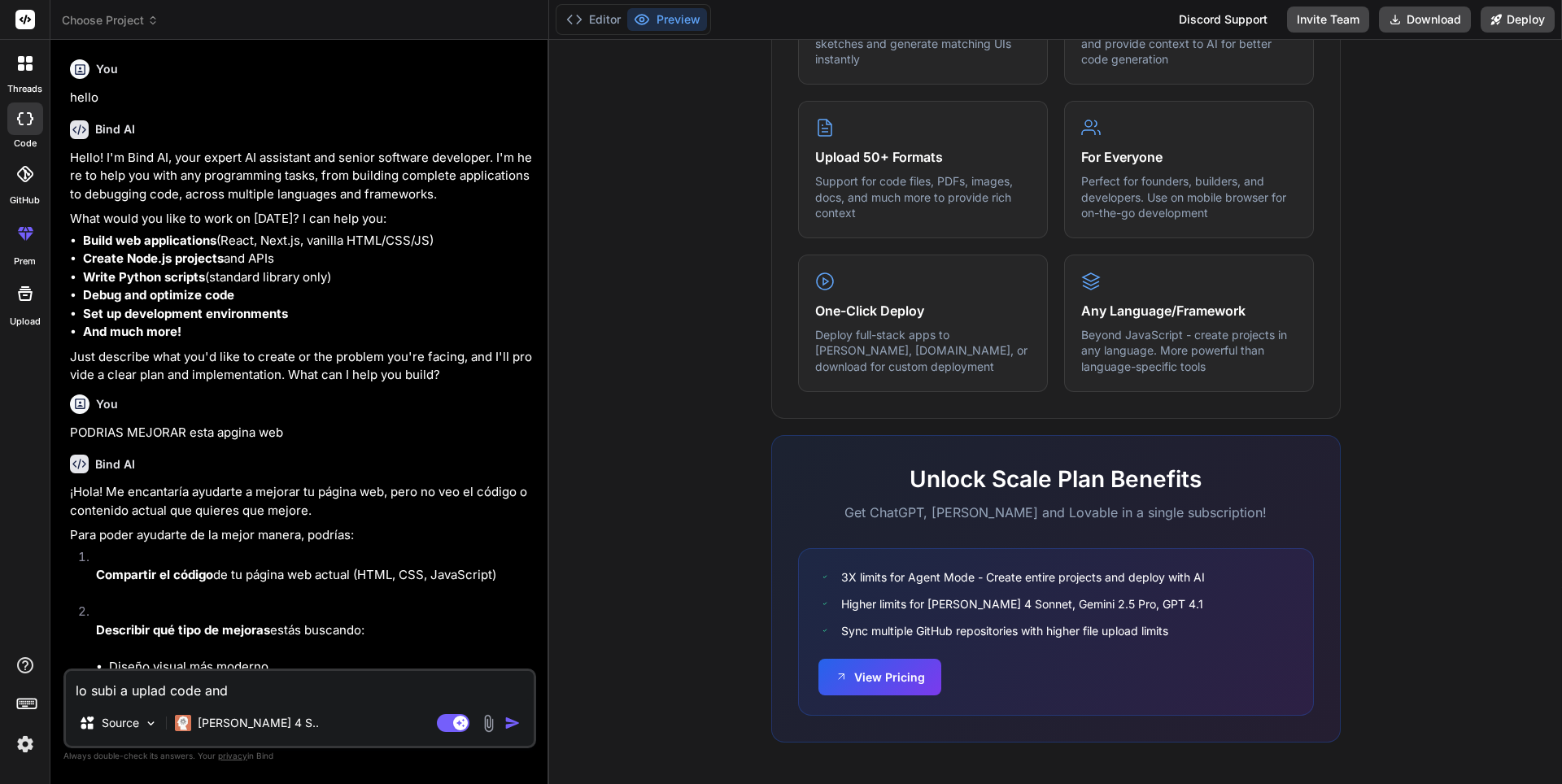
click at [488, 726] on img at bounding box center [488, 723] width 19 height 19
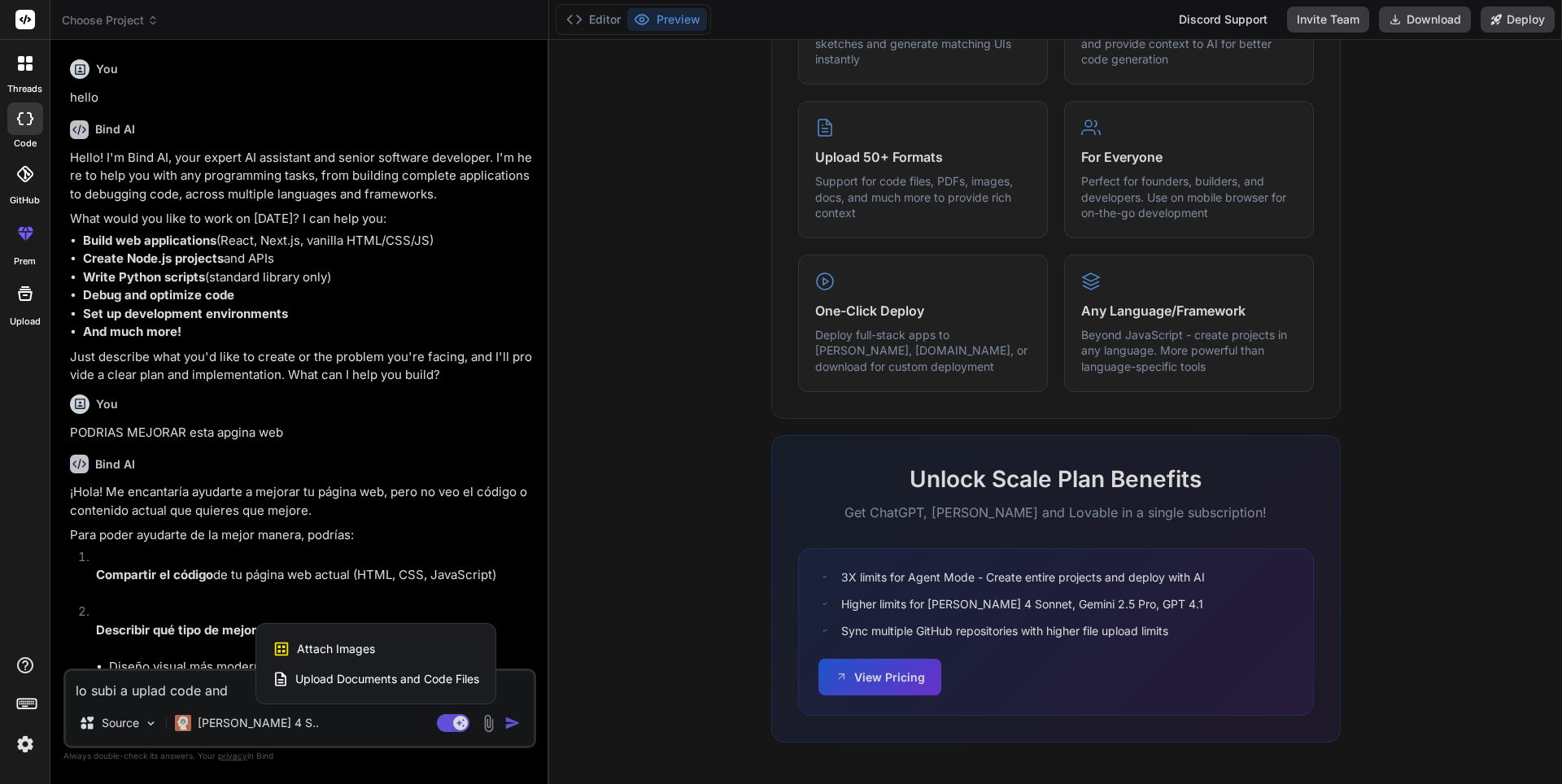
click at [359, 723] on div at bounding box center [781, 392] width 1562 height 784
type textarea "x"
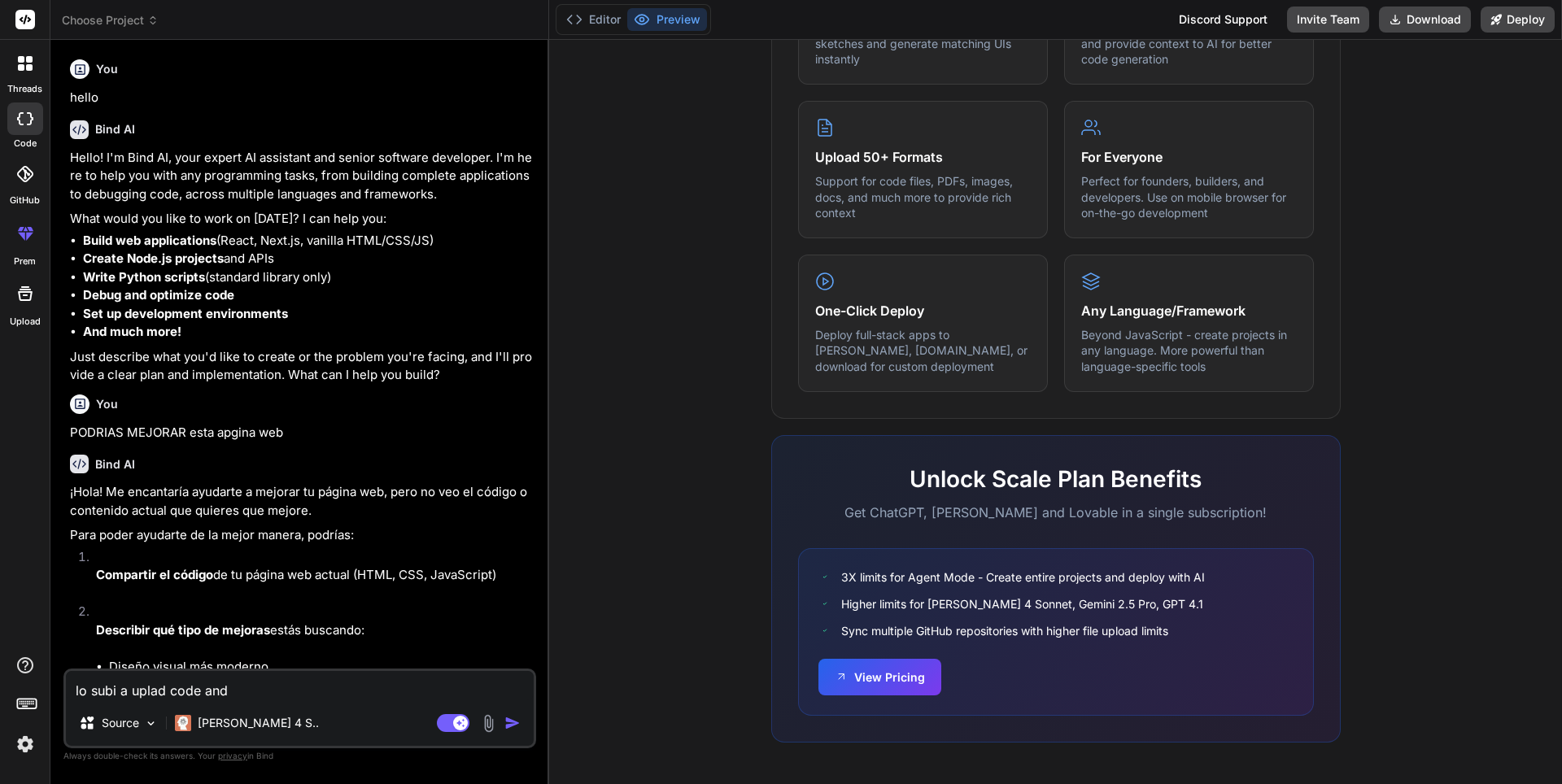
drag, startPoint x: 311, startPoint y: 699, endPoint x: 136, endPoint y: 673, distance: 176.9
click at [119, 698] on textarea "lo subi a uplad code and" at bounding box center [300, 685] width 468 height 29
type textarea "lo subi"
type textarea "x"
type textarea "lo subi u"
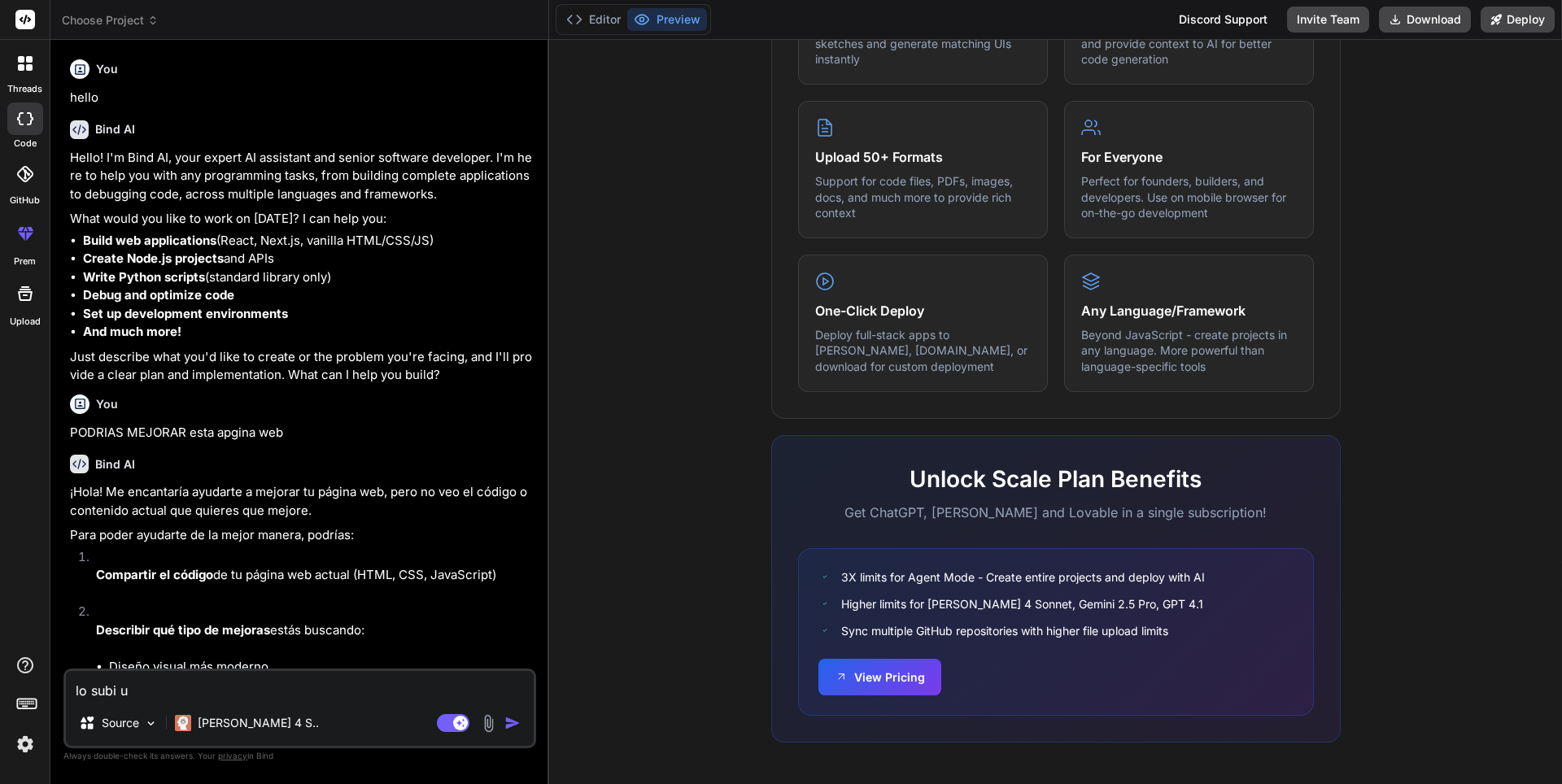
type textarea "x"
type textarea "lo subi up"
type textarea "x"
type textarea "lo subi upl"
type textarea "x"
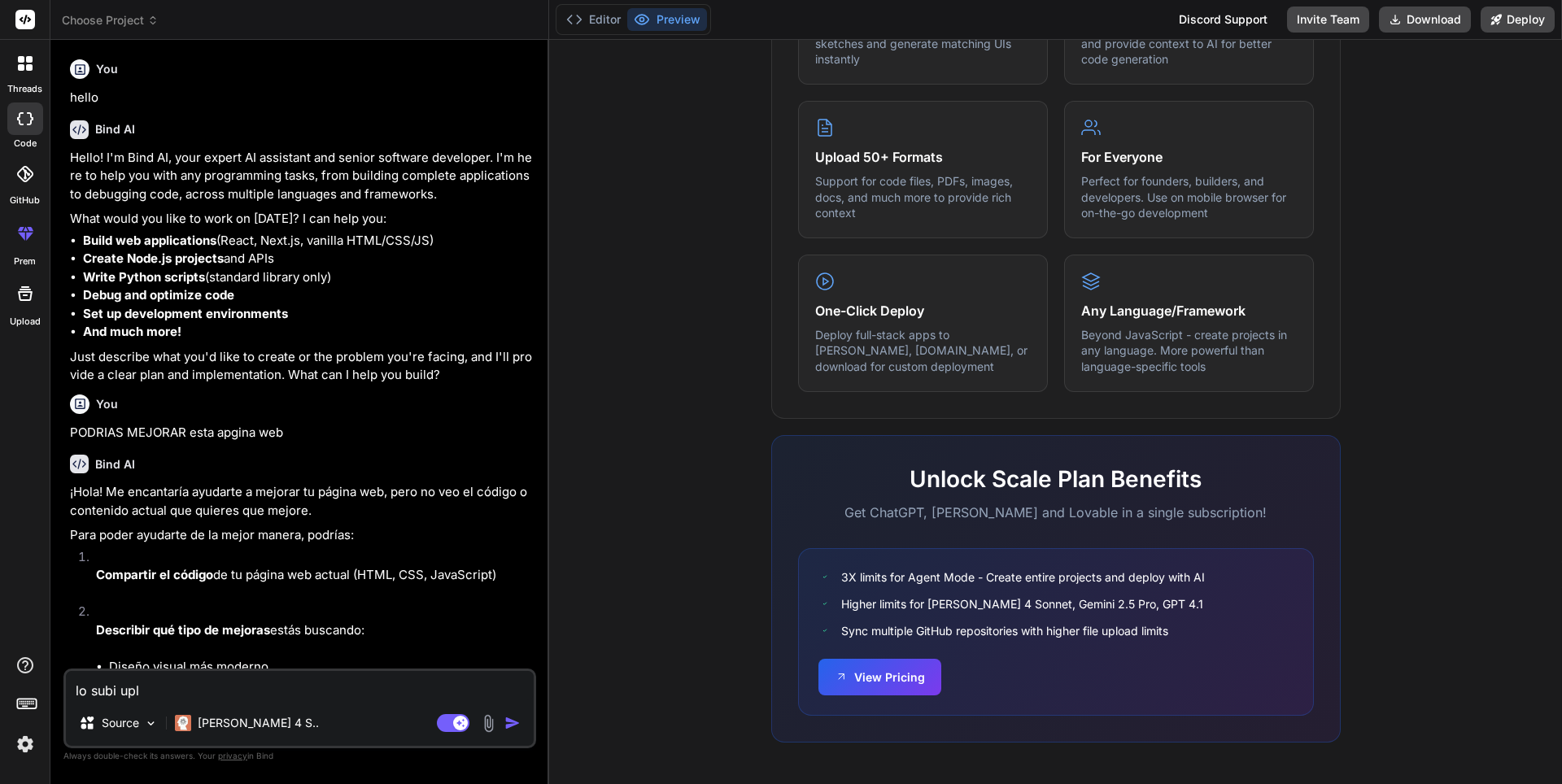
type textarea "lo subi upla"
type textarea "x"
type textarea "lo subi uplad"
type textarea "x"
type textarea "lo subi uplado"
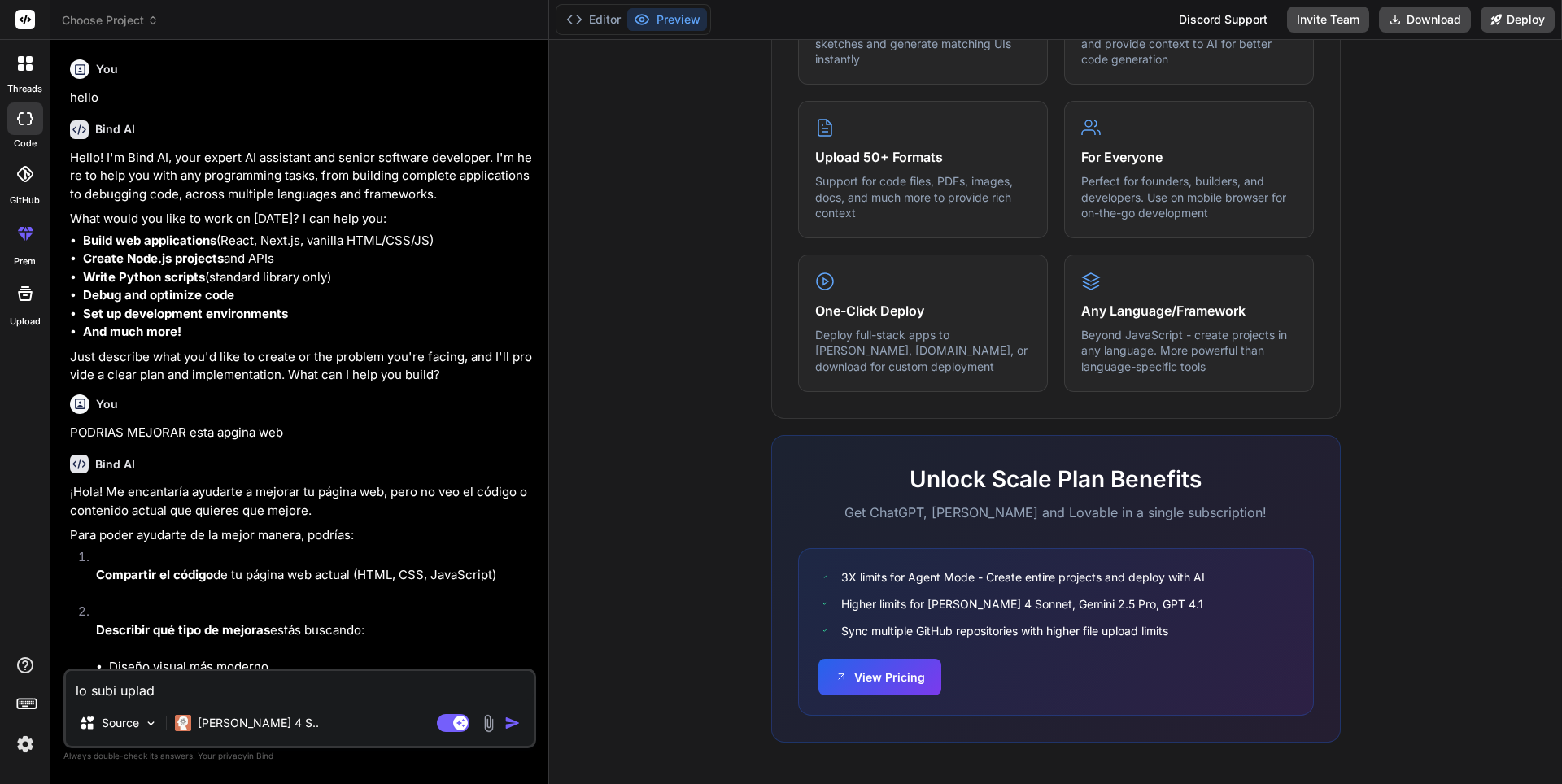
type textarea "x"
type textarea "lo subi uplado"
type textarea "x"
type textarea "lo subi uplado c"
type textarea "x"
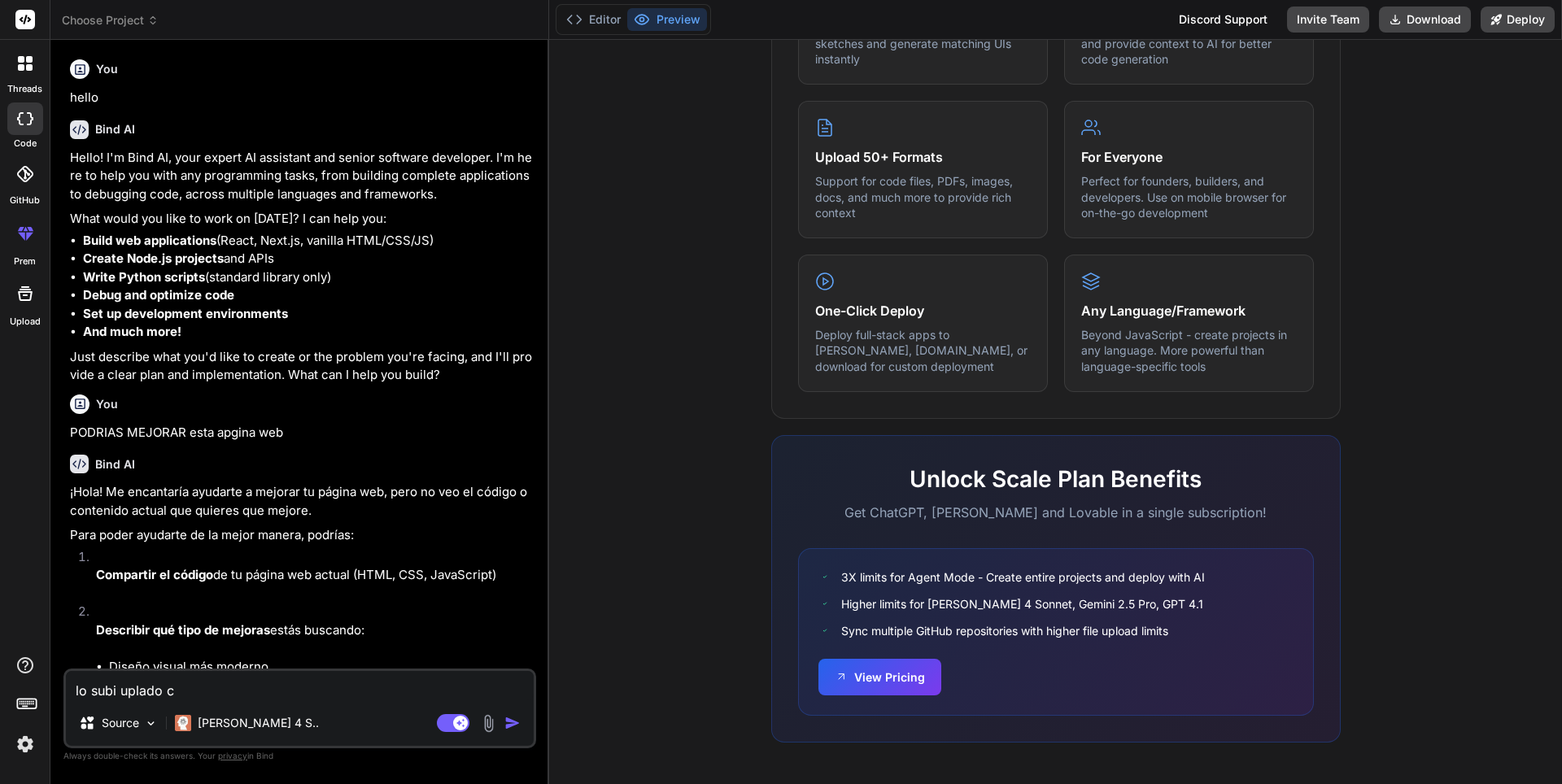
type textarea "lo subi uplado co"
type textarea "x"
type textarea "lo subi uplado cod"
type textarea "x"
type textarea "lo subi uplado code"
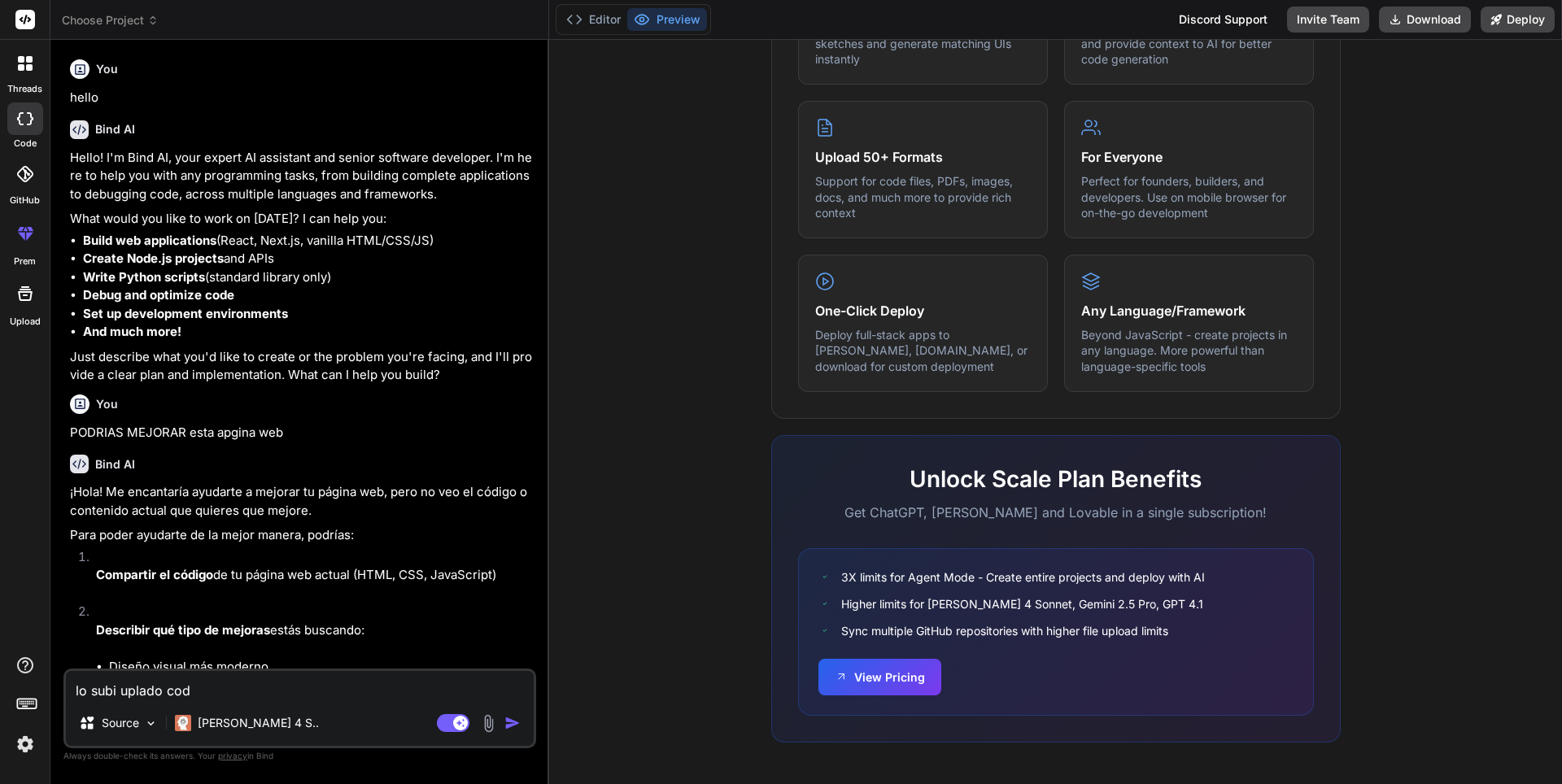
type textarea "x"
type textarea "lo subi uplado code"
type textarea "x"
type textarea "lo subi uplado code a"
type textarea "x"
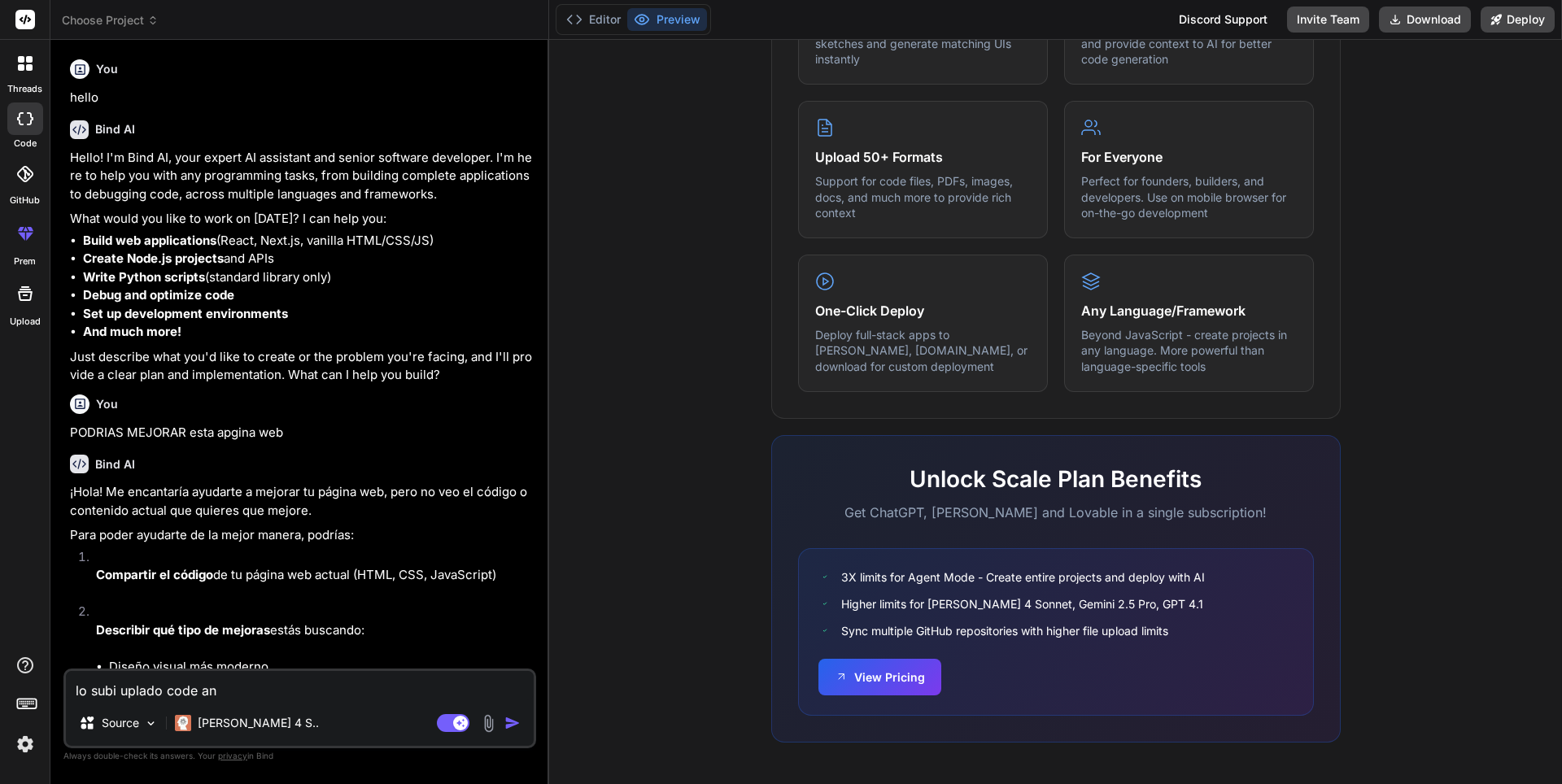
type textarea "lo subi uplado code an"
type textarea "x"
type textarea "lo subi uplado code an d"
type textarea "x"
type textarea "lo subi uplado code an"
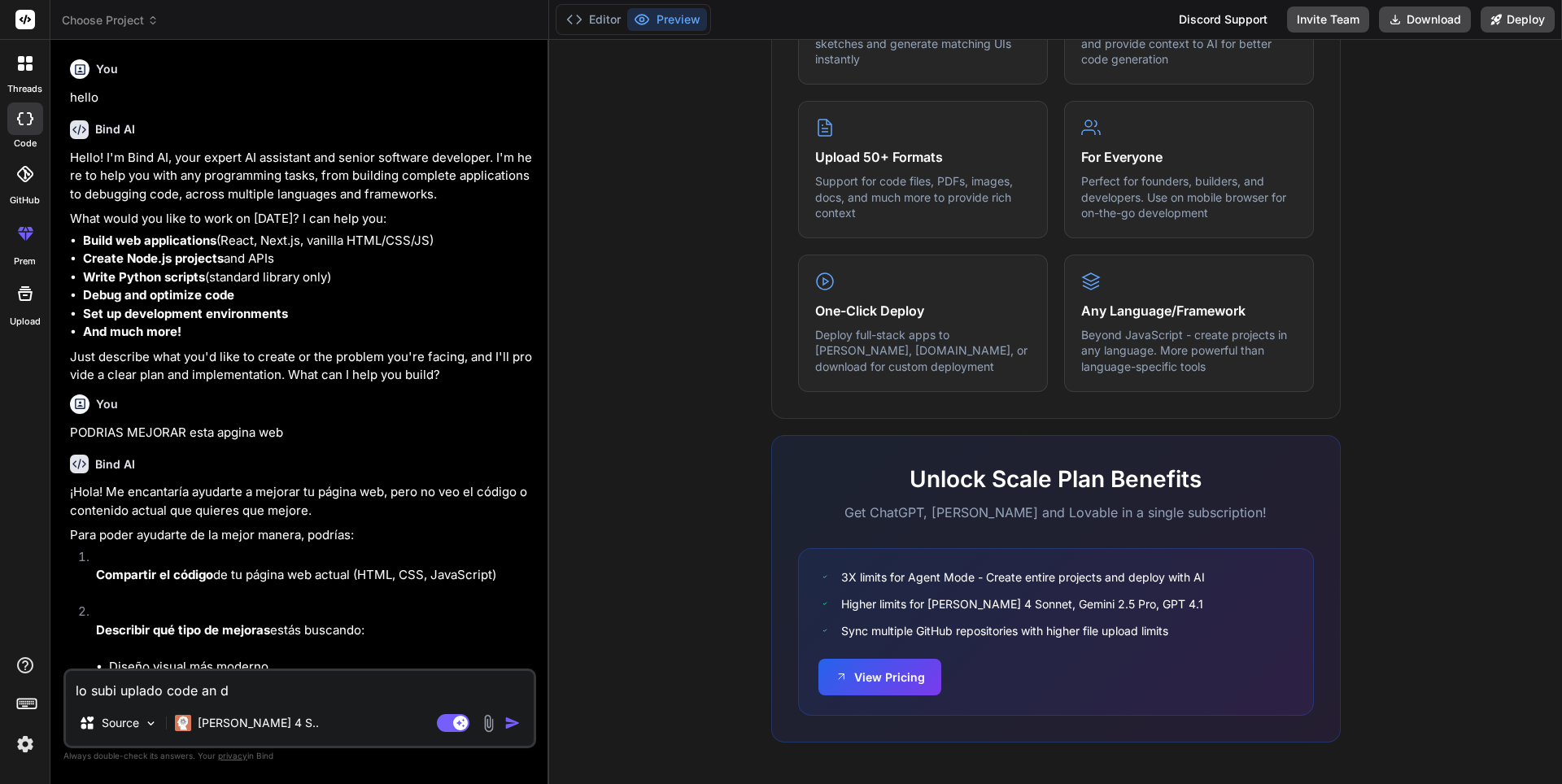
type textarea "x"
type textarea "lo subi uplado code an"
type textarea "x"
type textarea "lo subi uplado code and"
type textarea "x"
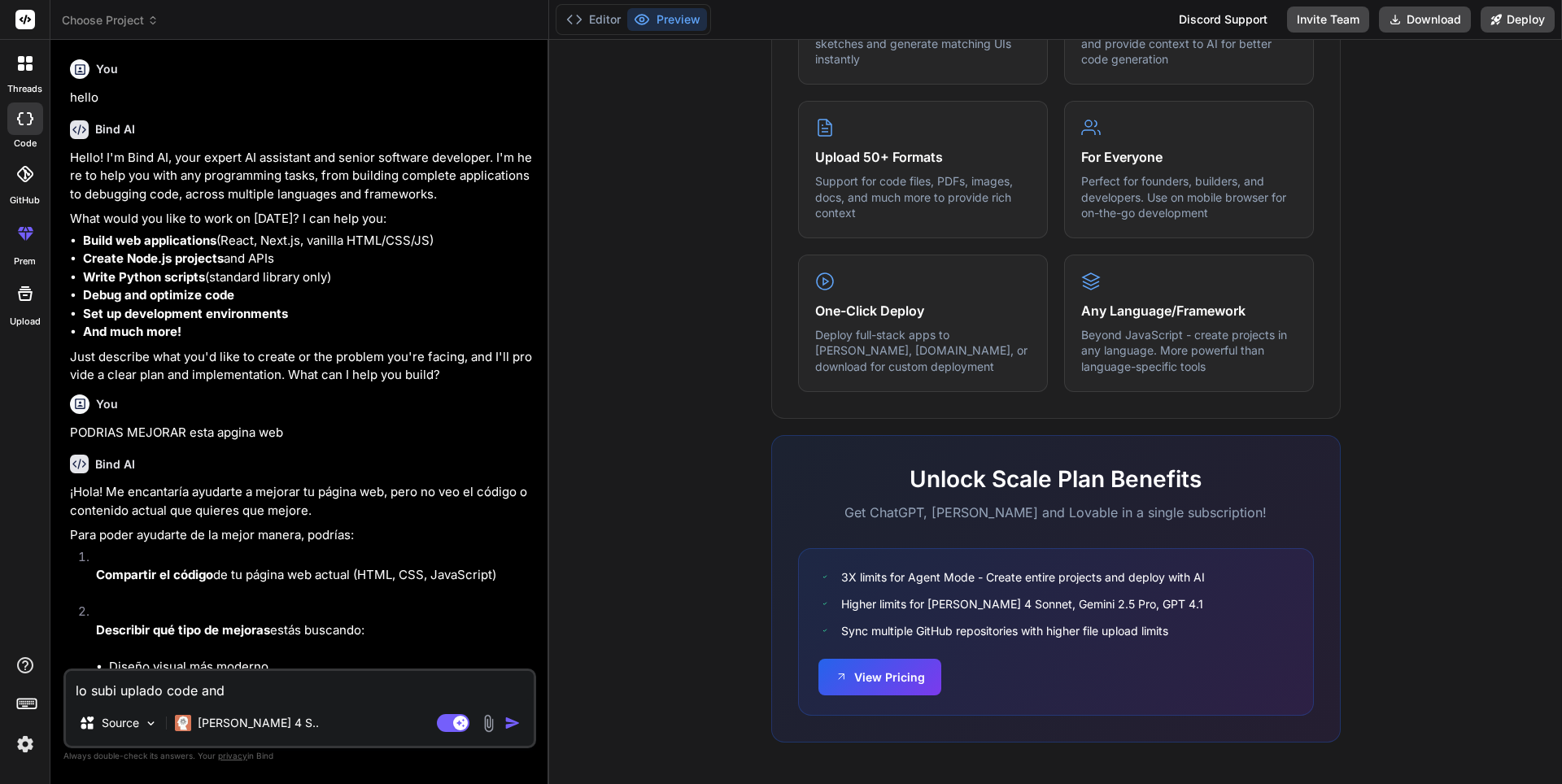
type textarea "lo subi uplado code and"
type textarea "x"
type textarea "lo subi uplado code and f"
type textarea "x"
type textarea "lo subi uplado code and fi"
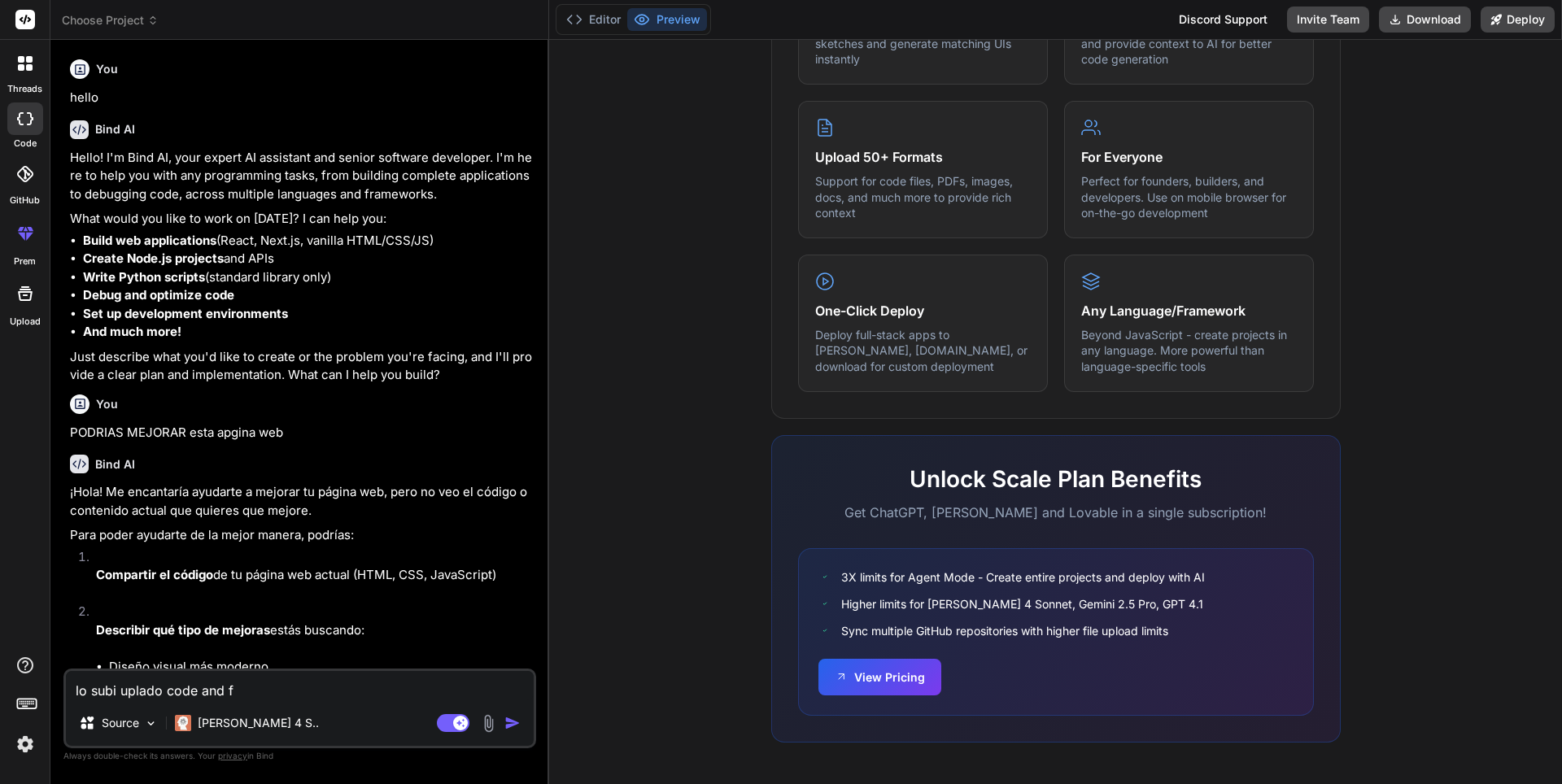
type textarea "x"
type textarea "lo subi uplado code and file"
type textarea "x"
type textarea "lo subi uplado code and files"
type textarea "x"
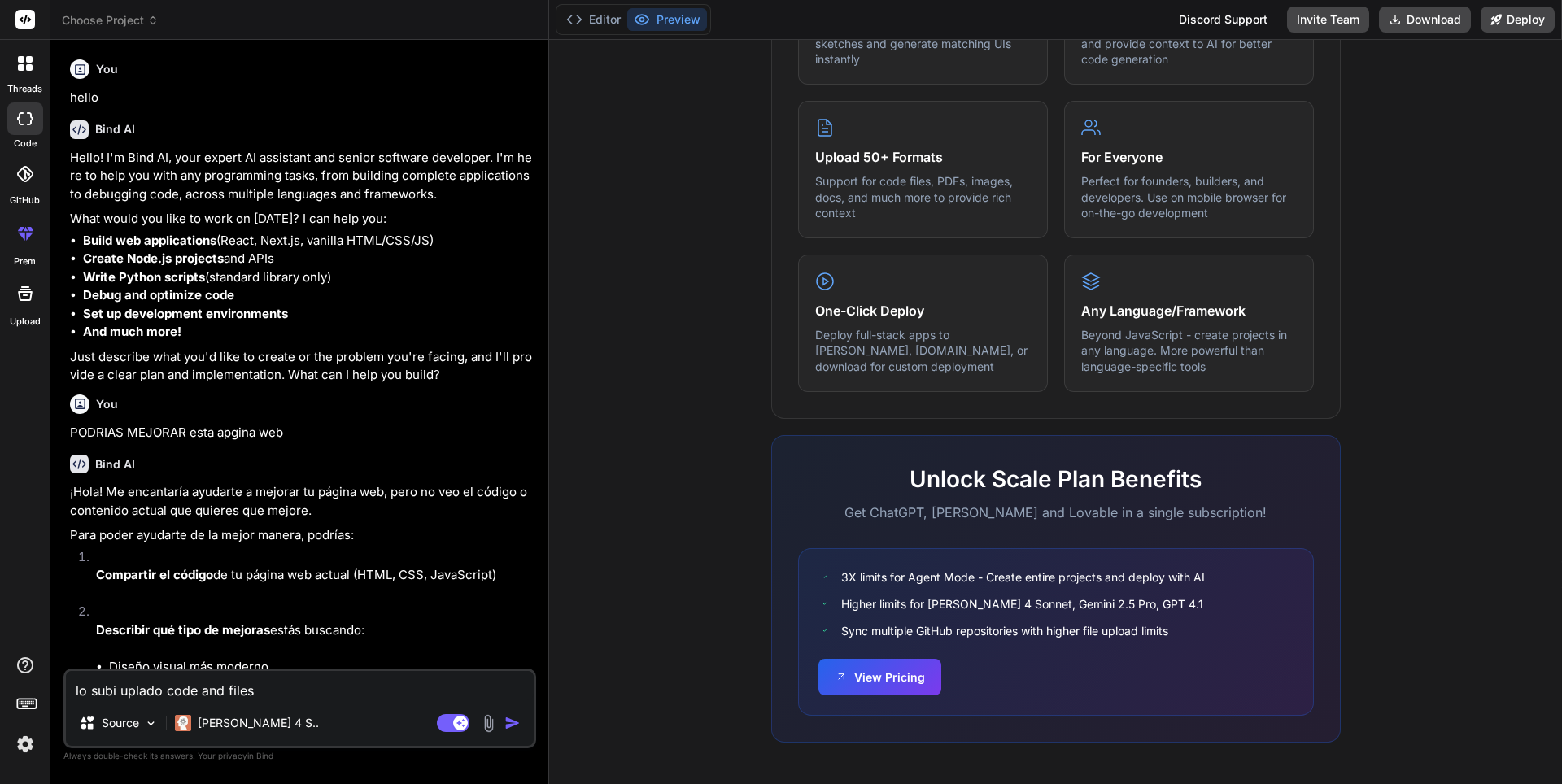
type textarea "lo subi uplado code and files"
type textarea "x"
type textarea "lo subi uplado code and files h"
type textarea "x"
type textarea "lo subi uplado code and files he"
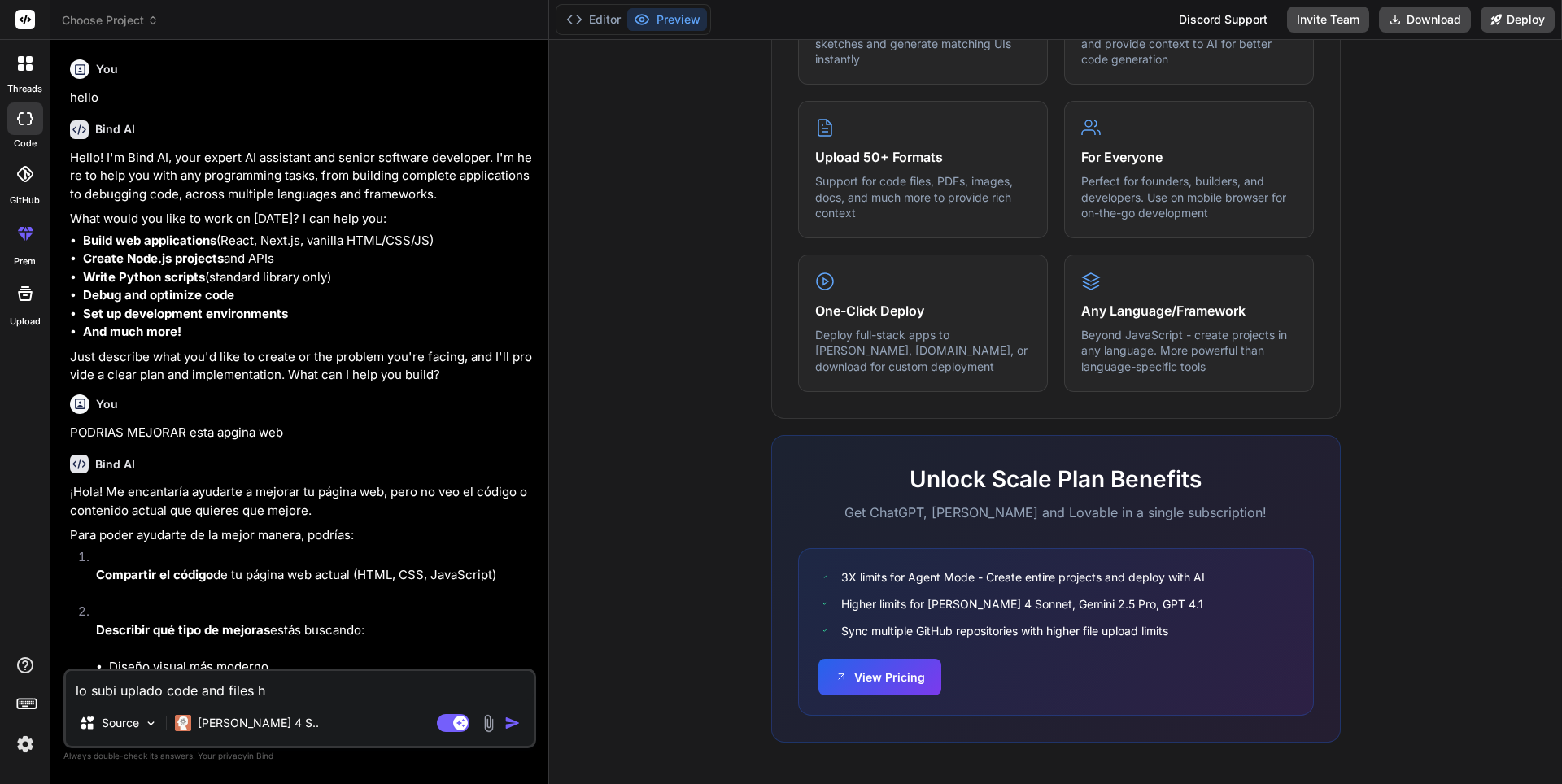
type textarea "x"
type textarea "lo subi uplado code and files her"
type textarea "x"
type textarea "lo subi uplado code and files here"
type textarea "x"
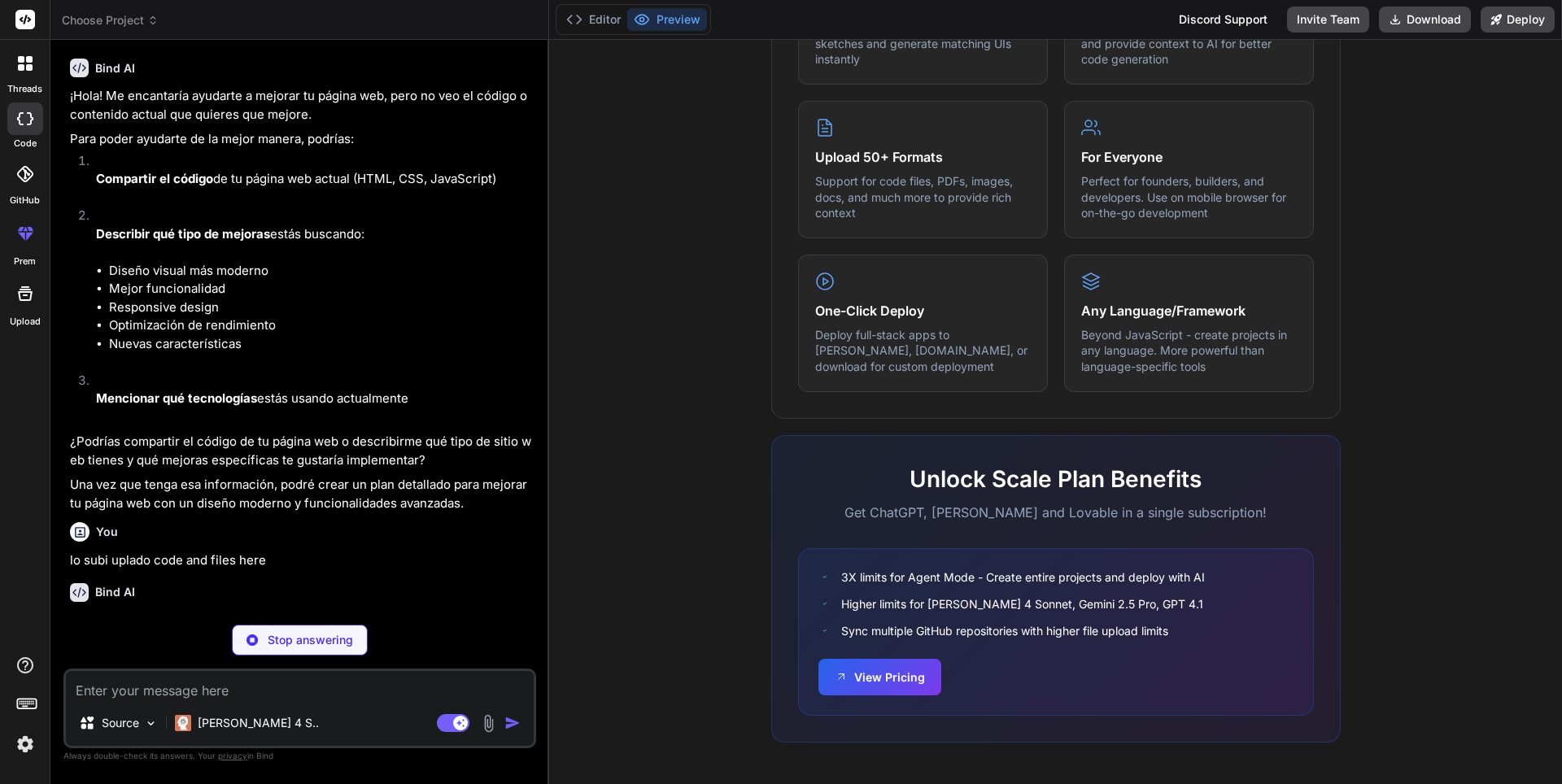
scroll to position [652, 0]
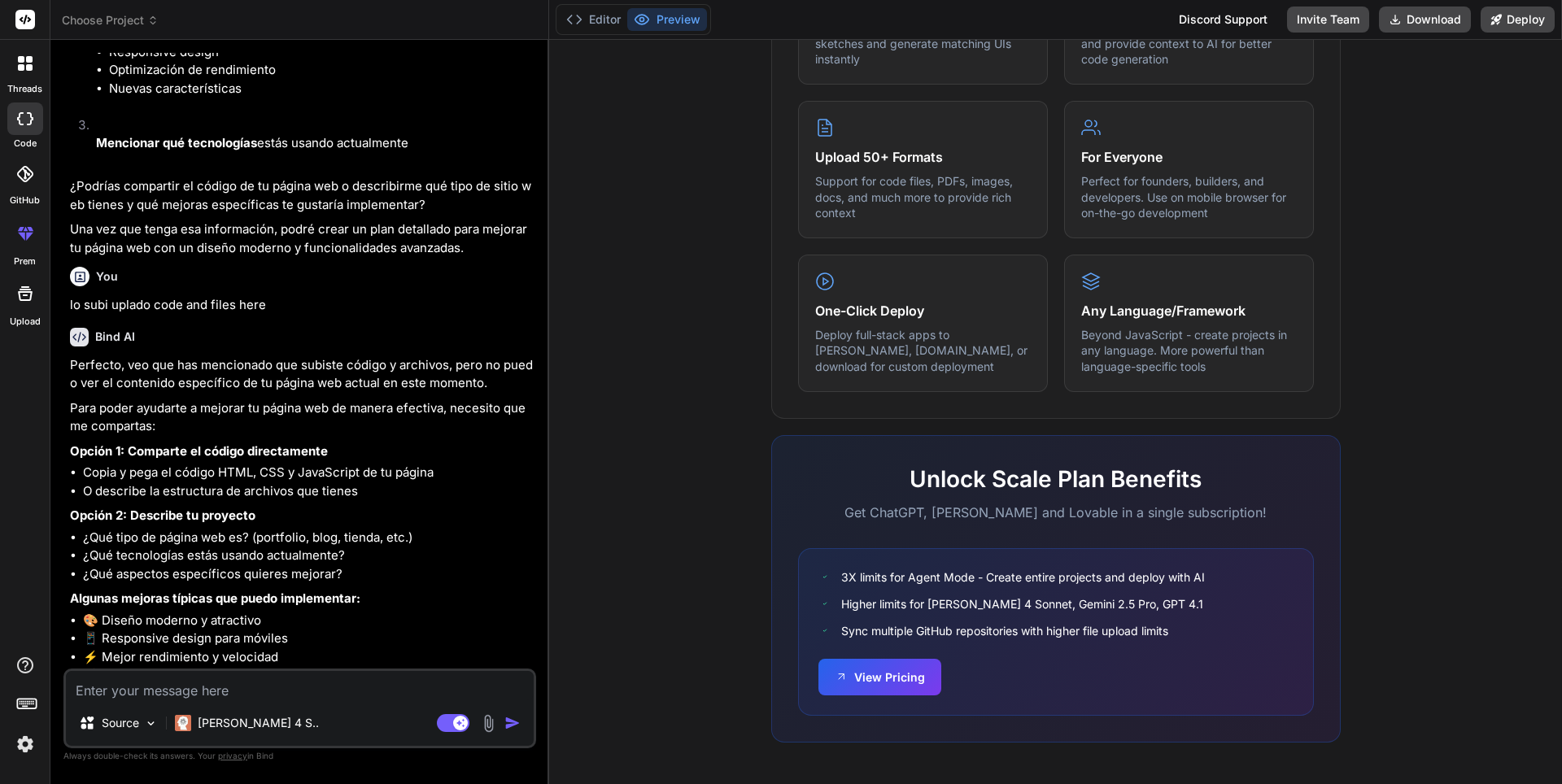
type textarea "x"
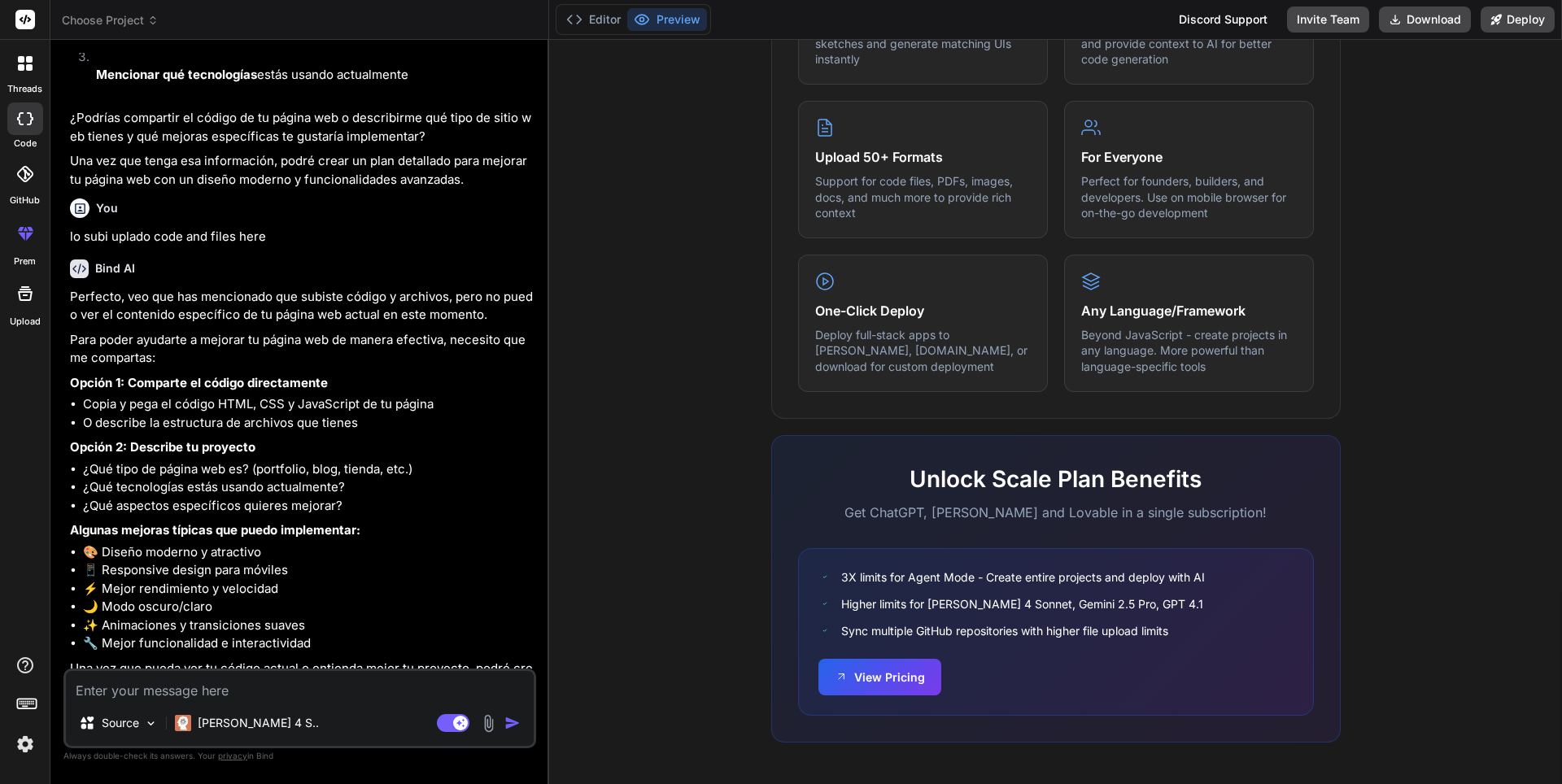
scroll to position [769, 0]
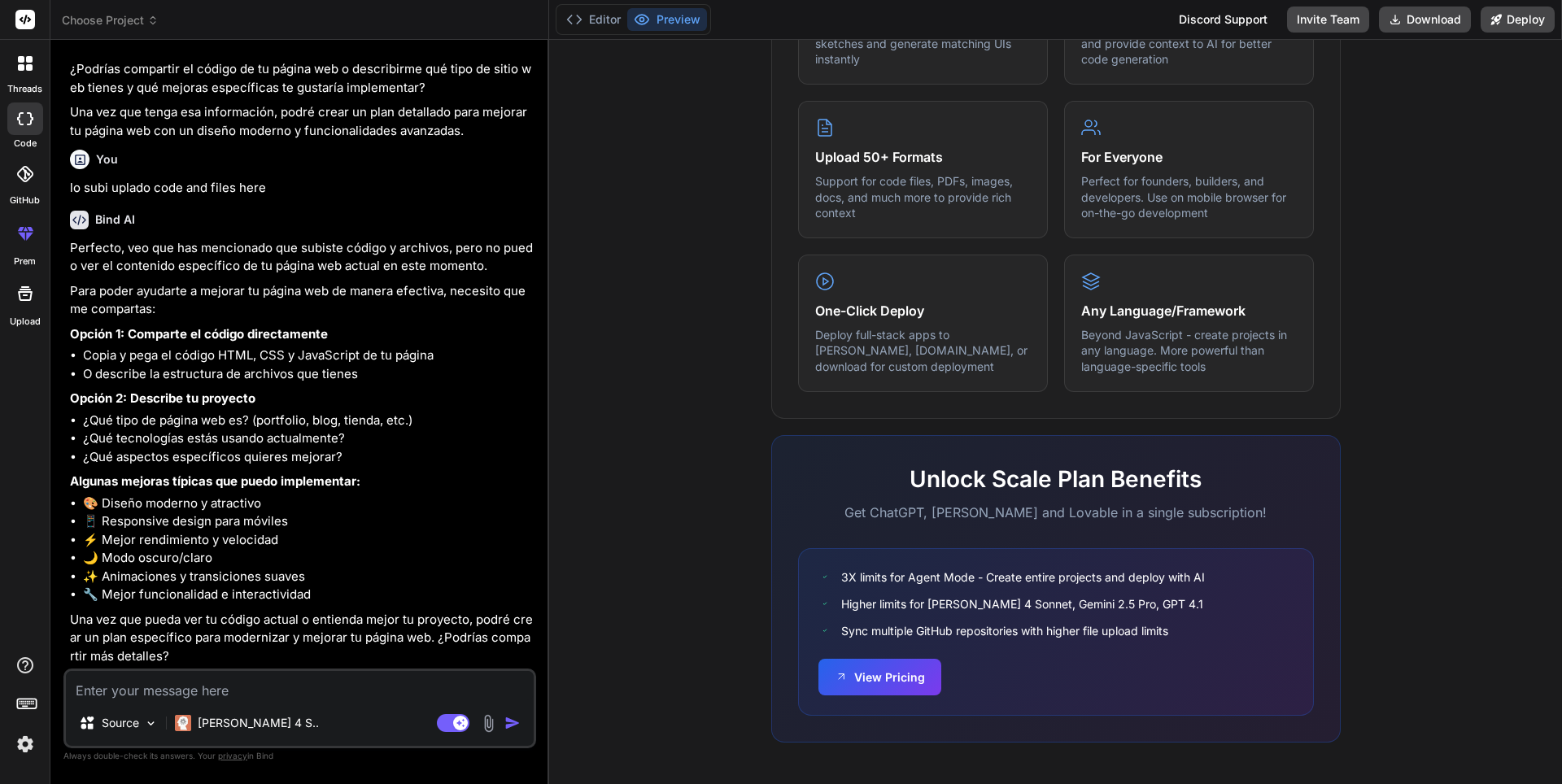
click at [494, 731] on img at bounding box center [488, 723] width 19 height 19
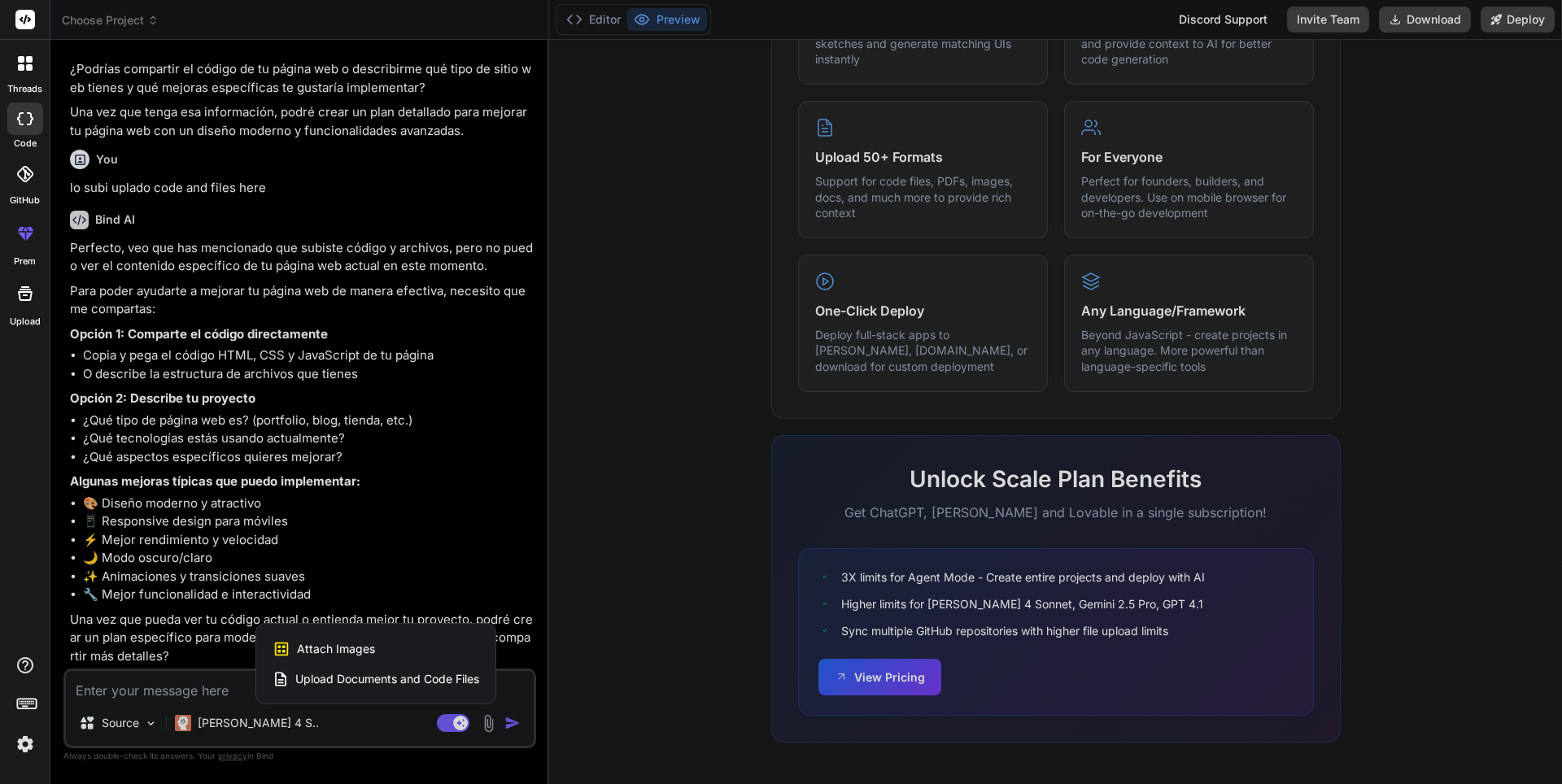
click at [316, 657] on div "Attach Images Image attachments are only supported in Claude and Gemini models." at bounding box center [376, 649] width 206 height 31
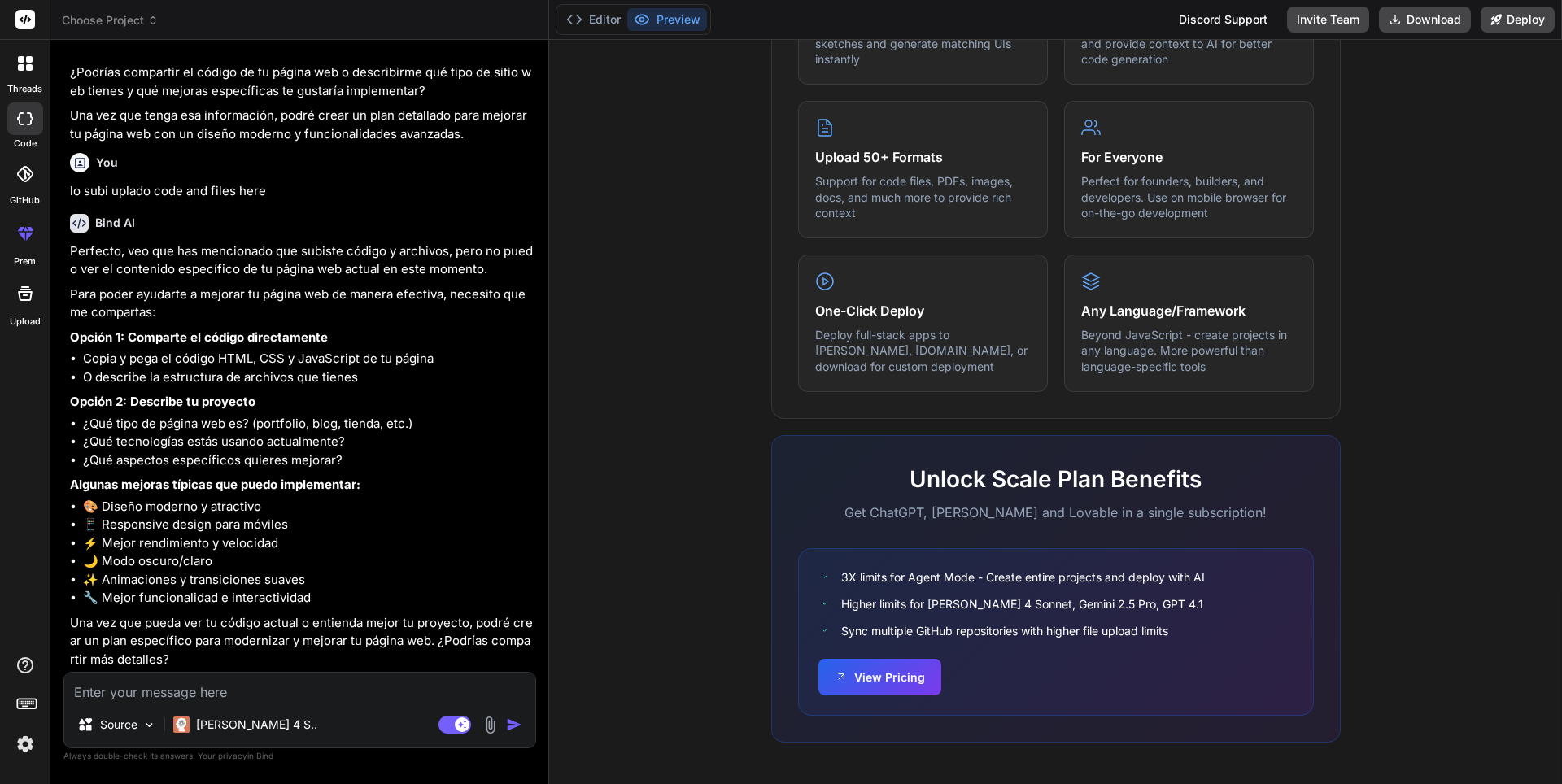
scroll to position [766, 0]
click at [154, 721] on img at bounding box center [149, 724] width 14 height 14
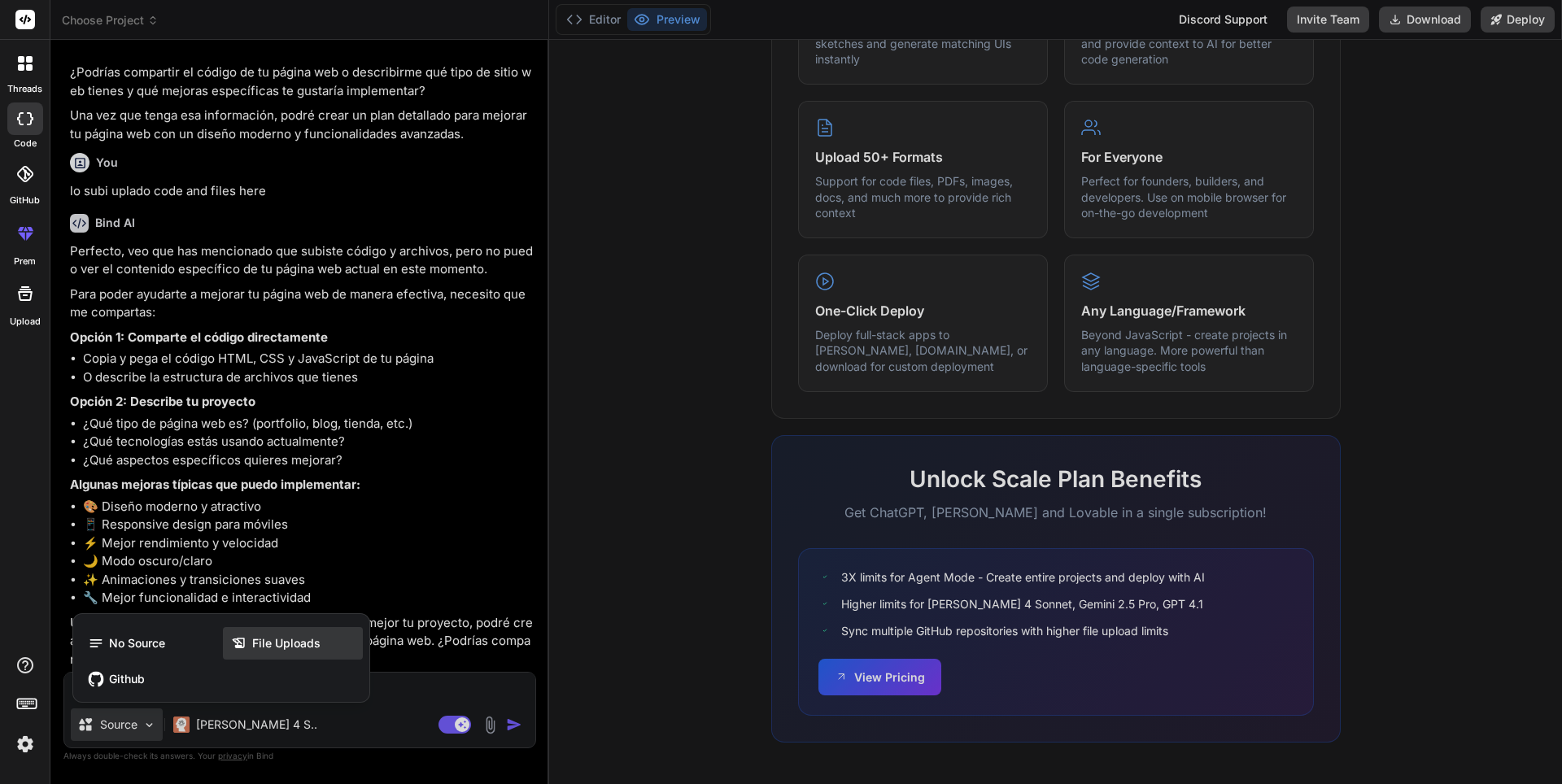
click at [308, 646] on span "File Uploads" at bounding box center [286, 644] width 68 height 16
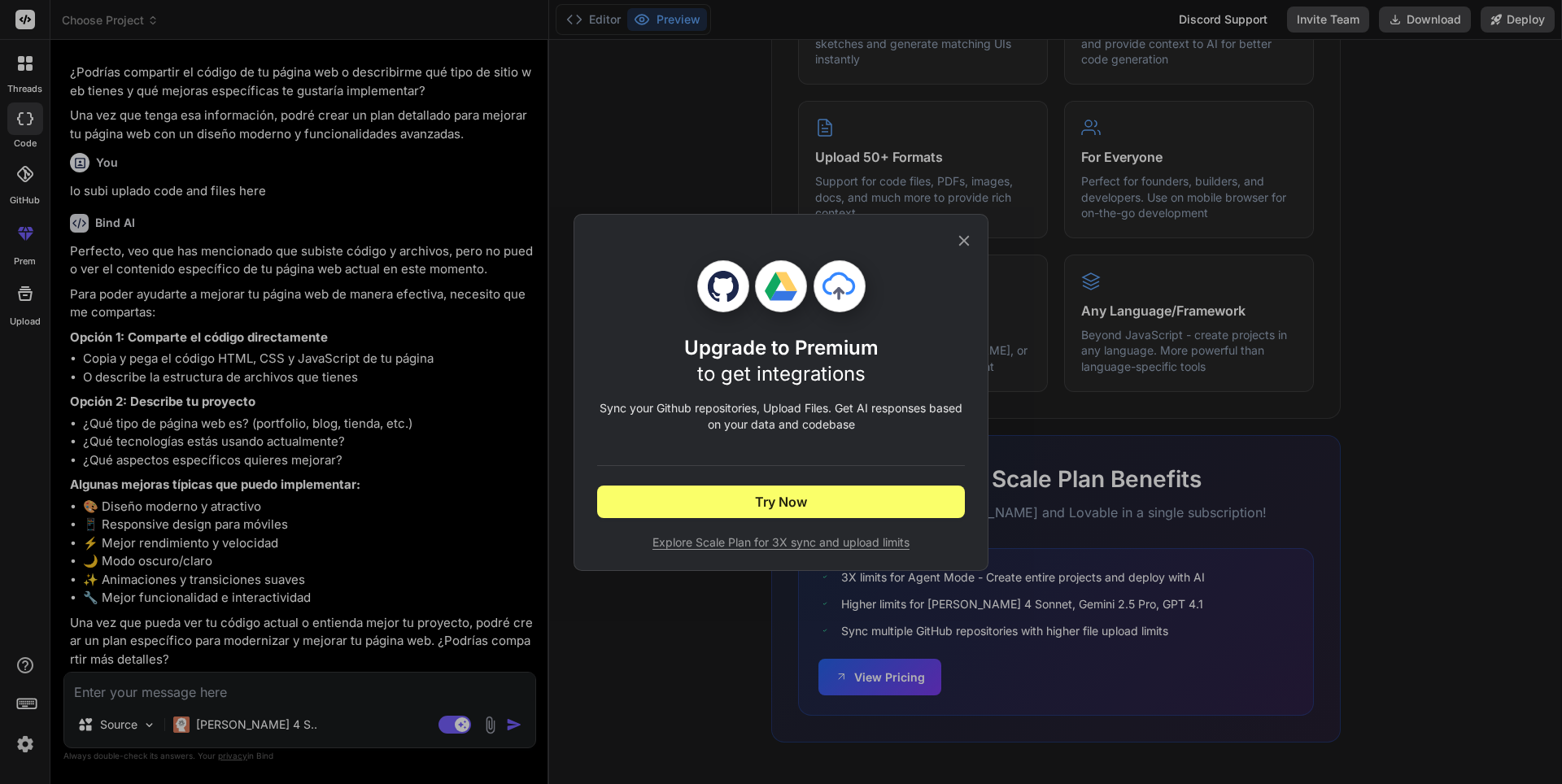
click at [970, 240] on icon at bounding box center [964, 241] width 18 height 18
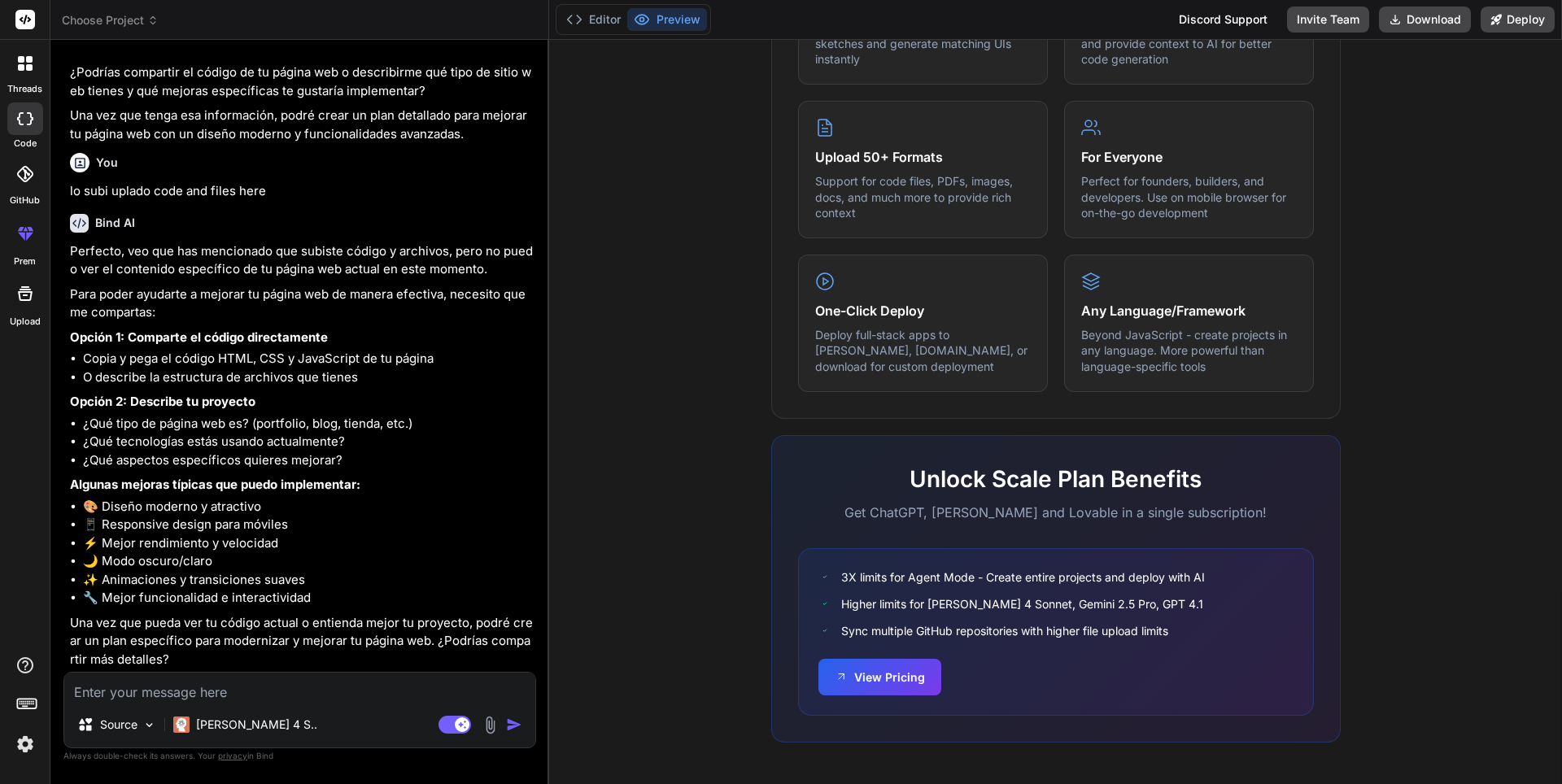
click at [482, 718] on img at bounding box center [490, 725] width 19 height 19
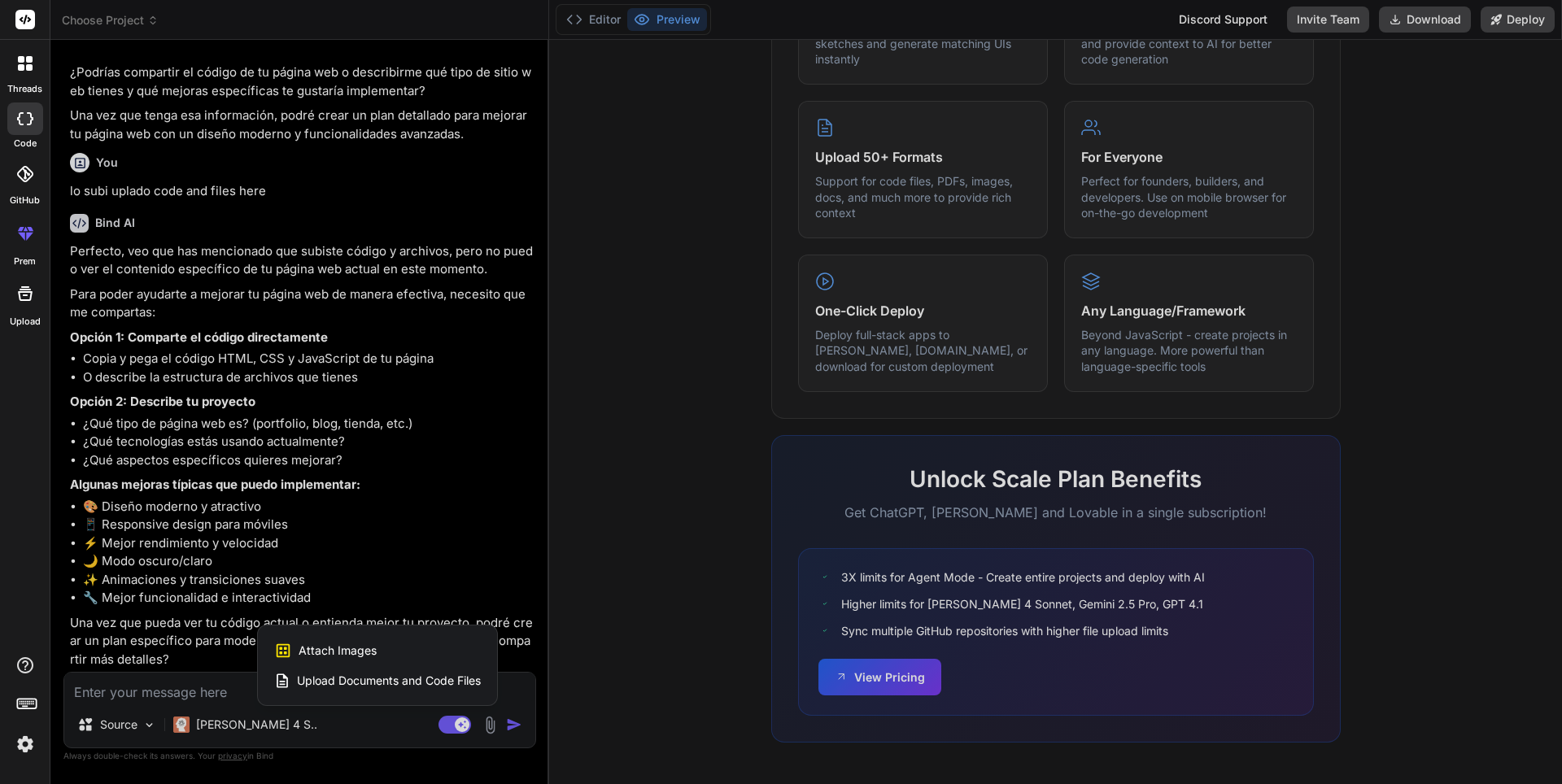
click at [669, 566] on div at bounding box center [781, 392] width 1562 height 784
type textarea "x"
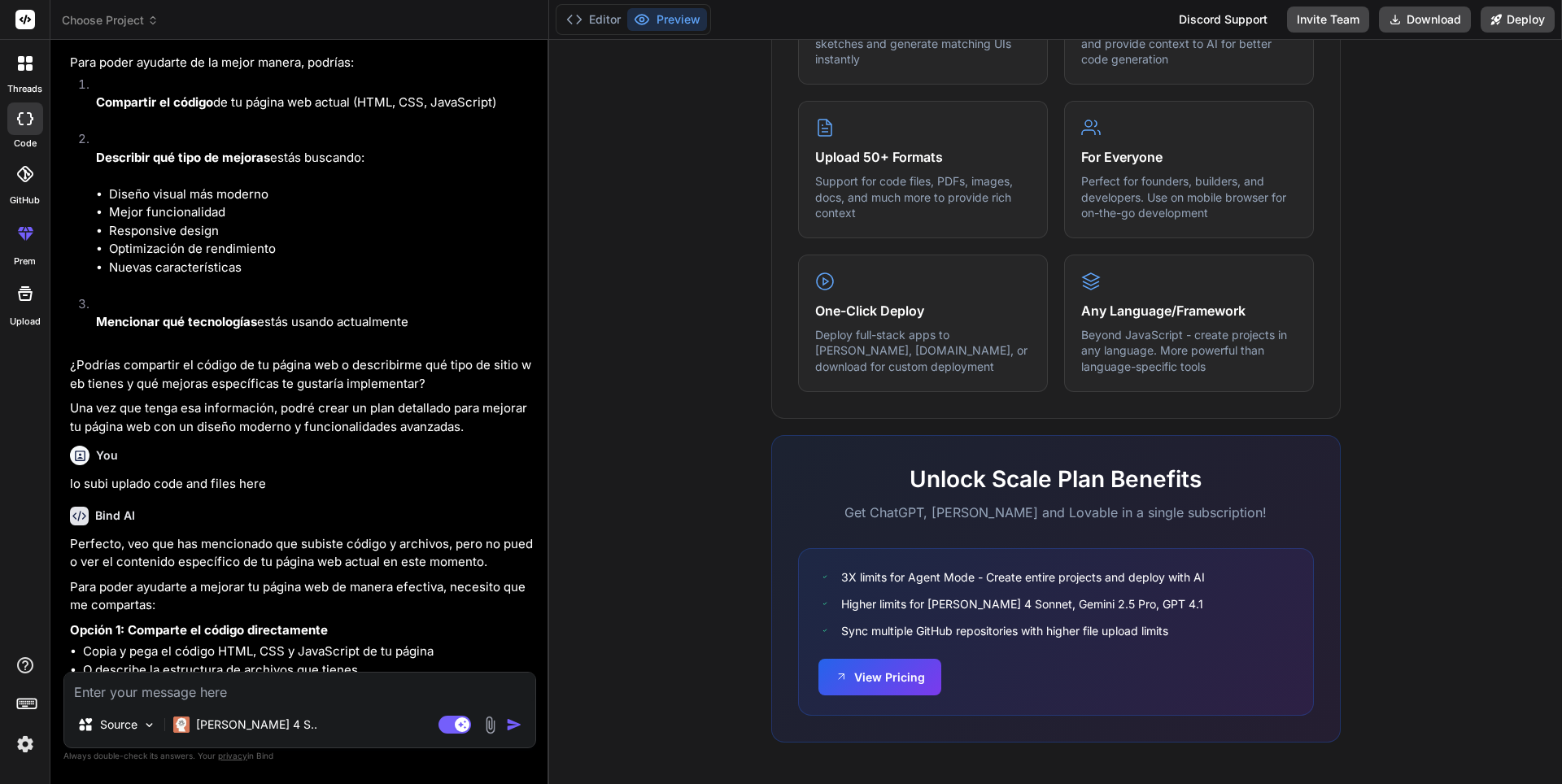
scroll to position [0, 0]
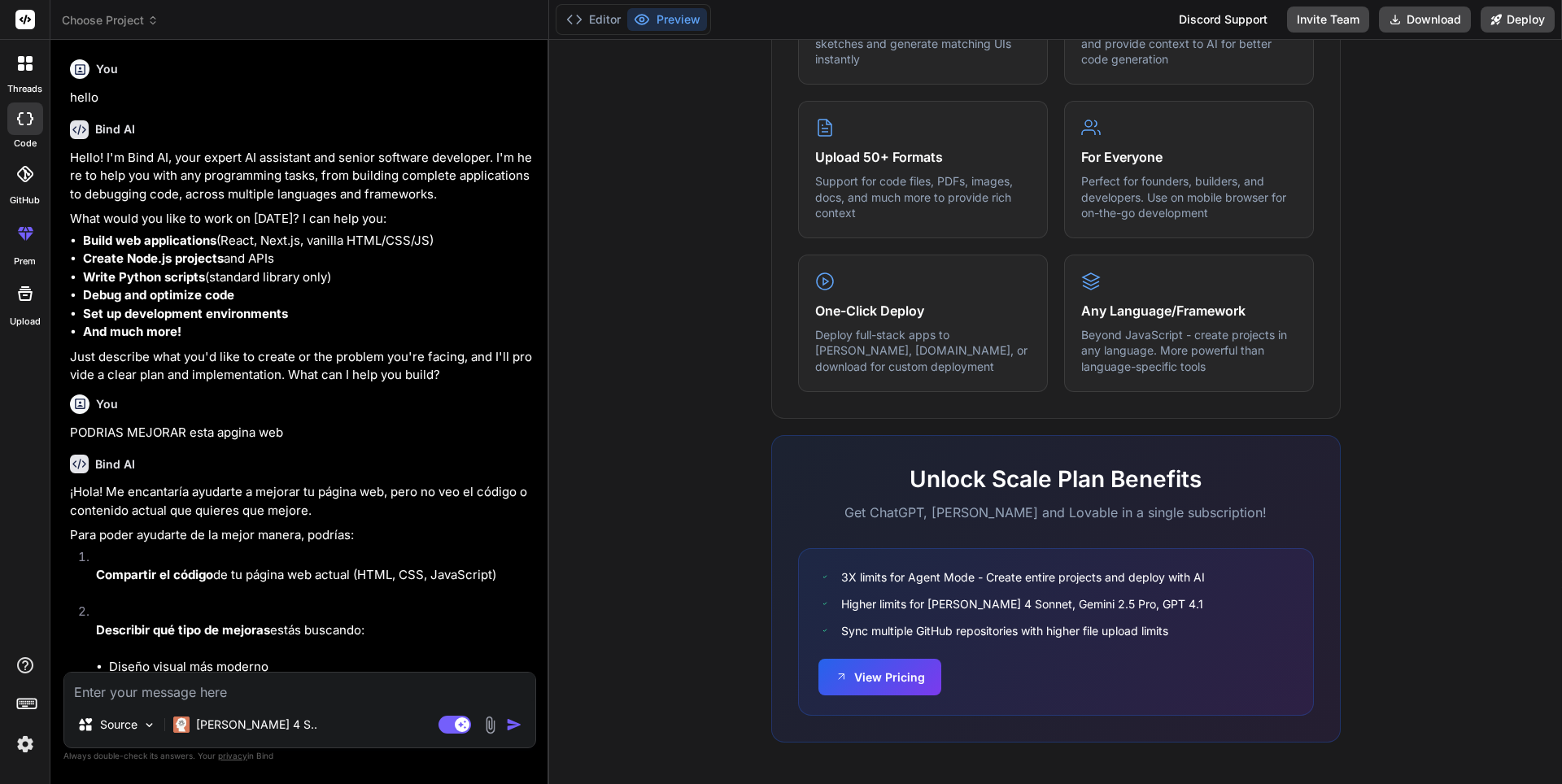
click at [191, 695] on textarea at bounding box center [300, 687] width 471 height 29
paste textarea "<!DOCTYPE html> <html lang="en"> <head> <meta charset="UTF-8"> <meta name="view…"
type textarea "<!DOCTYPE html> <html lang="en"> <head> <meta charset="UTF-8"> <meta name="view…"
type textarea "x"
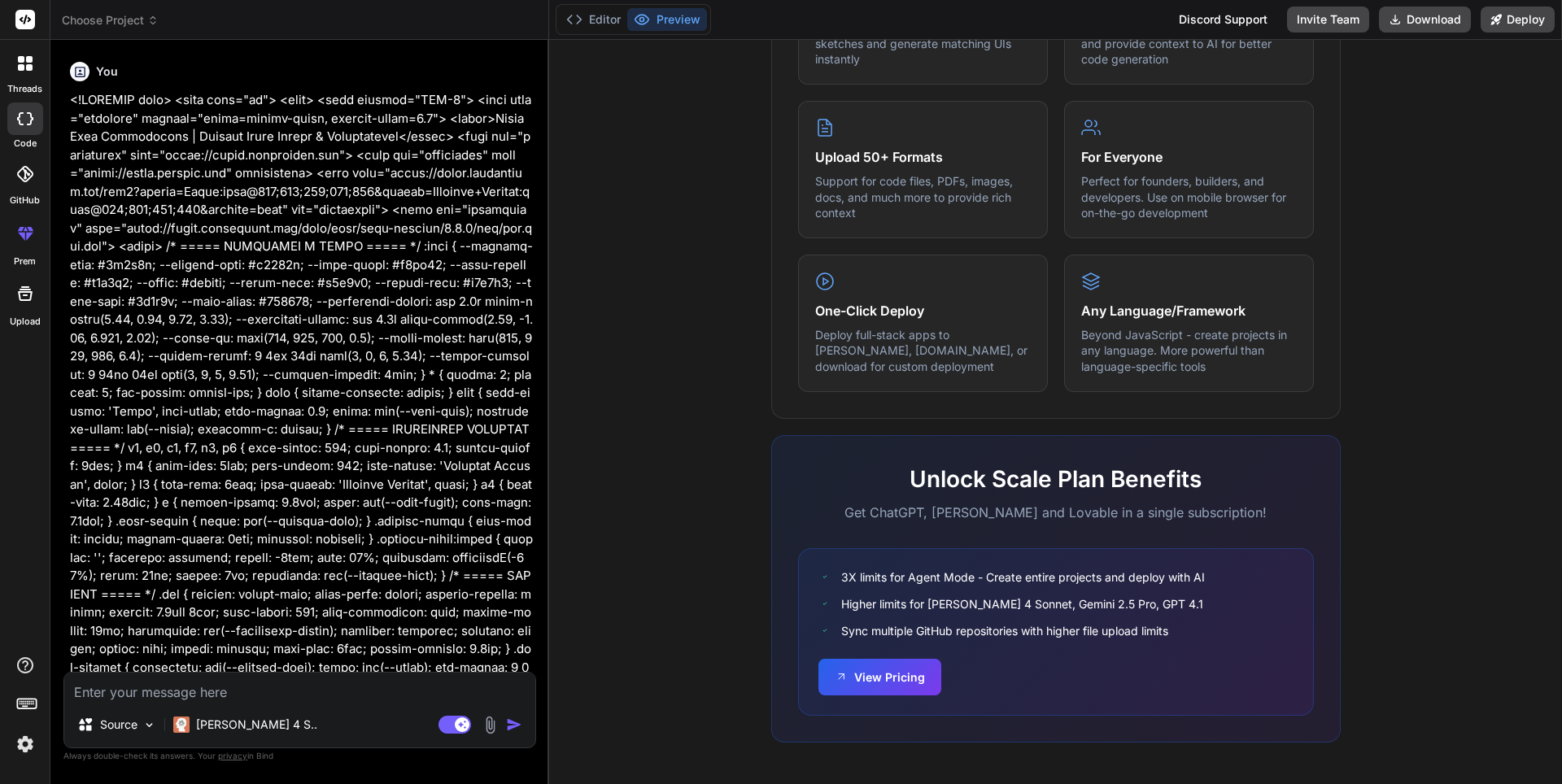
scroll to position [1384, 0]
type textarea "x"
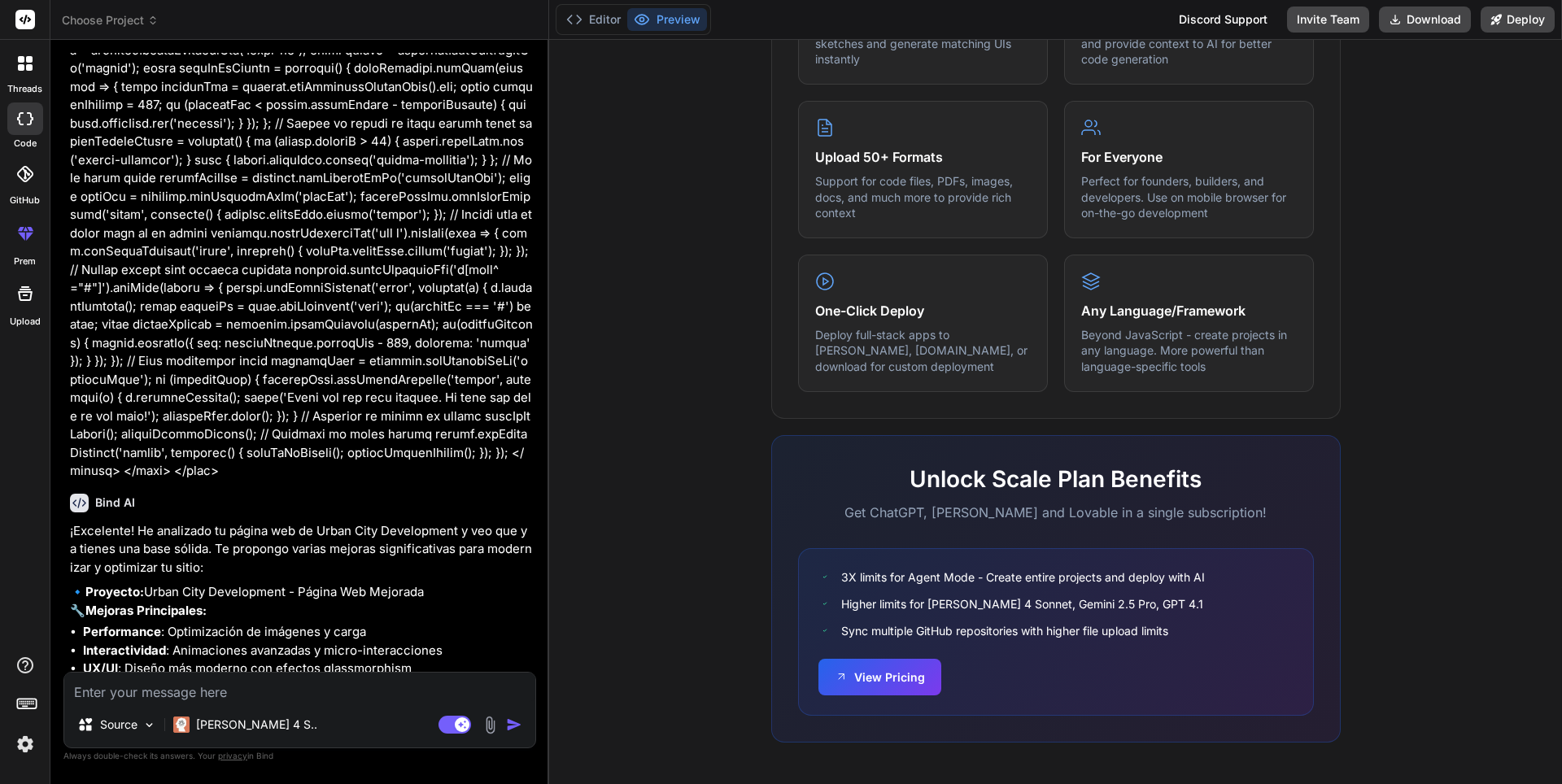
scroll to position [8469, 0]
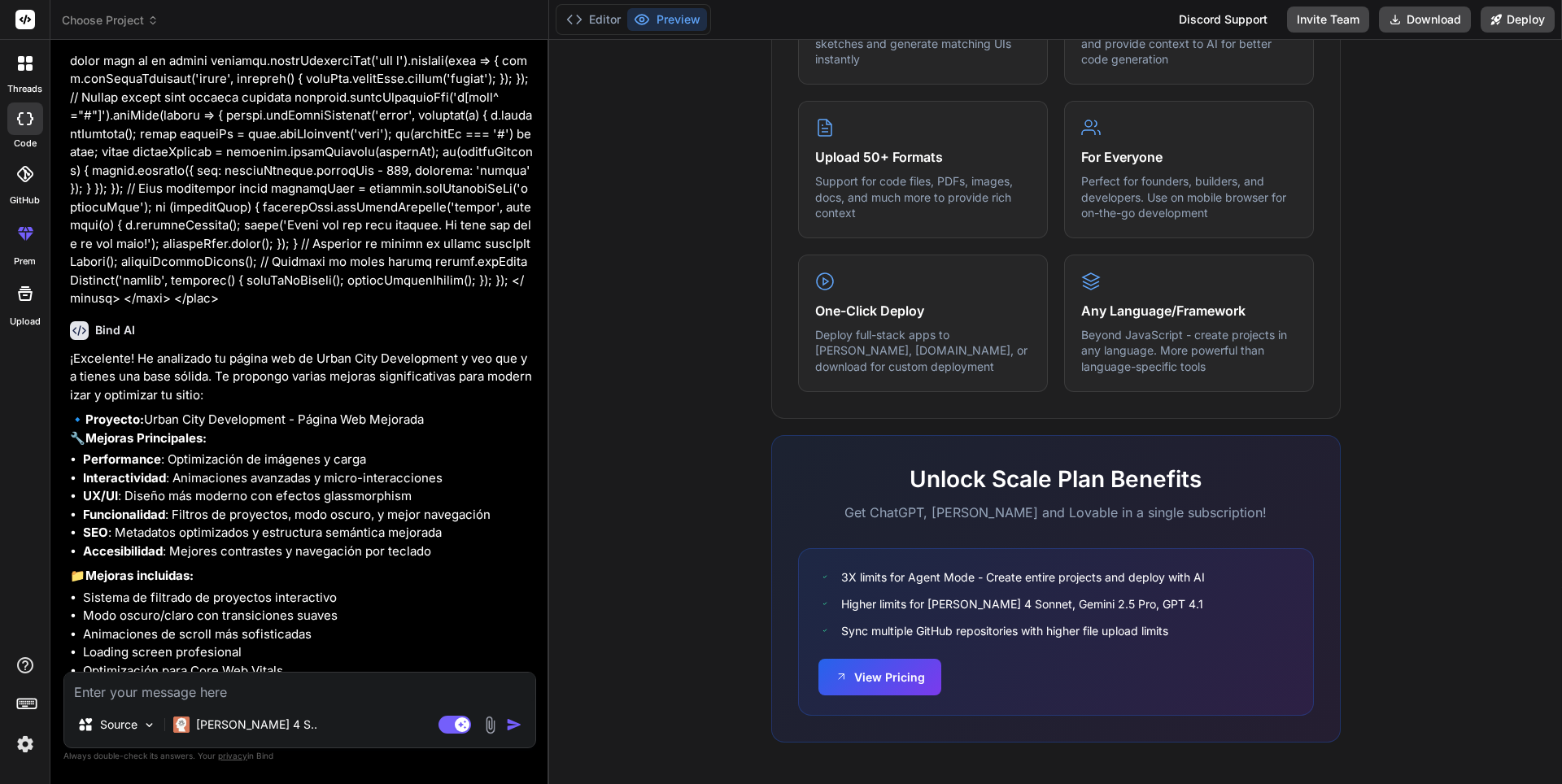
click at [270, 696] on textarea at bounding box center [300, 687] width 471 height 29
type textarea "s"
type textarea "x"
type textarea "si"
type textarea "x"
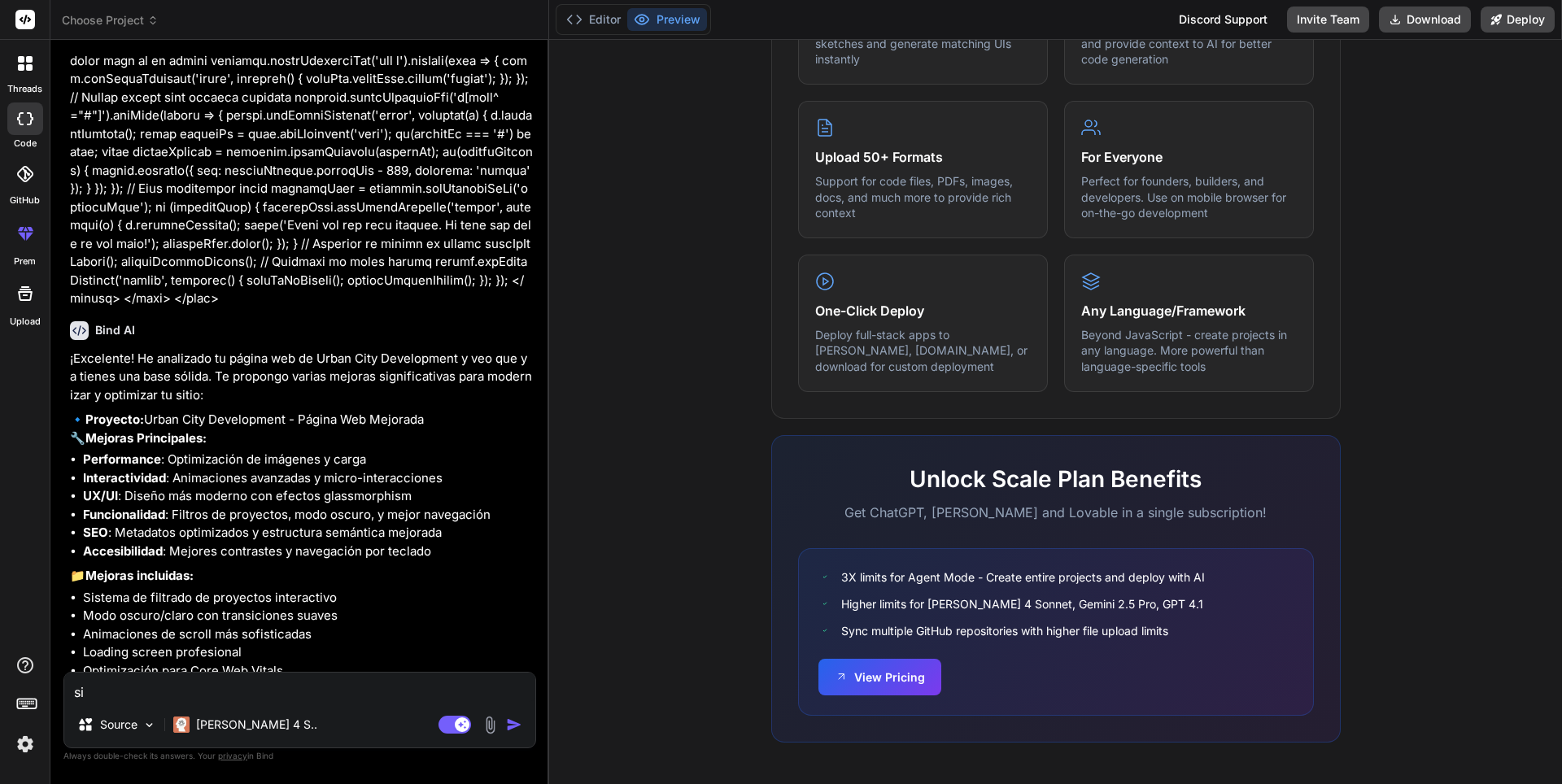
type textarea "si"
type textarea "x"
type textarea "si q"
type textarea "x"
type textarea "si qu"
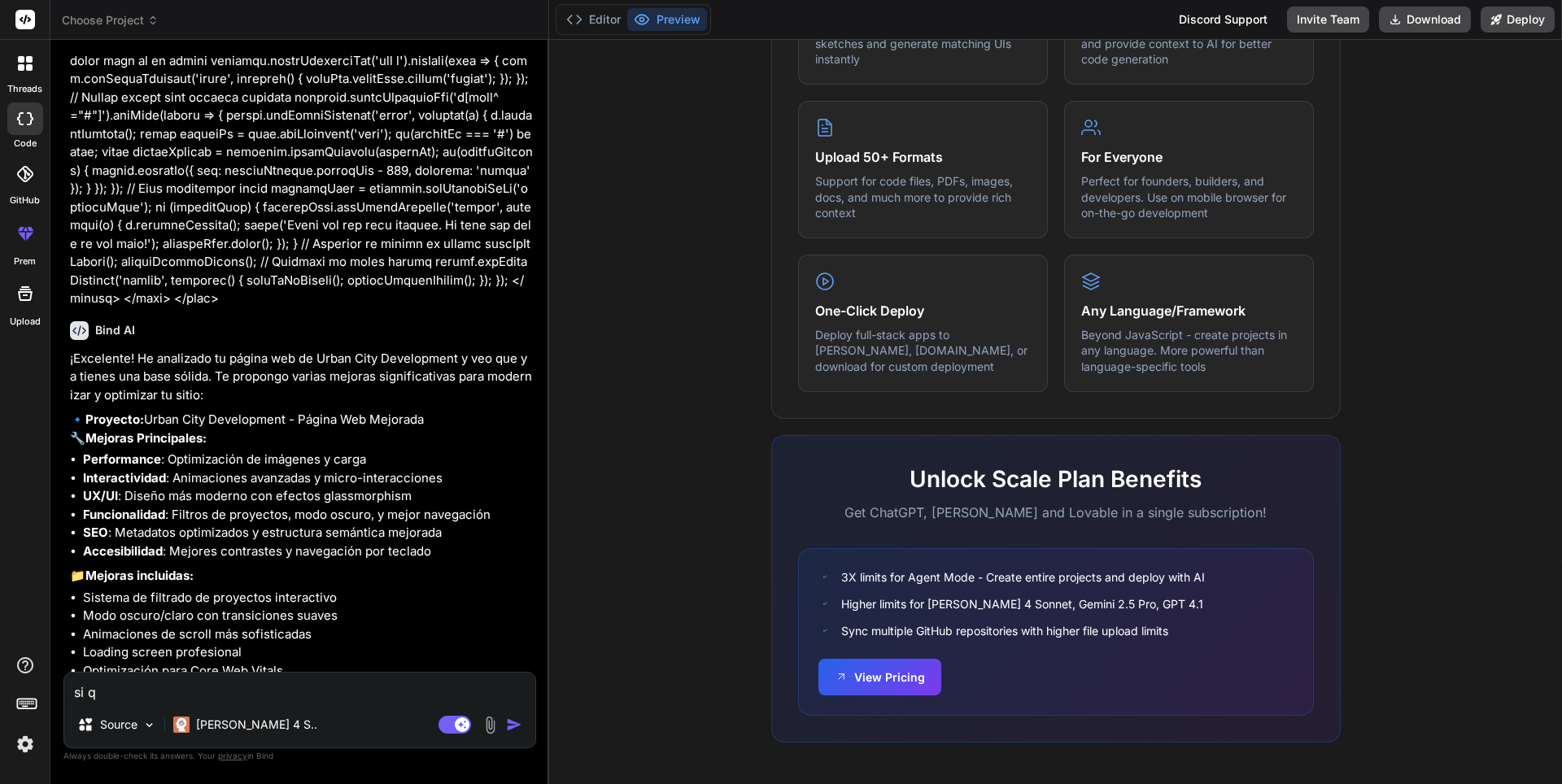
type textarea "x"
type textarea "si qui"
type textarea "x"
type textarea "si quie"
type textarea "x"
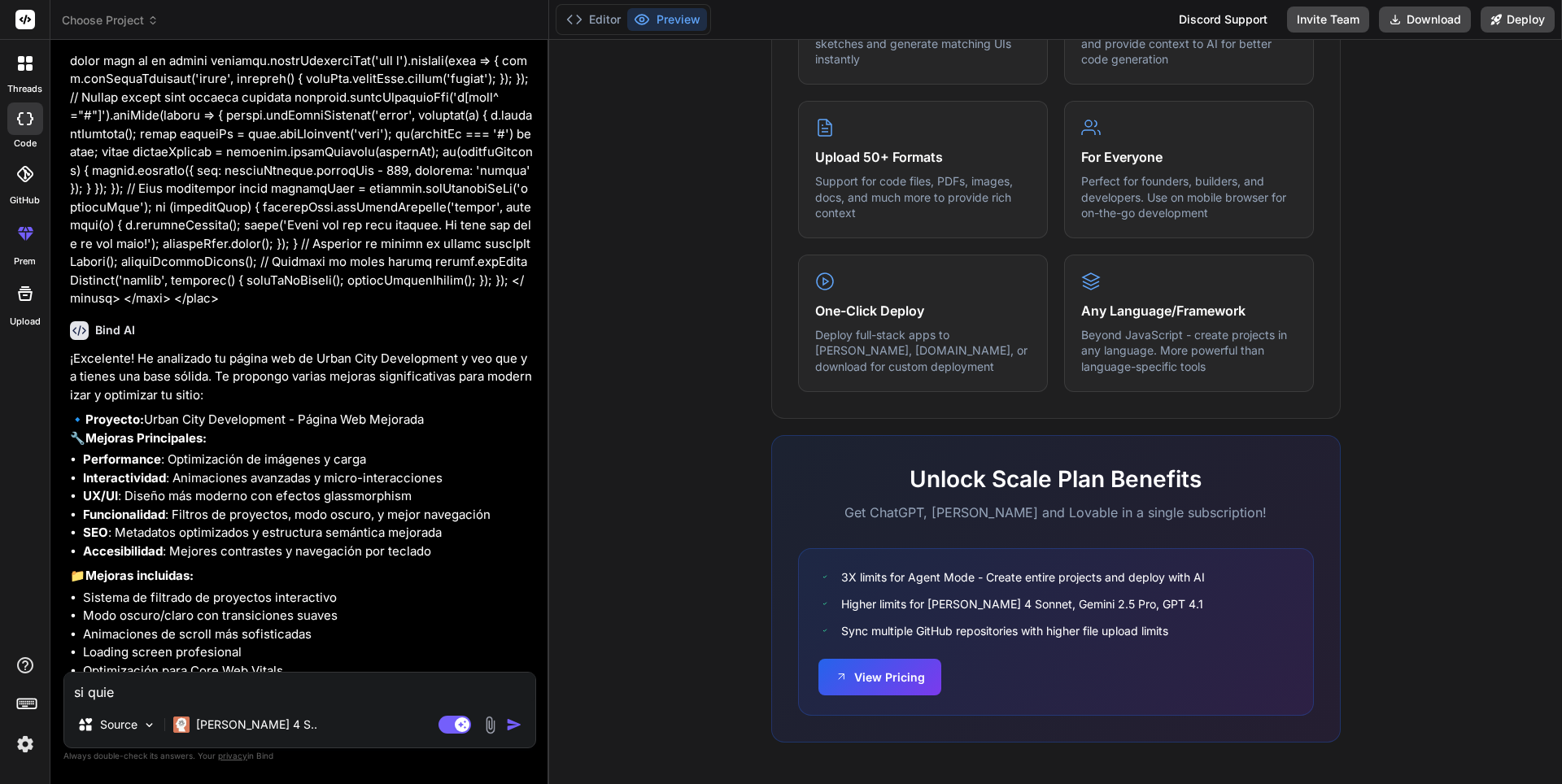
type textarea "si quier"
type textarea "x"
type textarea "si quiero"
type textarea "x"
type textarea "si quiero"
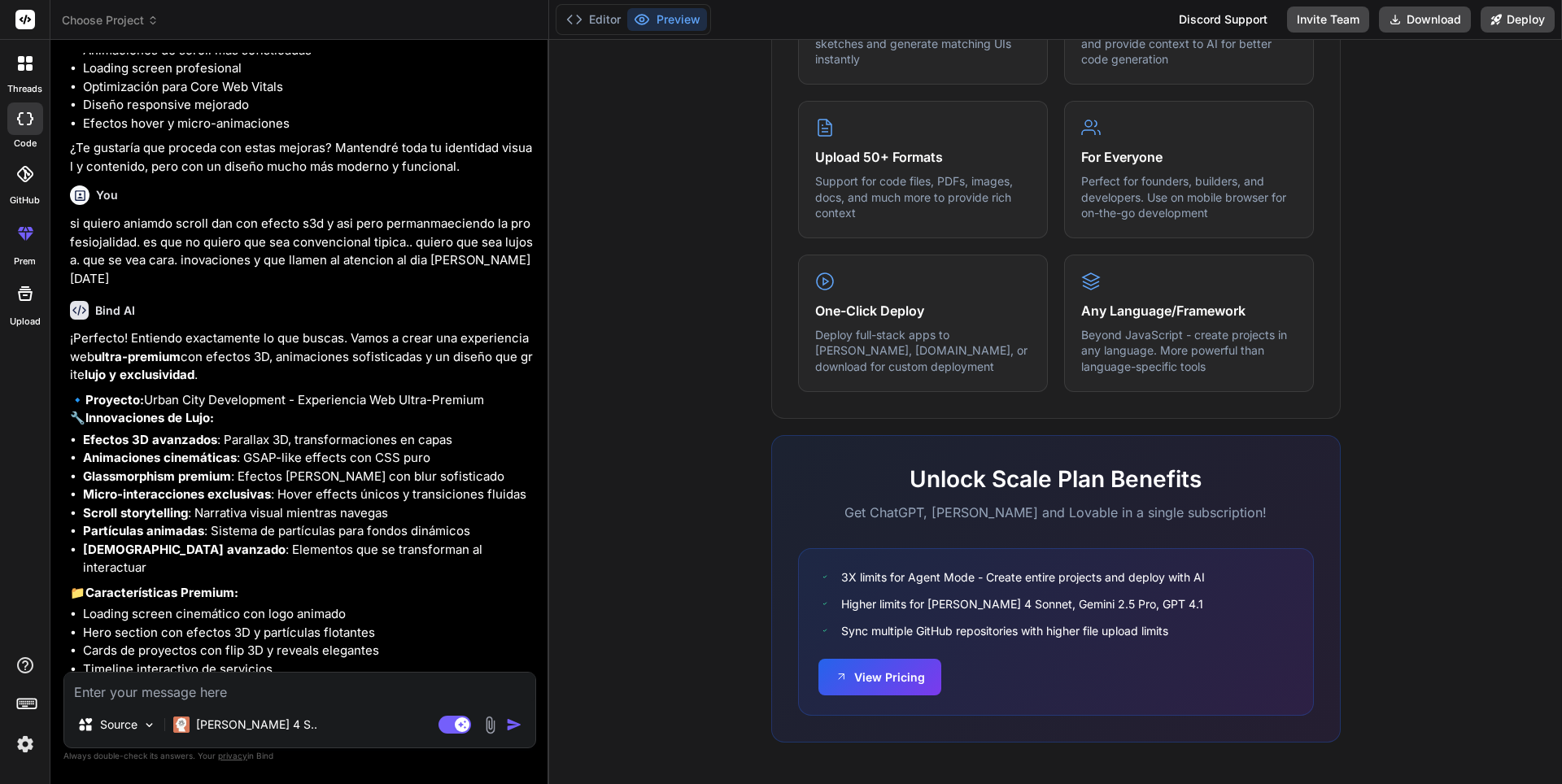
scroll to position [9076, 0]
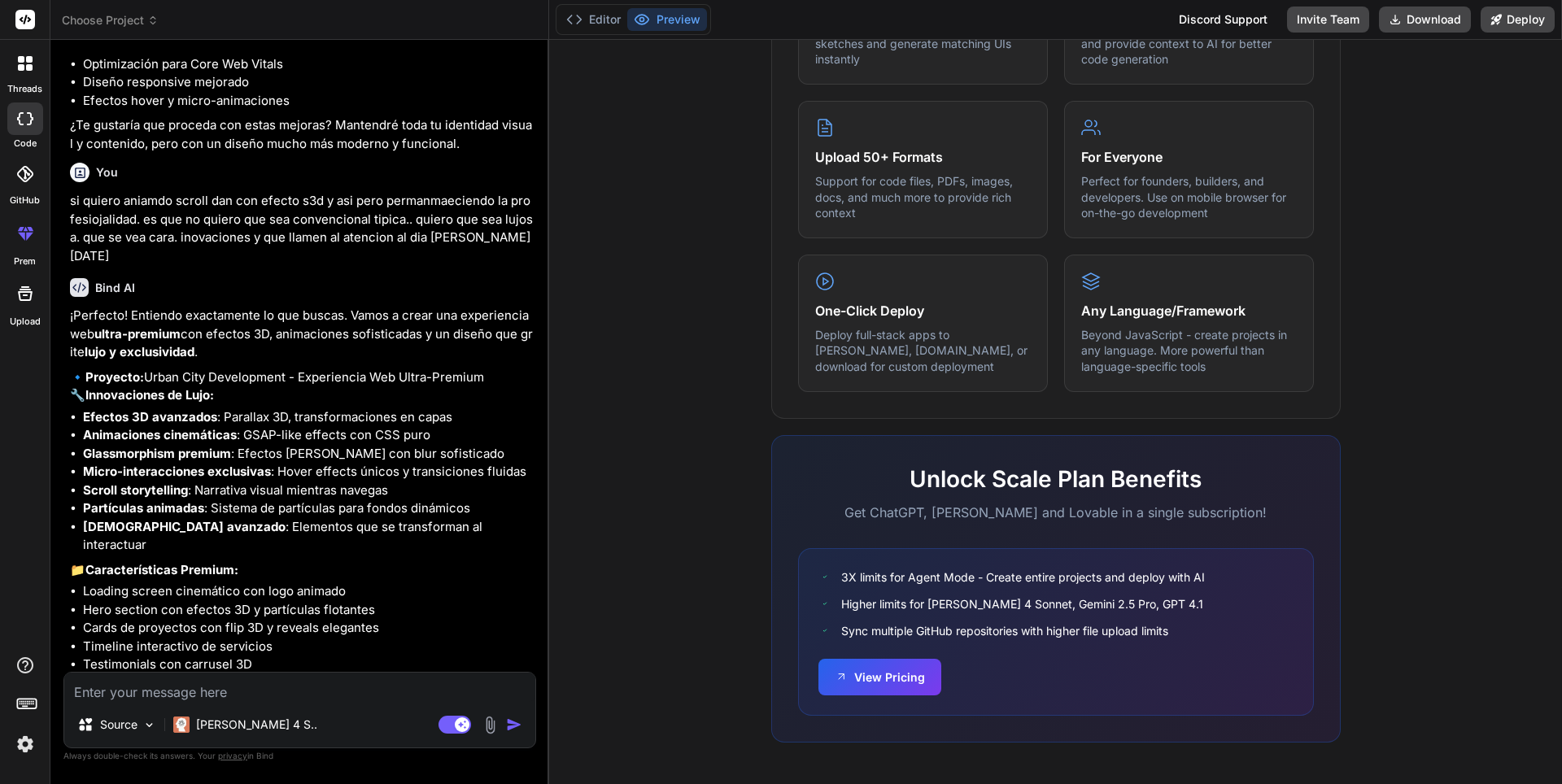
click at [339, 693] on textarea at bounding box center [300, 687] width 471 height 29
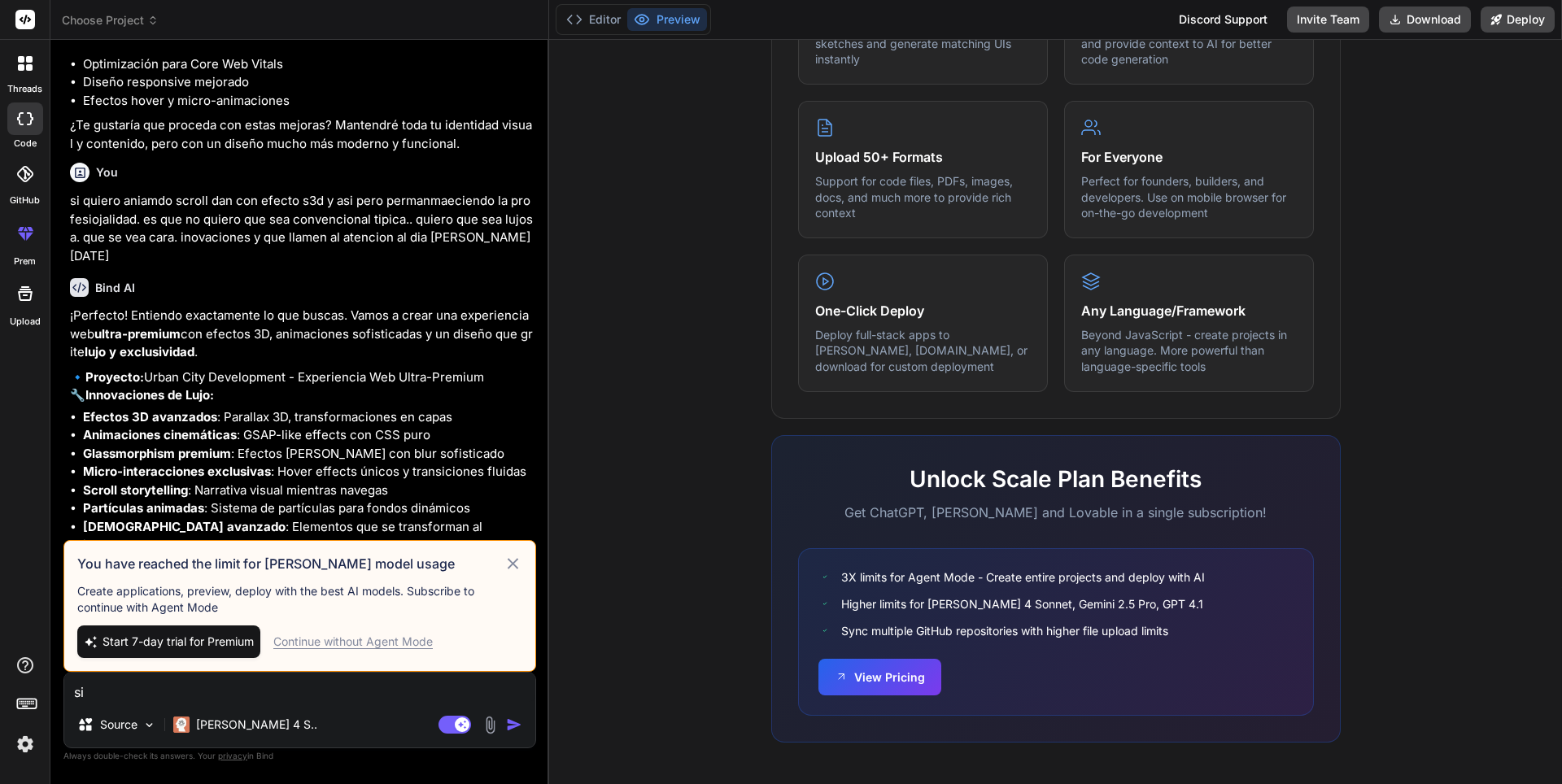
click at [366, 638] on div "Continue without Agent Mode" at bounding box center [353, 642] width 159 height 16
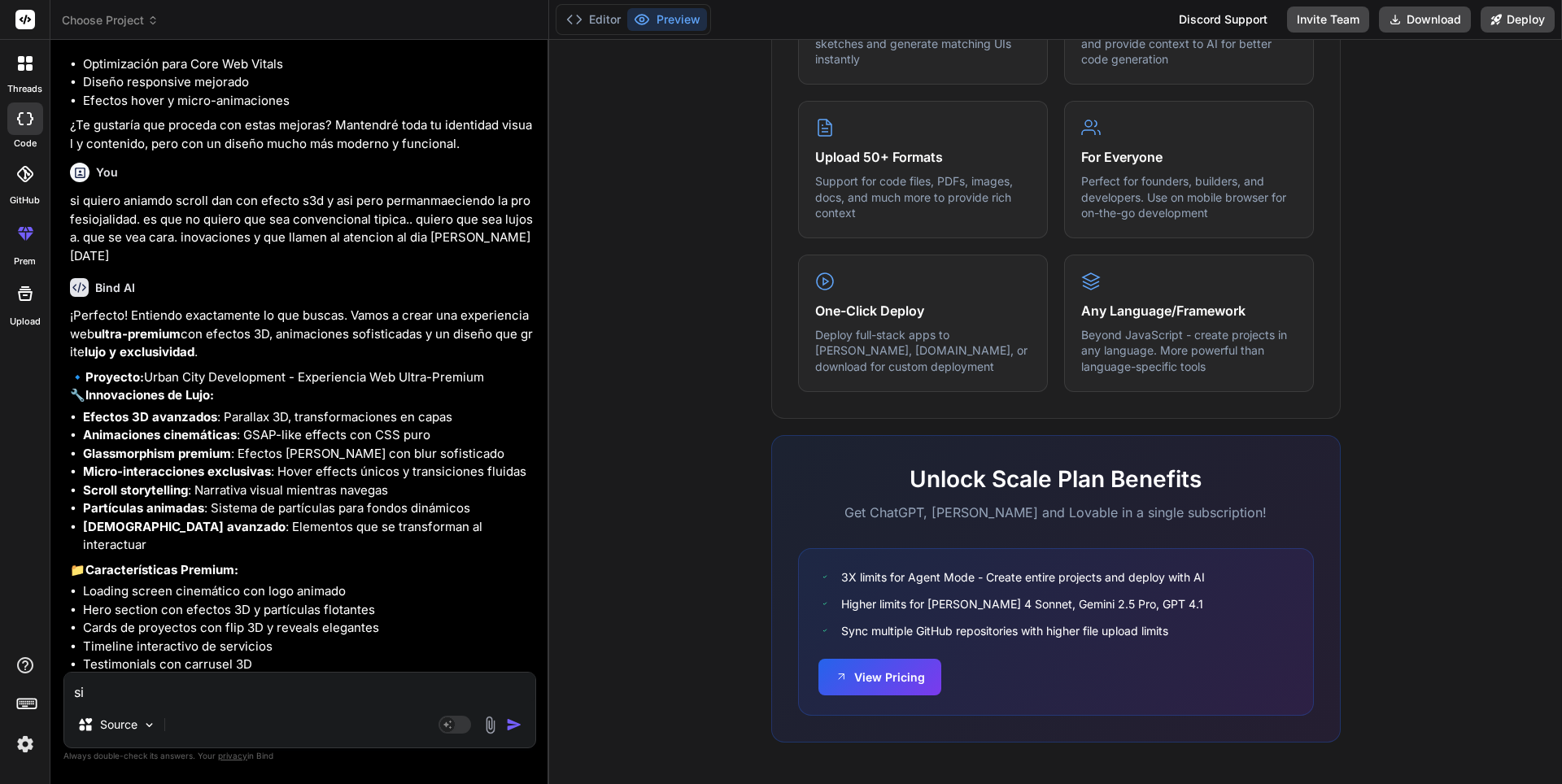
click at [408, 696] on textarea "si" at bounding box center [300, 687] width 471 height 29
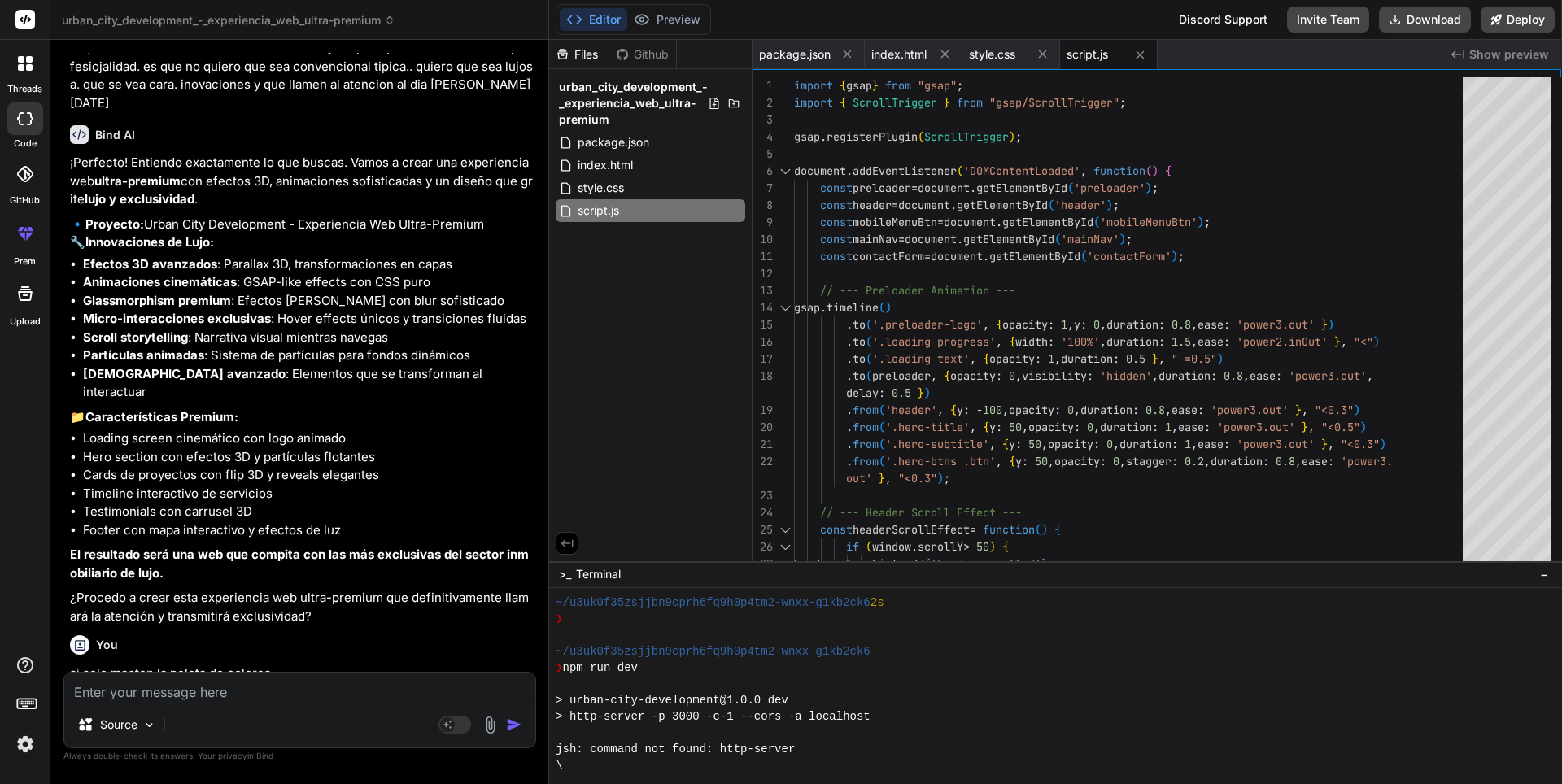
scroll to position [228, 0]
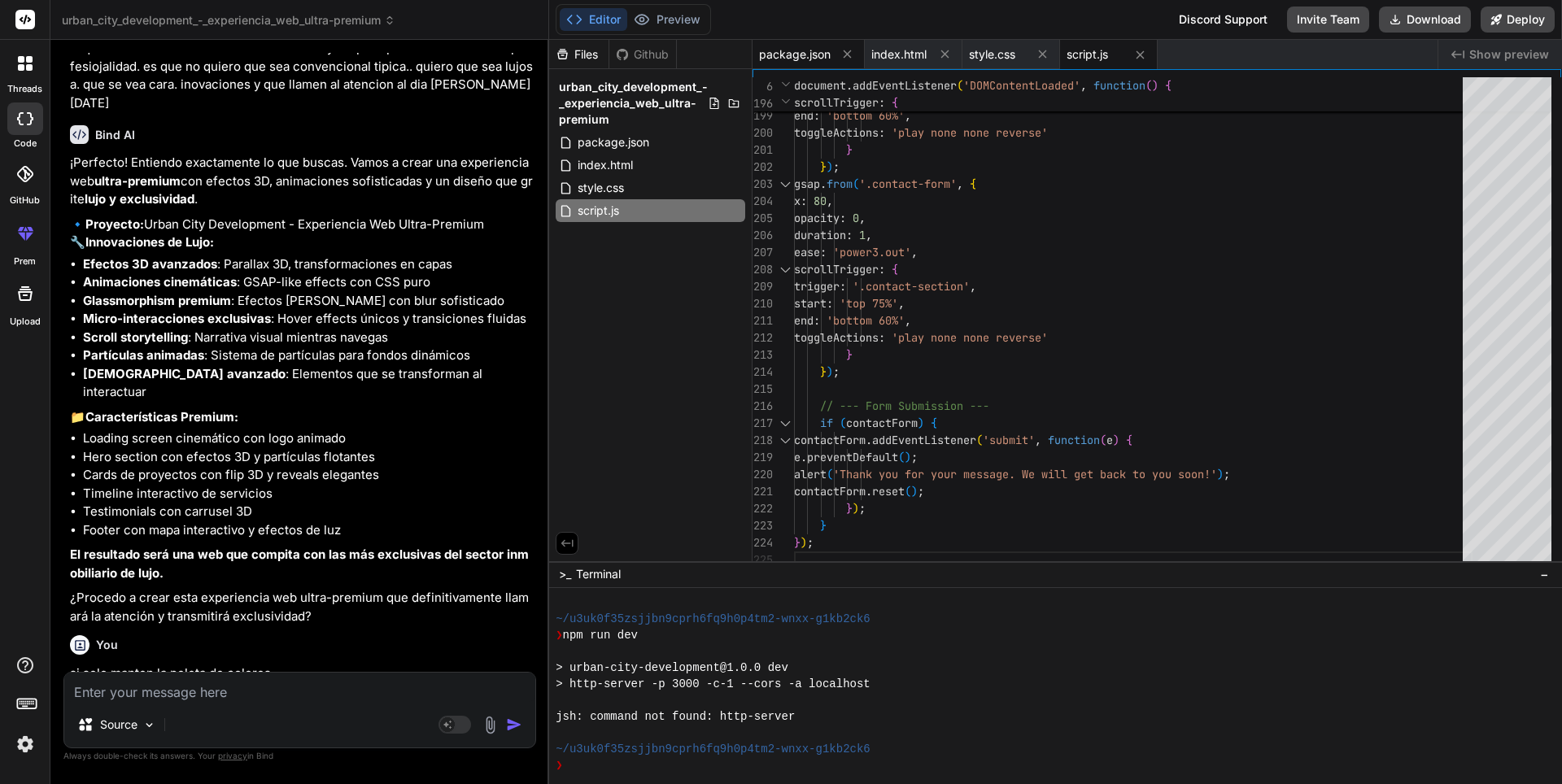
click at [799, 59] on span "package.json" at bounding box center [794, 54] width 72 height 16
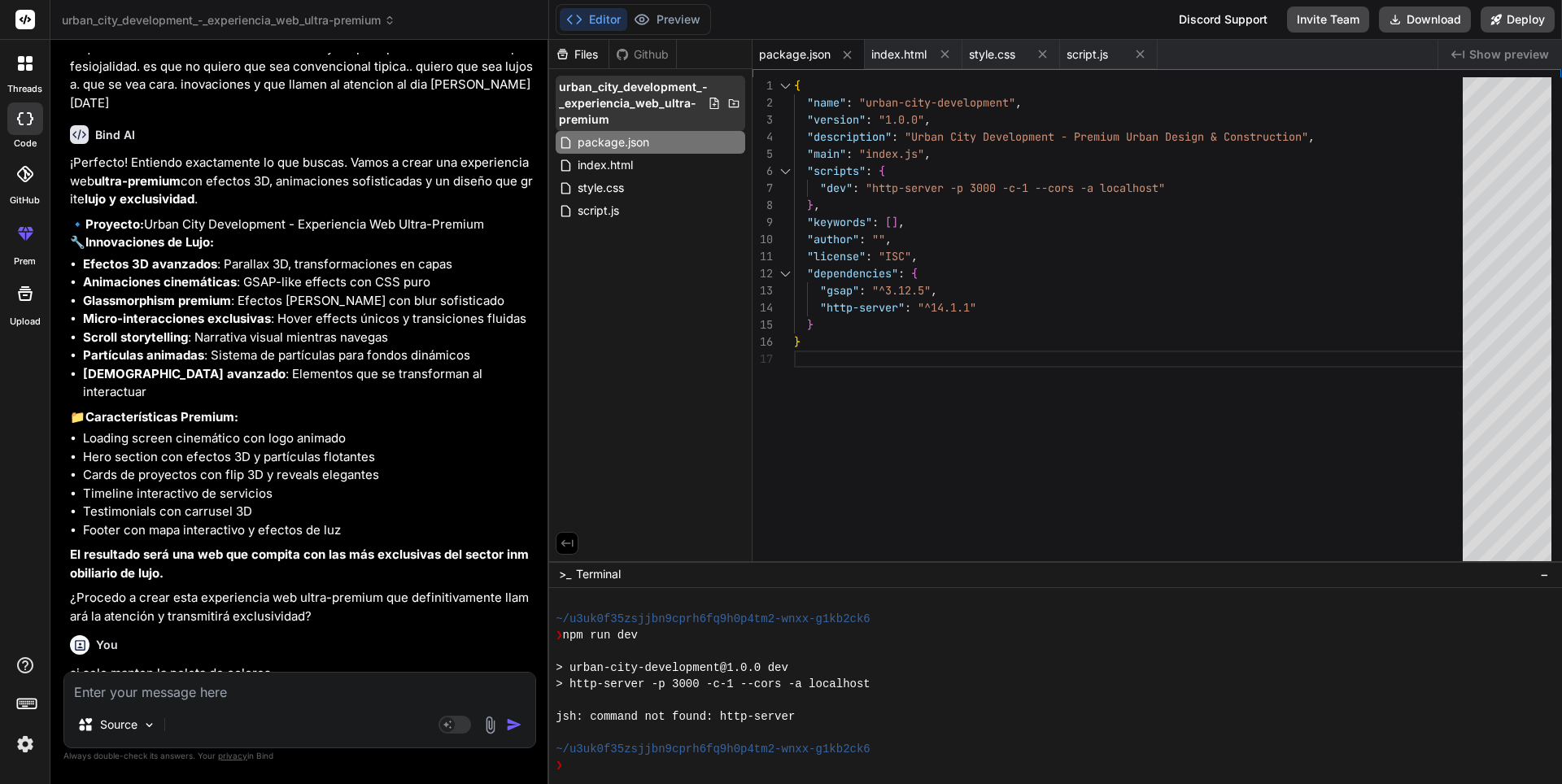
click at [679, 109] on span "urban_city_development_-_experiencia_web_ultra-premium" at bounding box center [633, 103] width 149 height 49
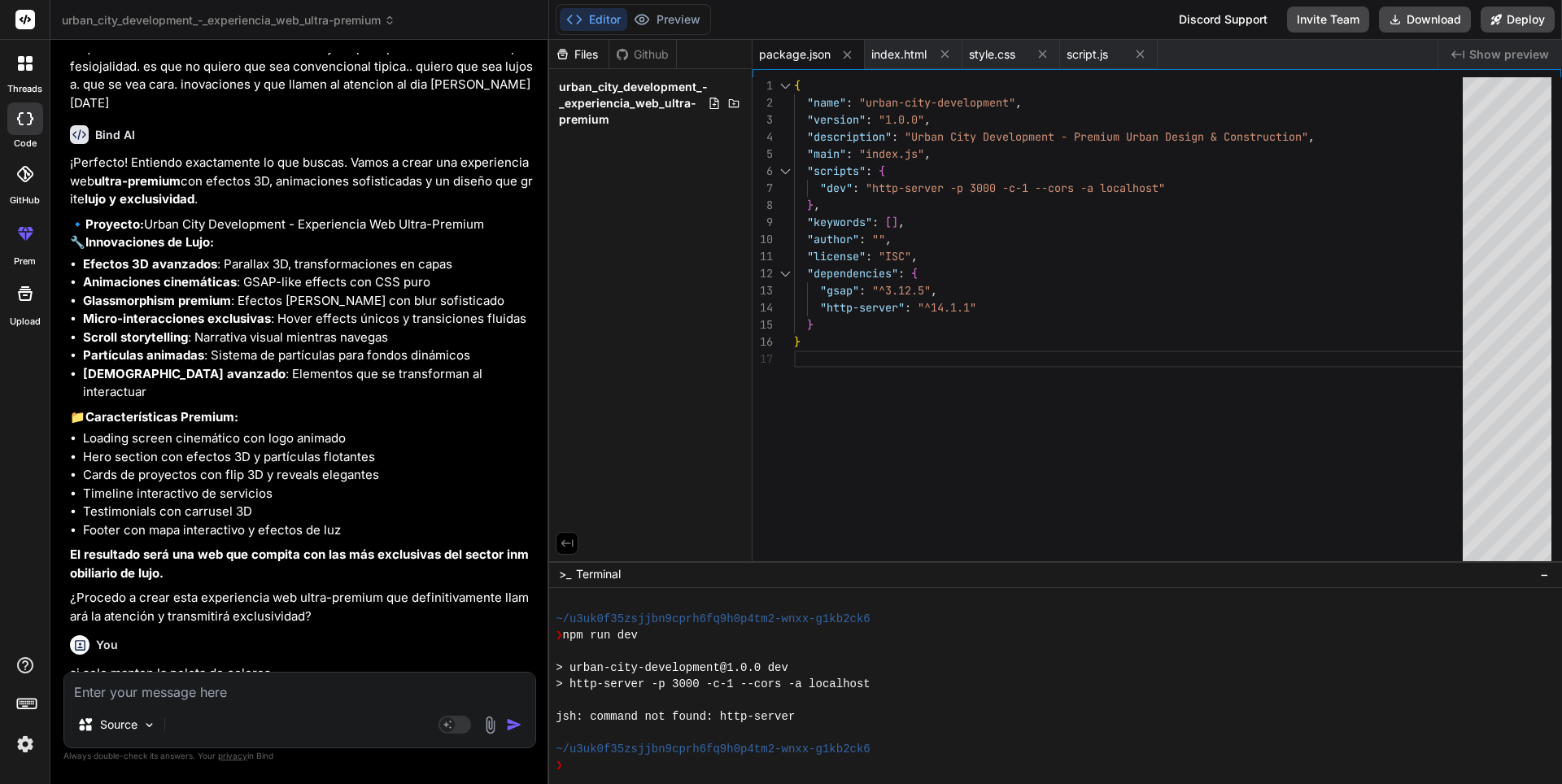
drag, startPoint x: 637, startPoint y: 117, endPoint x: 592, endPoint y: 157, distance: 60.2
click at [714, 101] on icon at bounding box center [714, 103] width 9 height 12
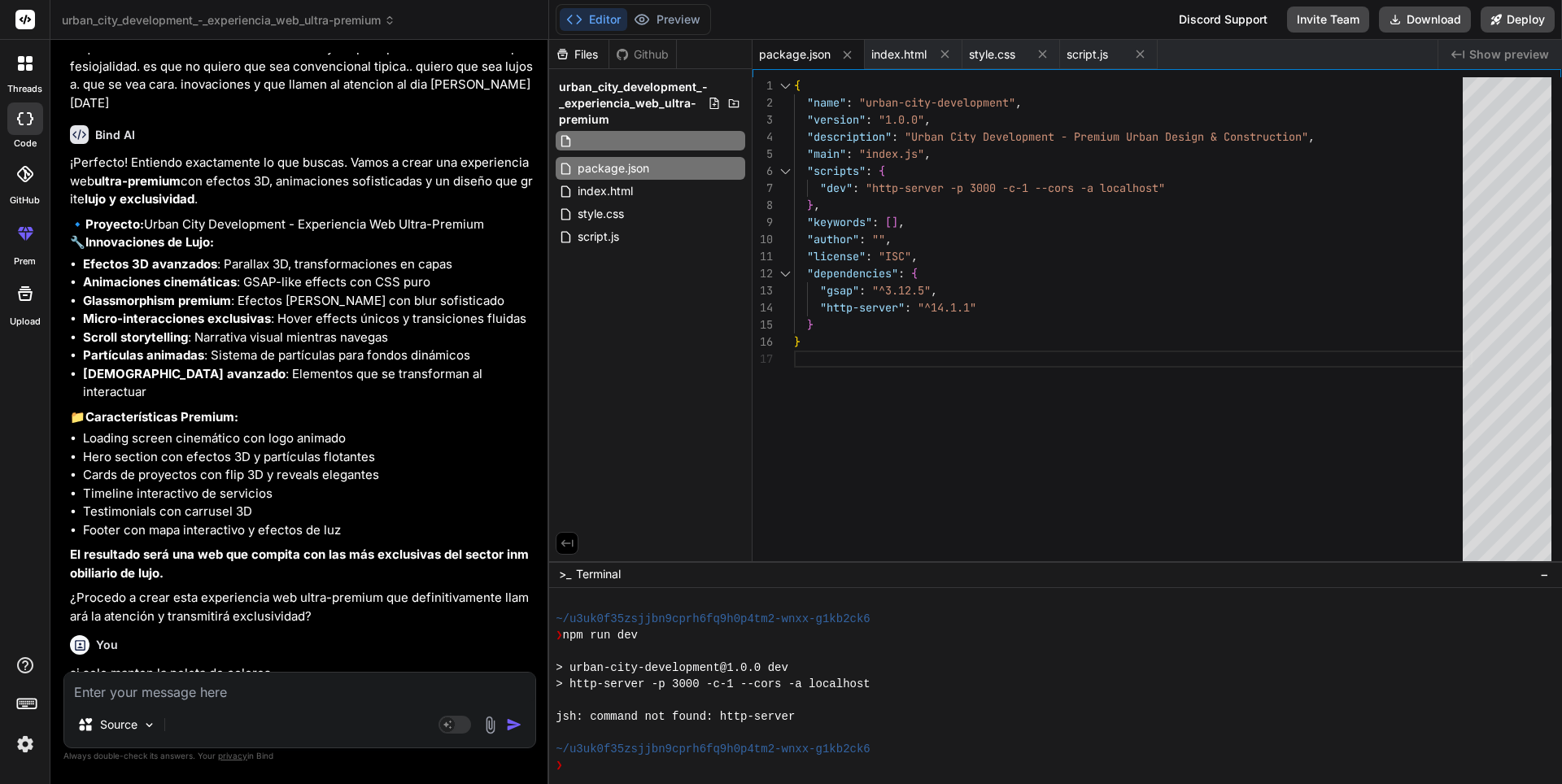
click at [714, 101] on icon at bounding box center [714, 103] width 9 height 12
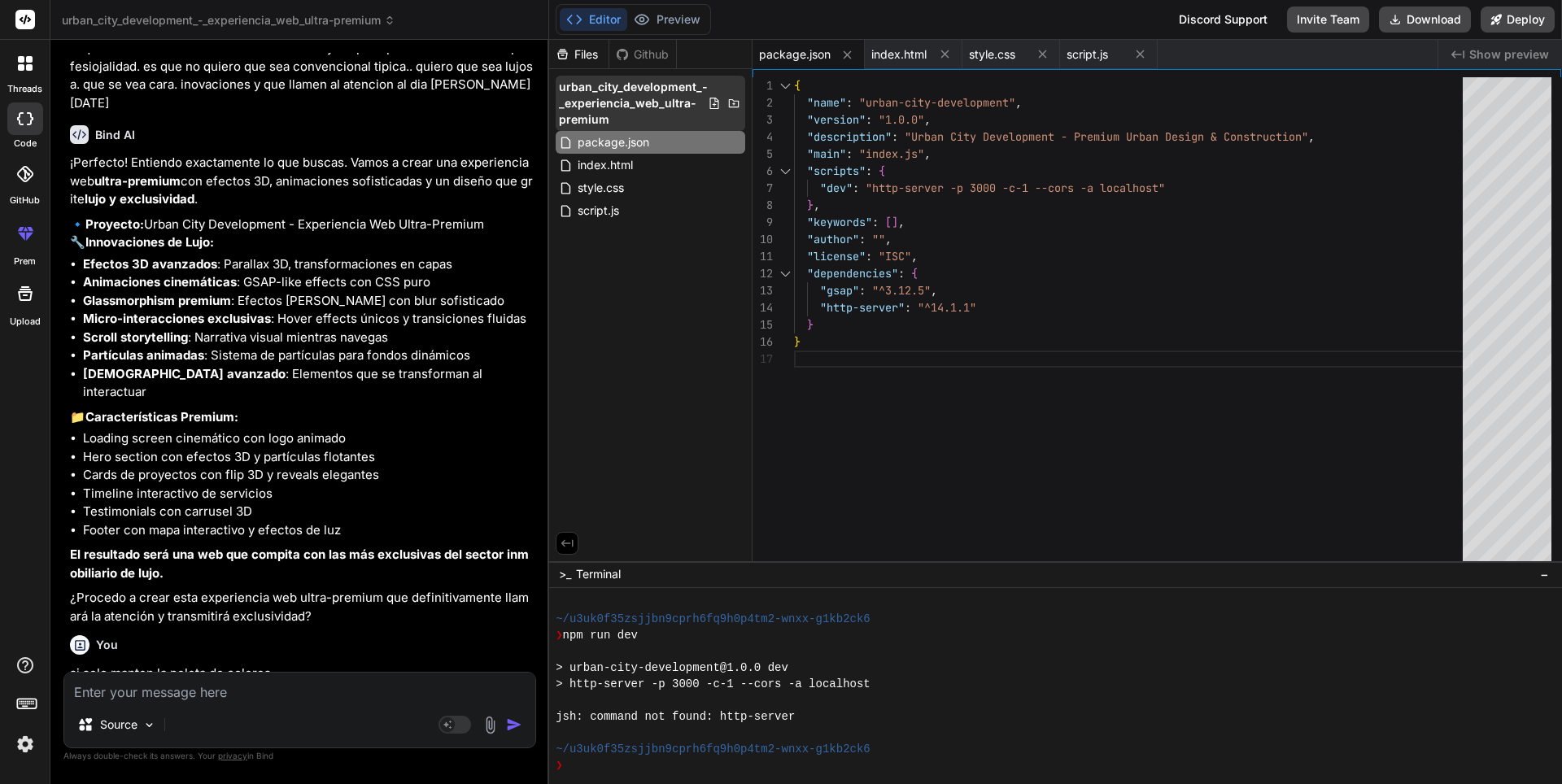
click at [729, 105] on icon at bounding box center [733, 103] width 13 height 13
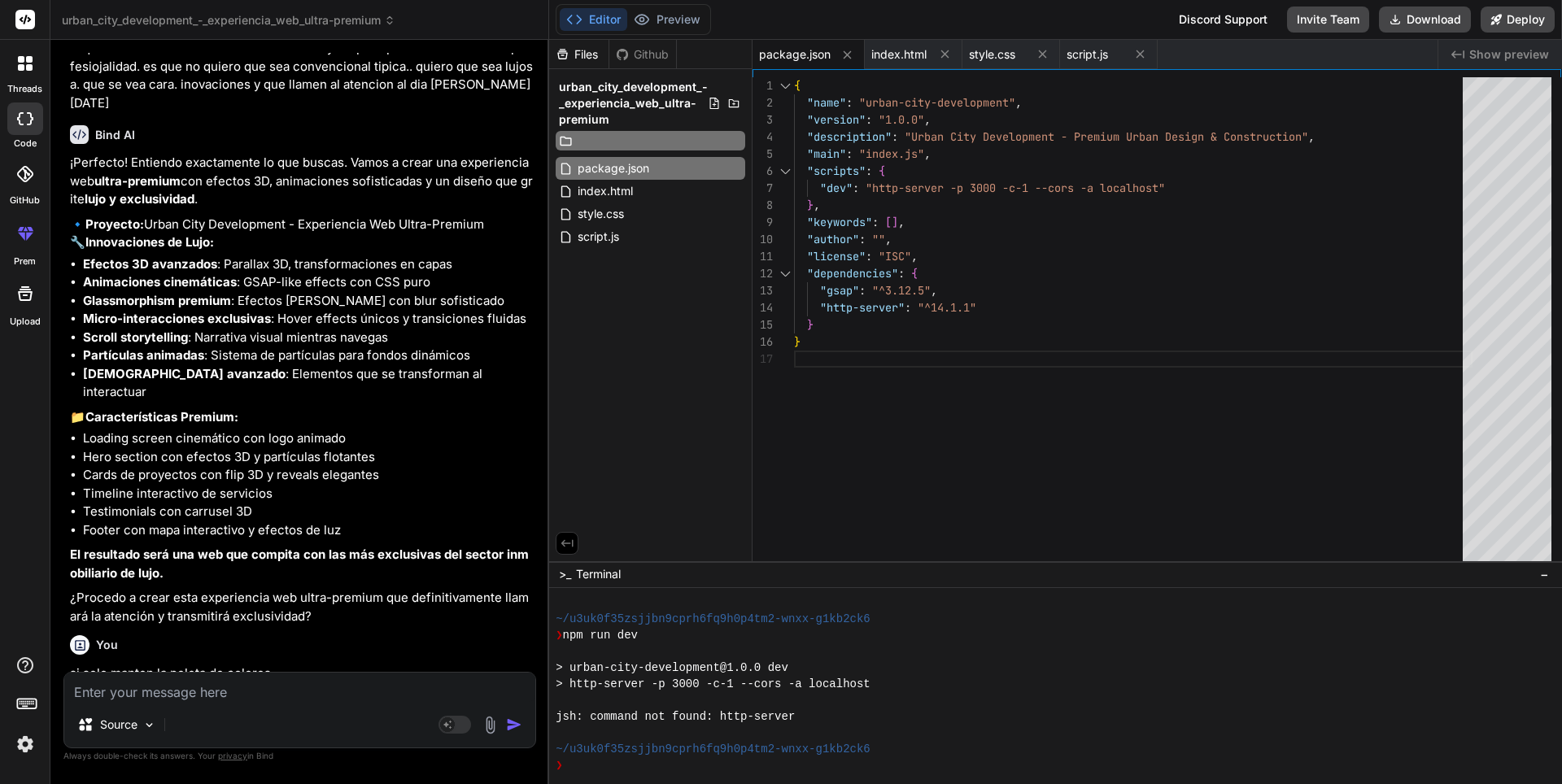
click at [729, 105] on icon at bounding box center [733, 103] width 13 height 13
click at [666, 282] on div "Files Github urban_city_development_-_experiencia_web_ultra-premium package.jso…" at bounding box center [651, 301] width 204 height 521
click at [1422, 24] on button "Download" at bounding box center [1425, 19] width 92 height 26
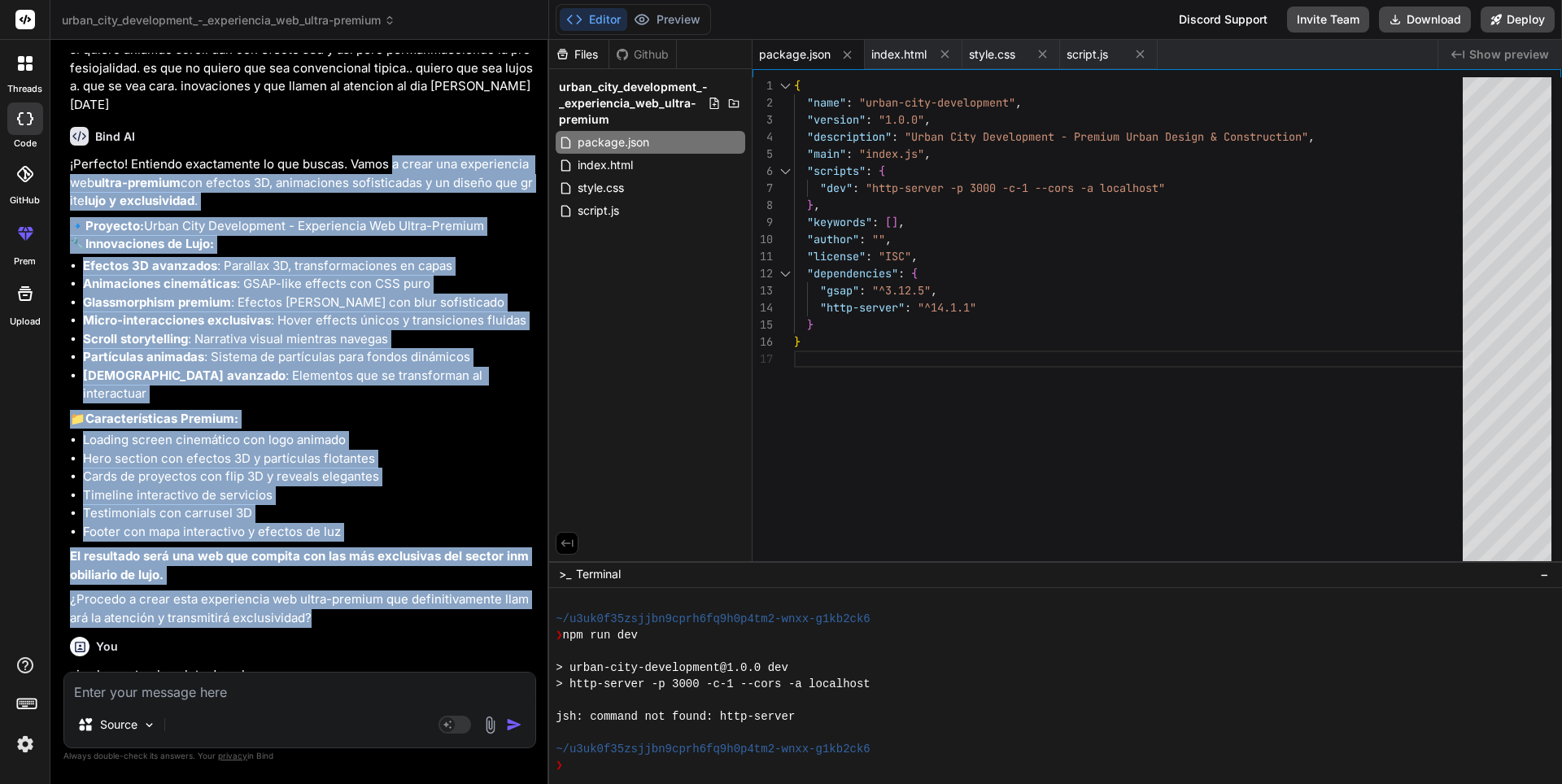
scroll to position [9229, 0]
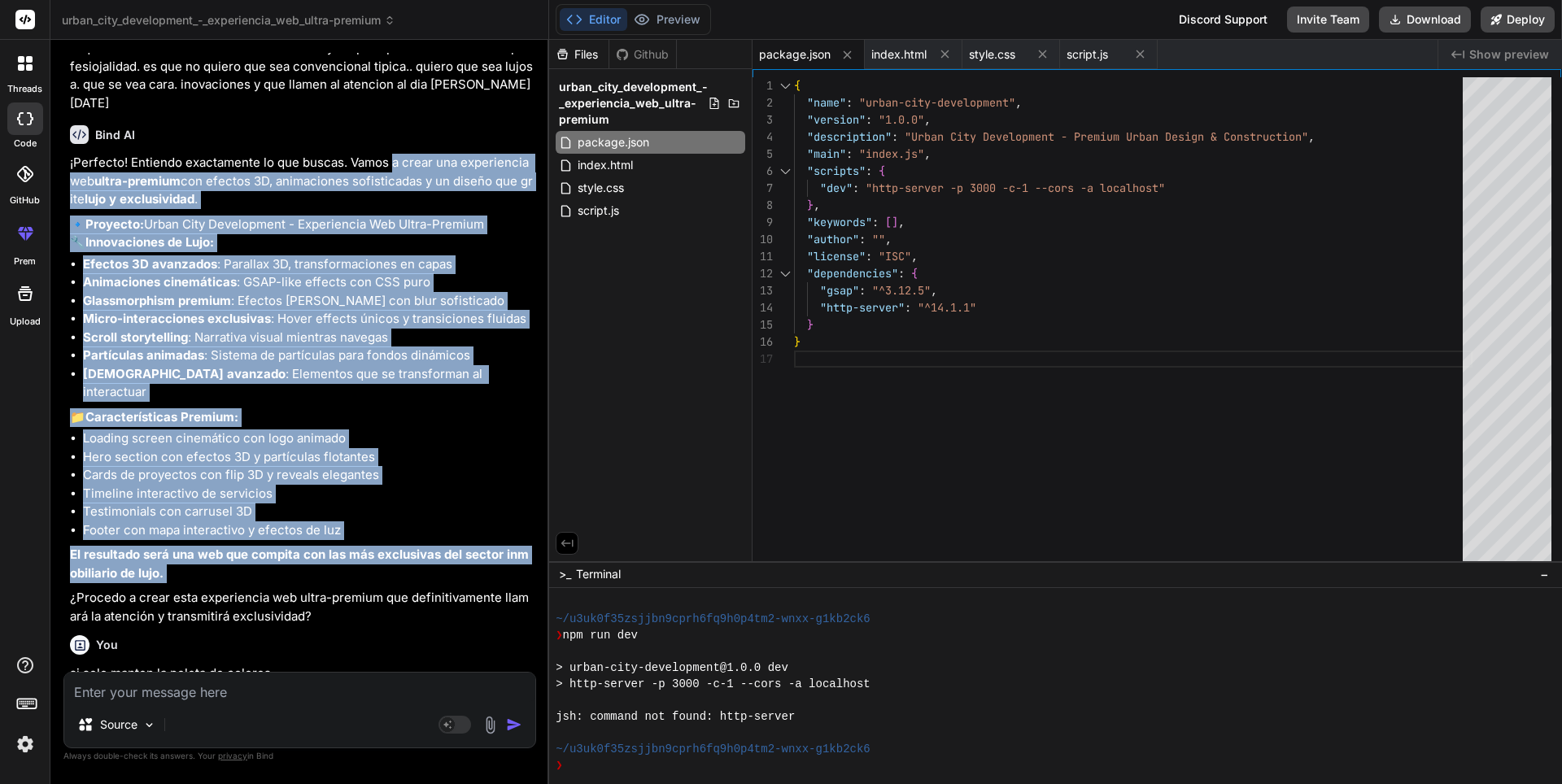
drag, startPoint x: 393, startPoint y: 445, endPoint x: 327, endPoint y: 476, distance: 72.9
click at [327, 476] on div "¡Perfecto! Entiendo exactamente lo que buscas. Vamos a crear una experiencia we…" at bounding box center [301, 389] width 463 height 472
copy div "l ipsum dol sitametcons adi elits-doeiusm tem incidid 9U, laboreetdol magnaaliq…"
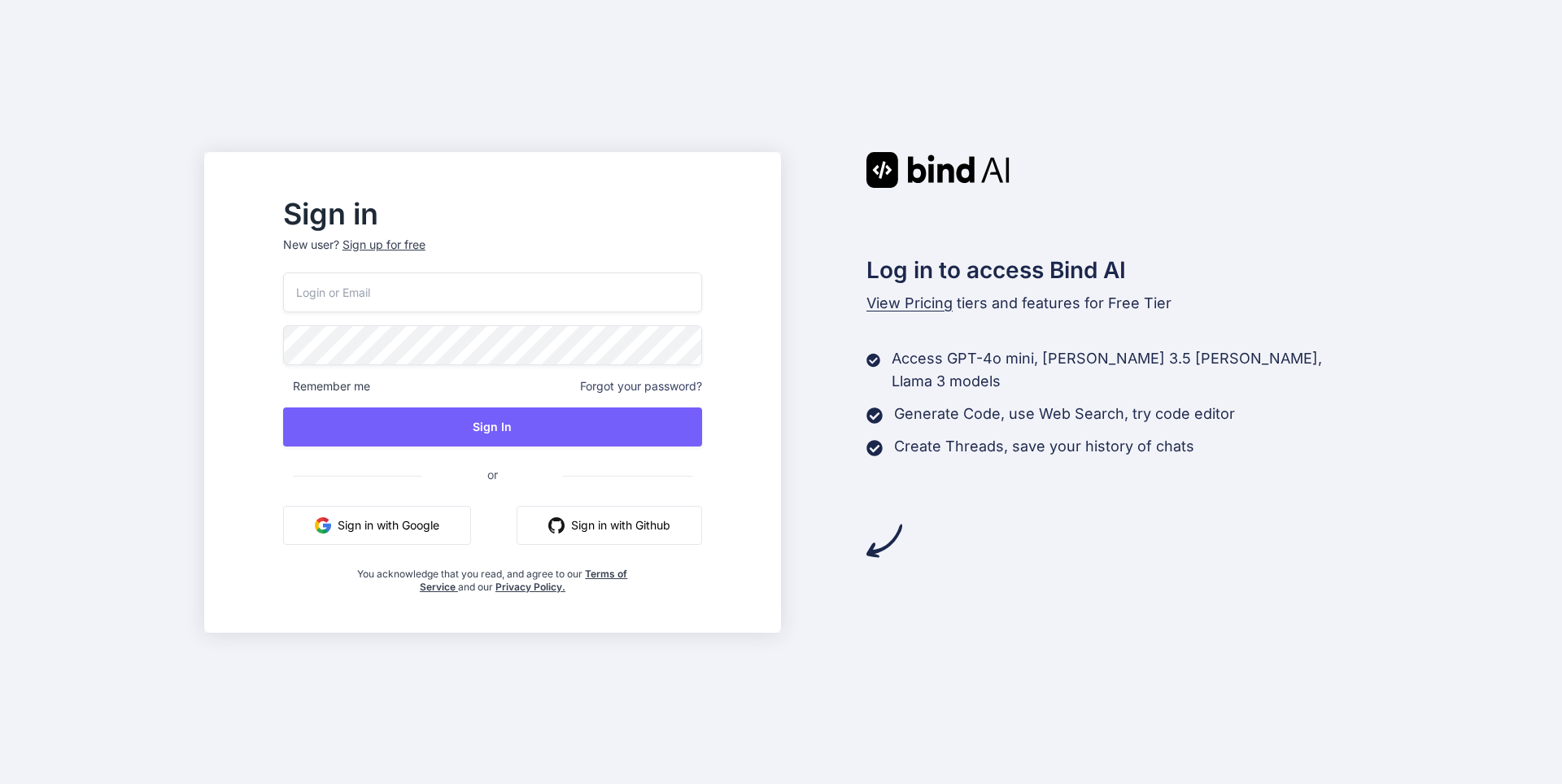
click at [440, 532] on button "Sign in with Google" at bounding box center [378, 525] width 188 height 39
